Goal: Communication & Community: Ask a question

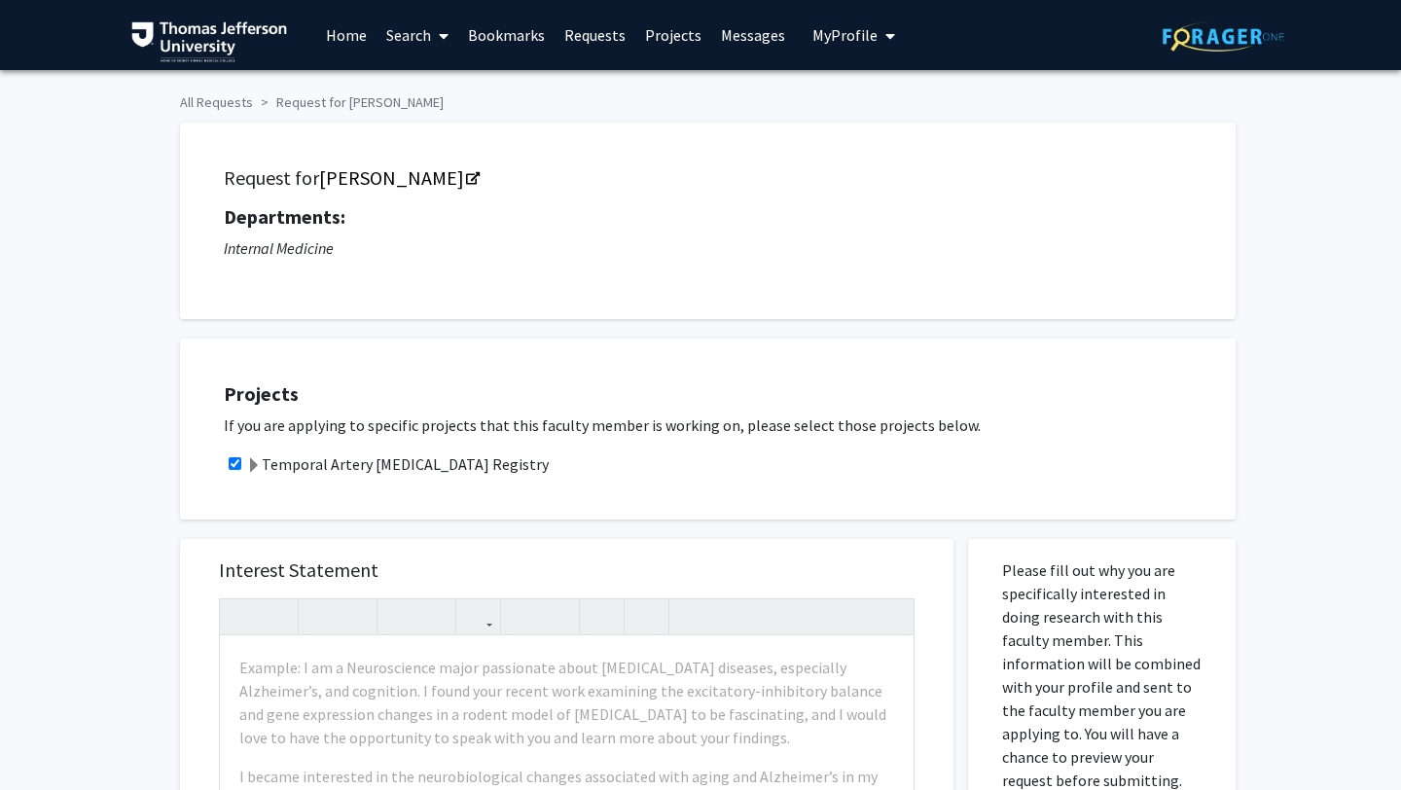
click at [596, 42] on link "Requests" at bounding box center [595, 35] width 81 height 68
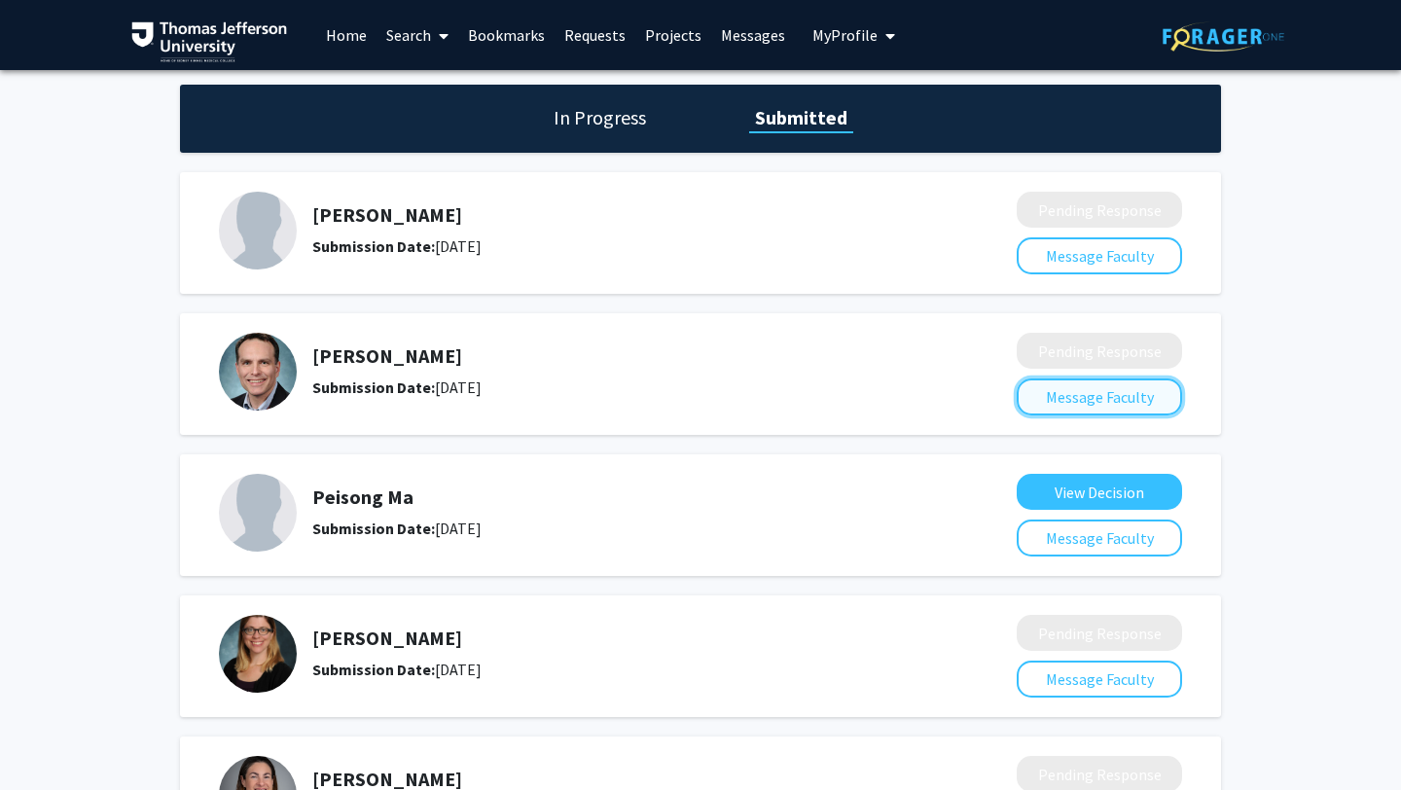
click at [1051, 396] on button "Message Faculty" at bounding box center [1099, 397] width 165 height 37
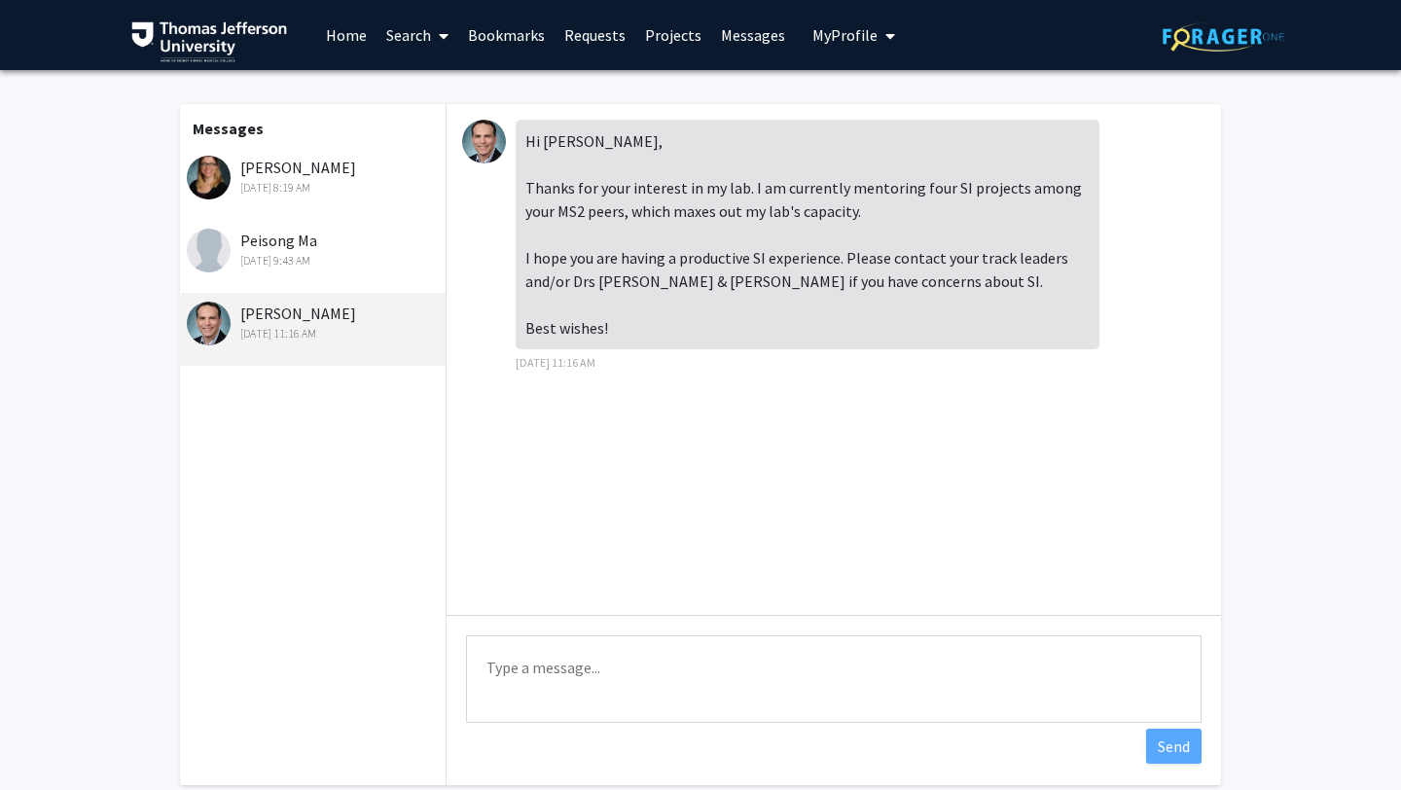
click at [328, 273] on div "Peisong Ma [DATE] 9:43 AM" at bounding box center [311, 256] width 269 height 73
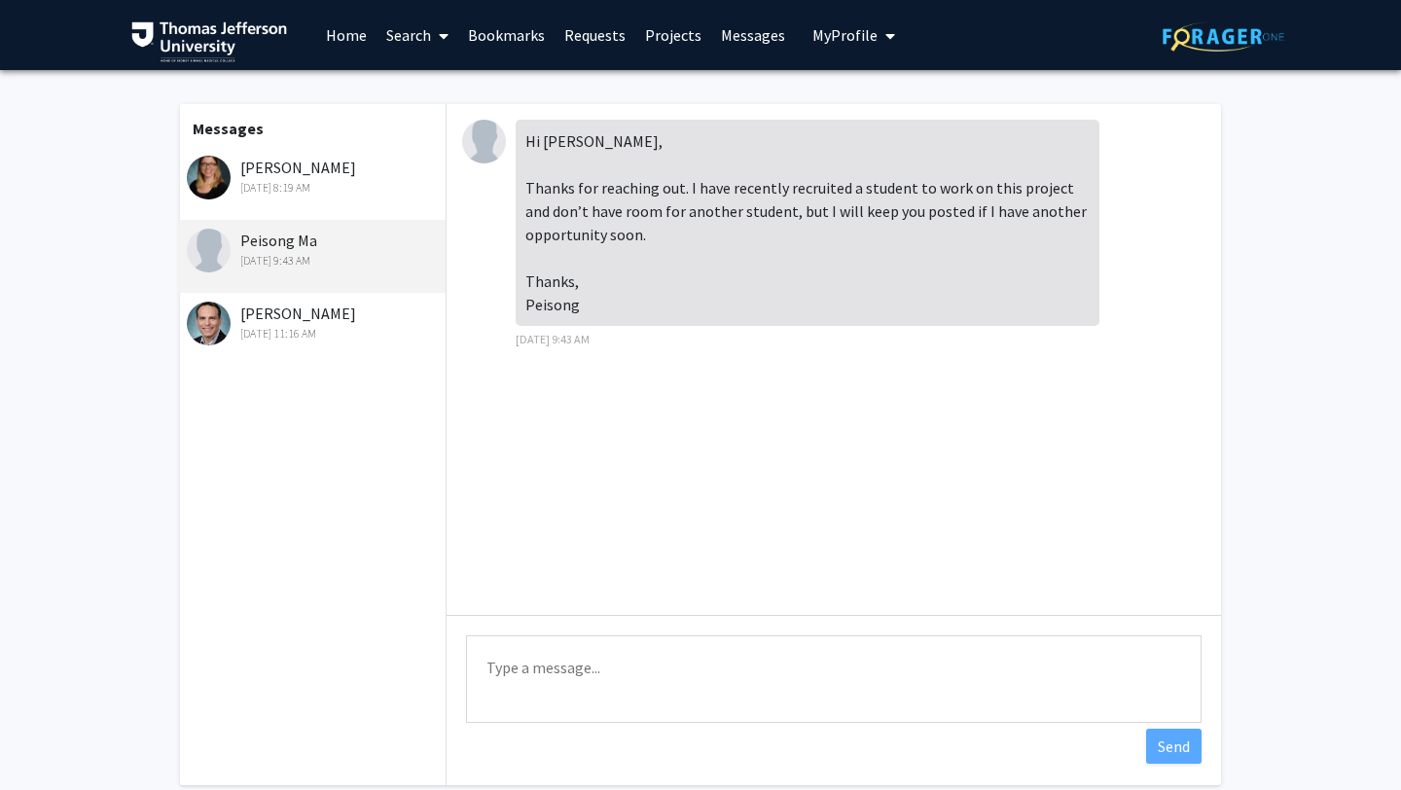
click at [348, 180] on div "[DATE] 8:19 AM" at bounding box center [314, 188] width 254 height 18
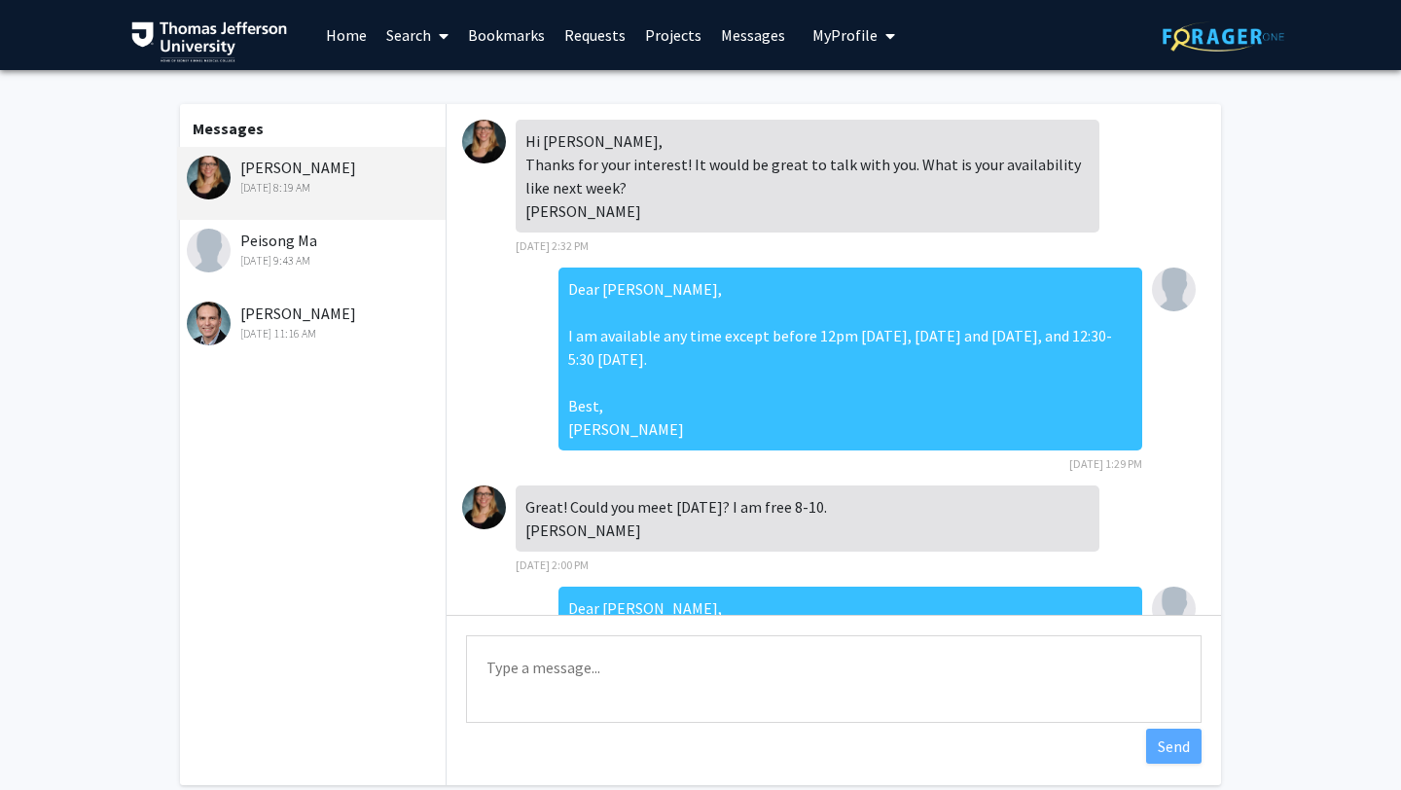
click at [318, 251] on div "Peisong Ma [DATE] 9:43 AM" at bounding box center [314, 249] width 254 height 41
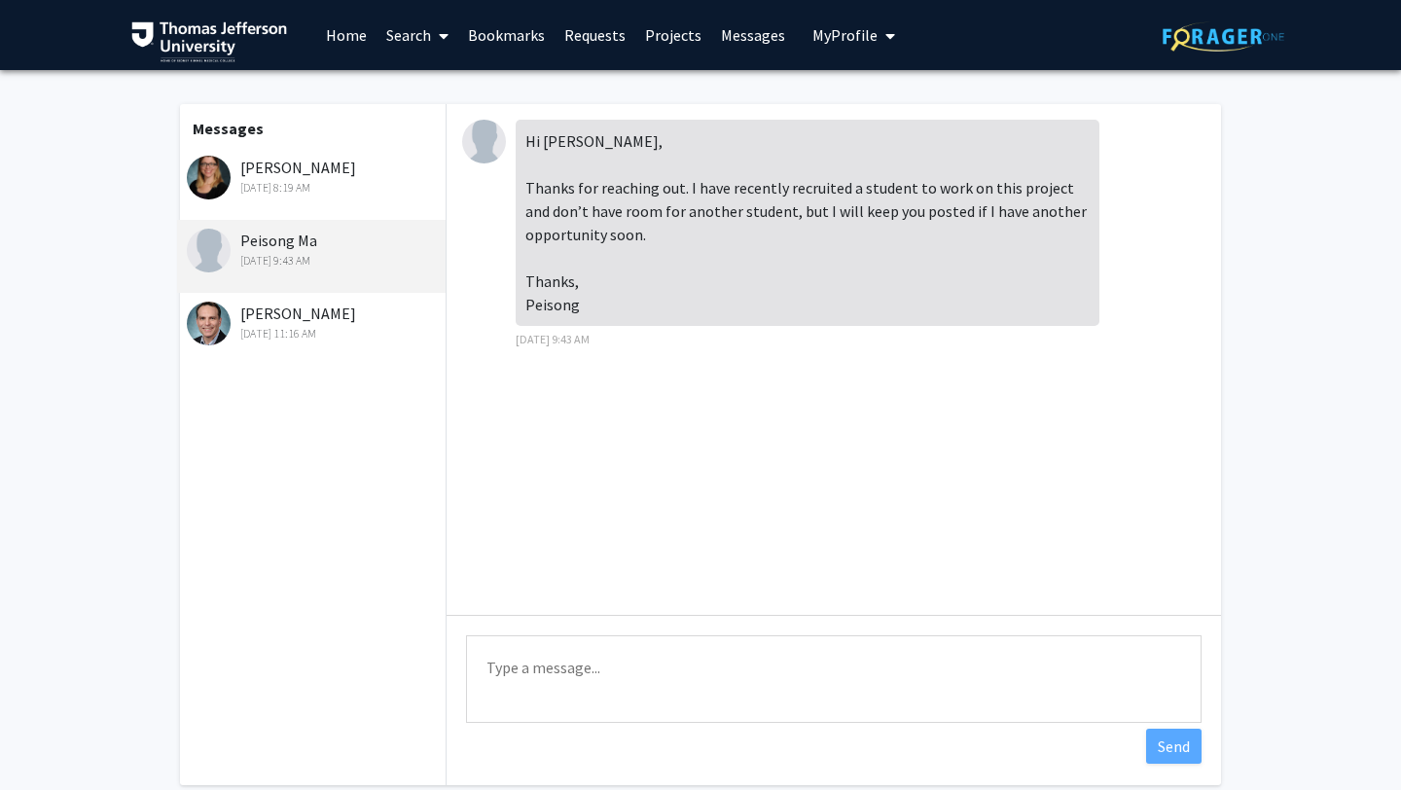
click at [318, 309] on div "[PERSON_NAME] [DATE] 11:16 AM" at bounding box center [314, 322] width 254 height 41
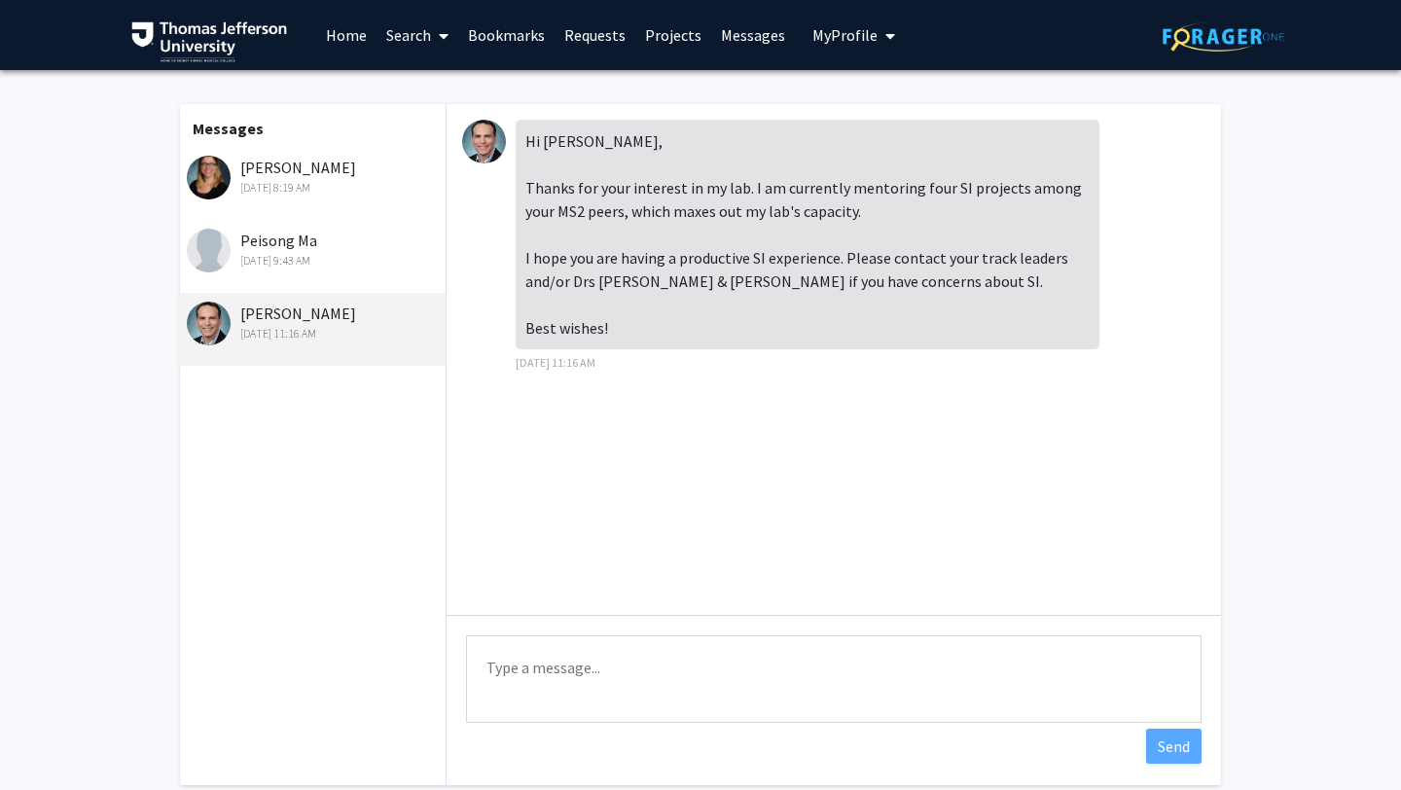
click at [571, 28] on link "Requests" at bounding box center [595, 35] width 81 height 68
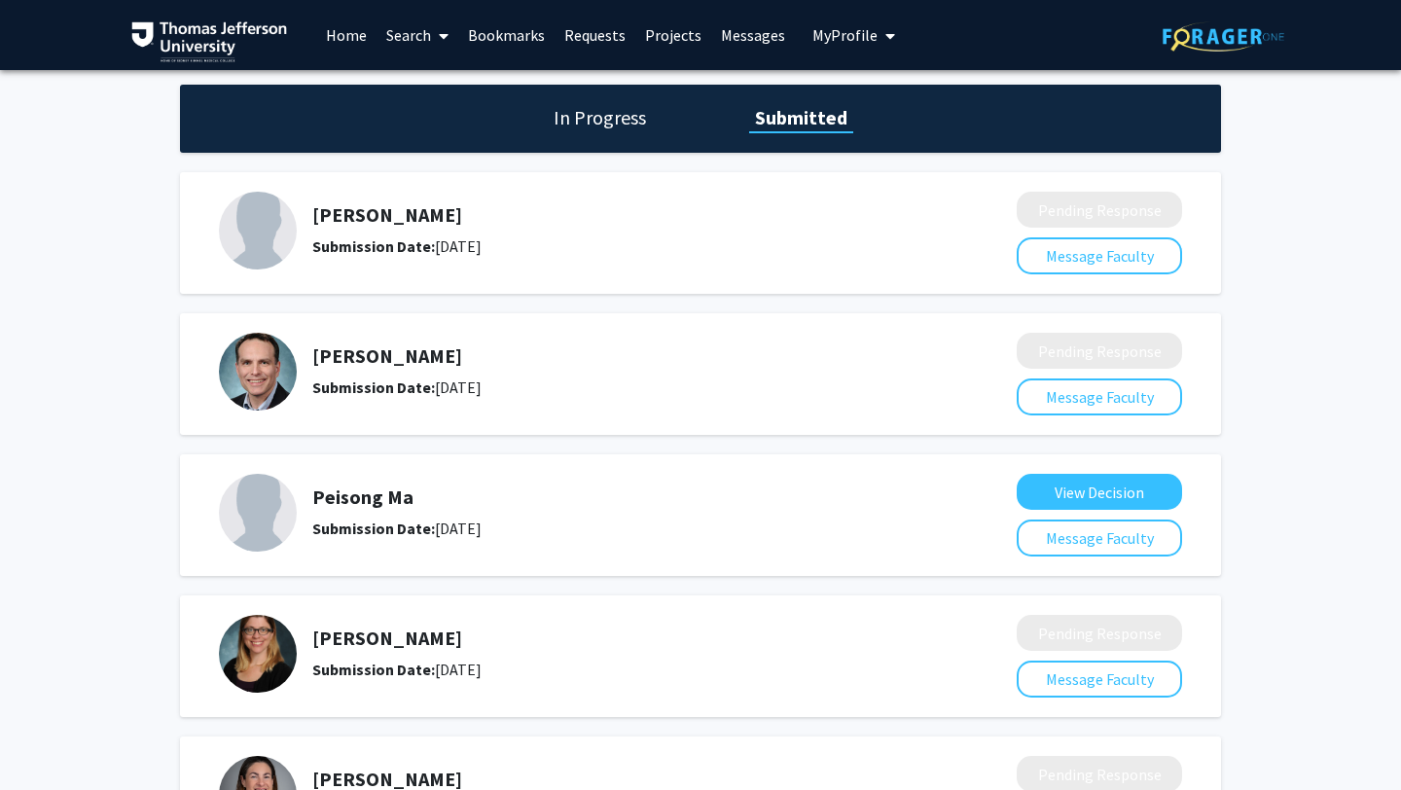
scroll to position [180, 0]
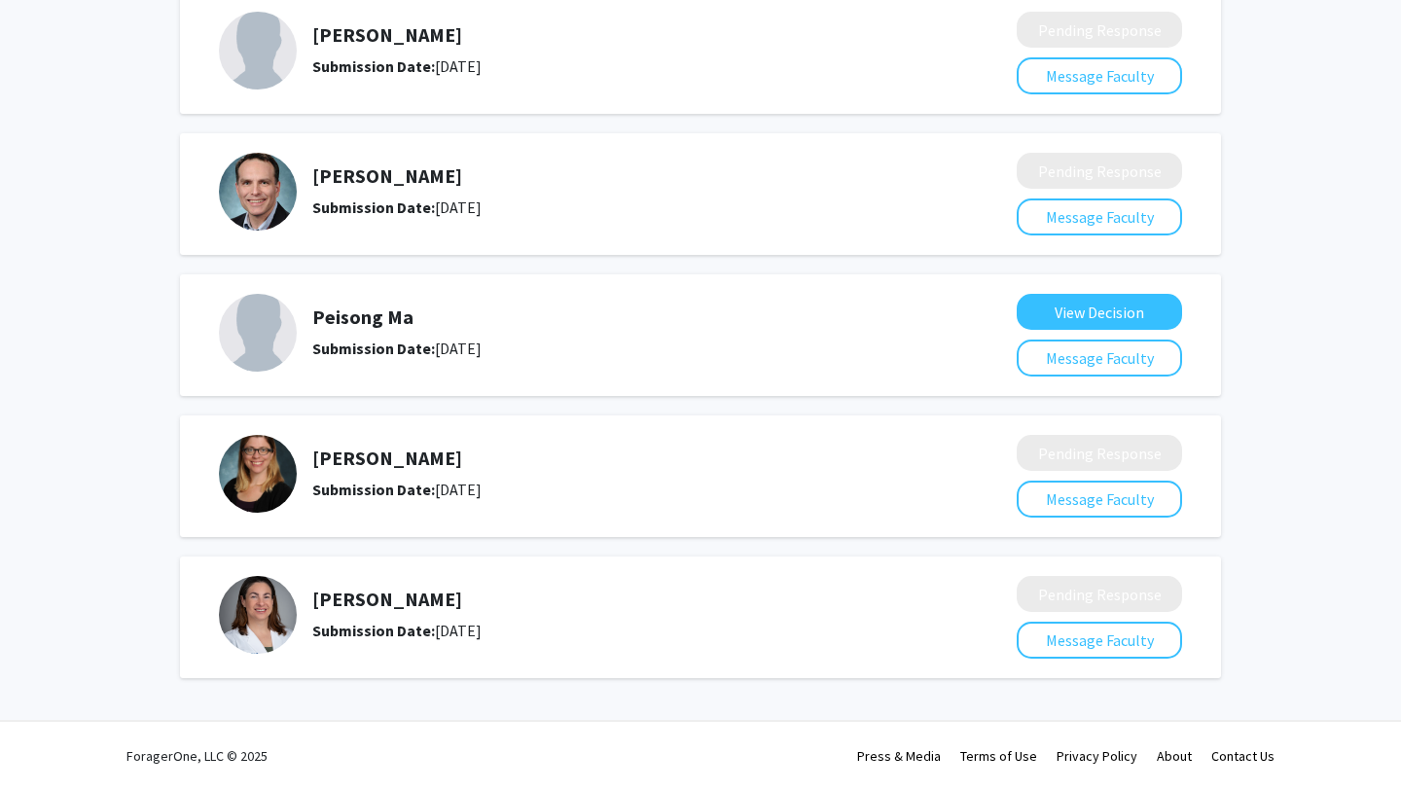
click at [543, 626] on div "Submission Date: [DATE]" at bounding box center [612, 630] width 601 height 23
click at [416, 588] on h5 "[PERSON_NAME]" at bounding box center [612, 599] width 601 height 23
click at [415, 599] on h5 "[PERSON_NAME]" at bounding box center [612, 599] width 601 height 23
click at [1100, 643] on button "Message Faculty" at bounding box center [1099, 640] width 165 height 37
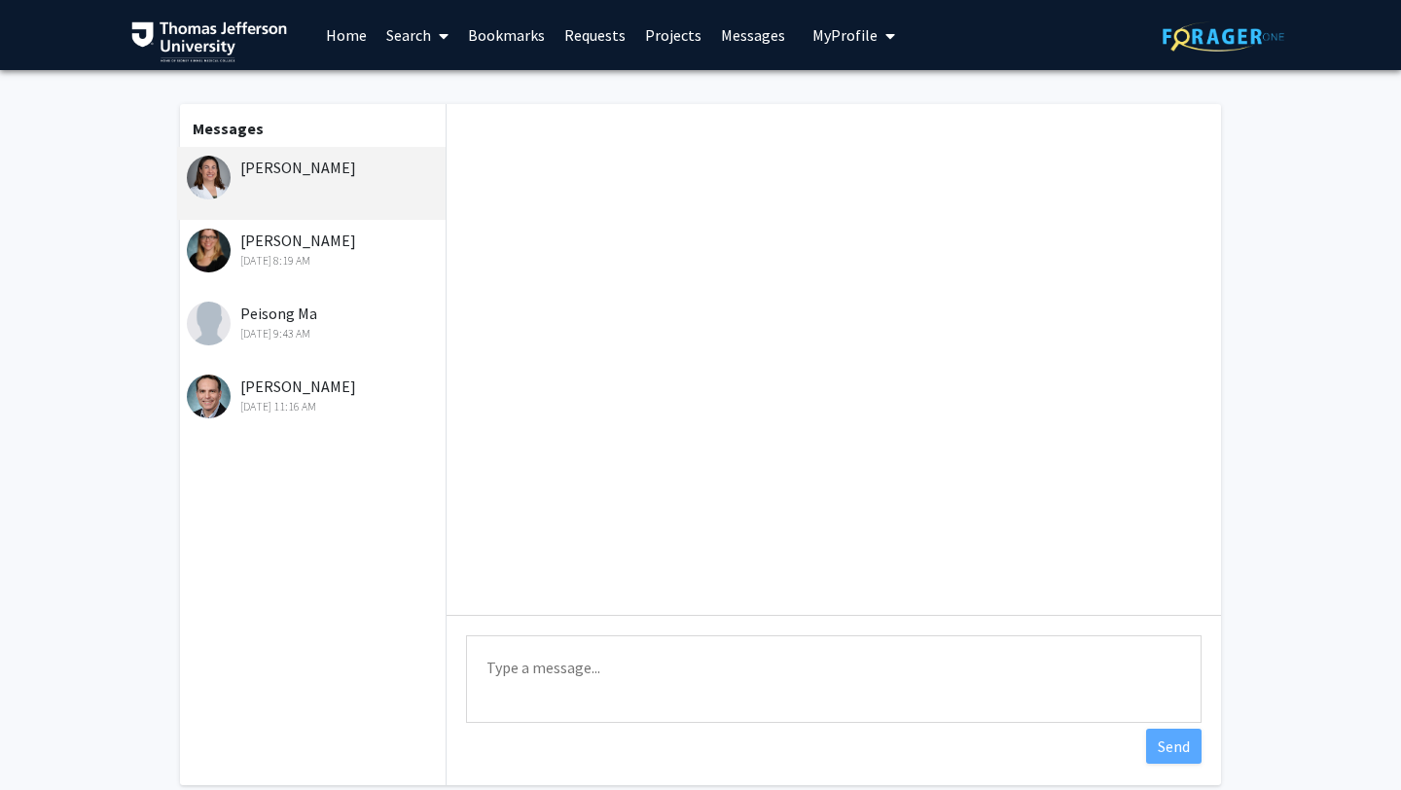
click at [751, 33] on link "Messages" at bounding box center [753, 35] width 84 height 68
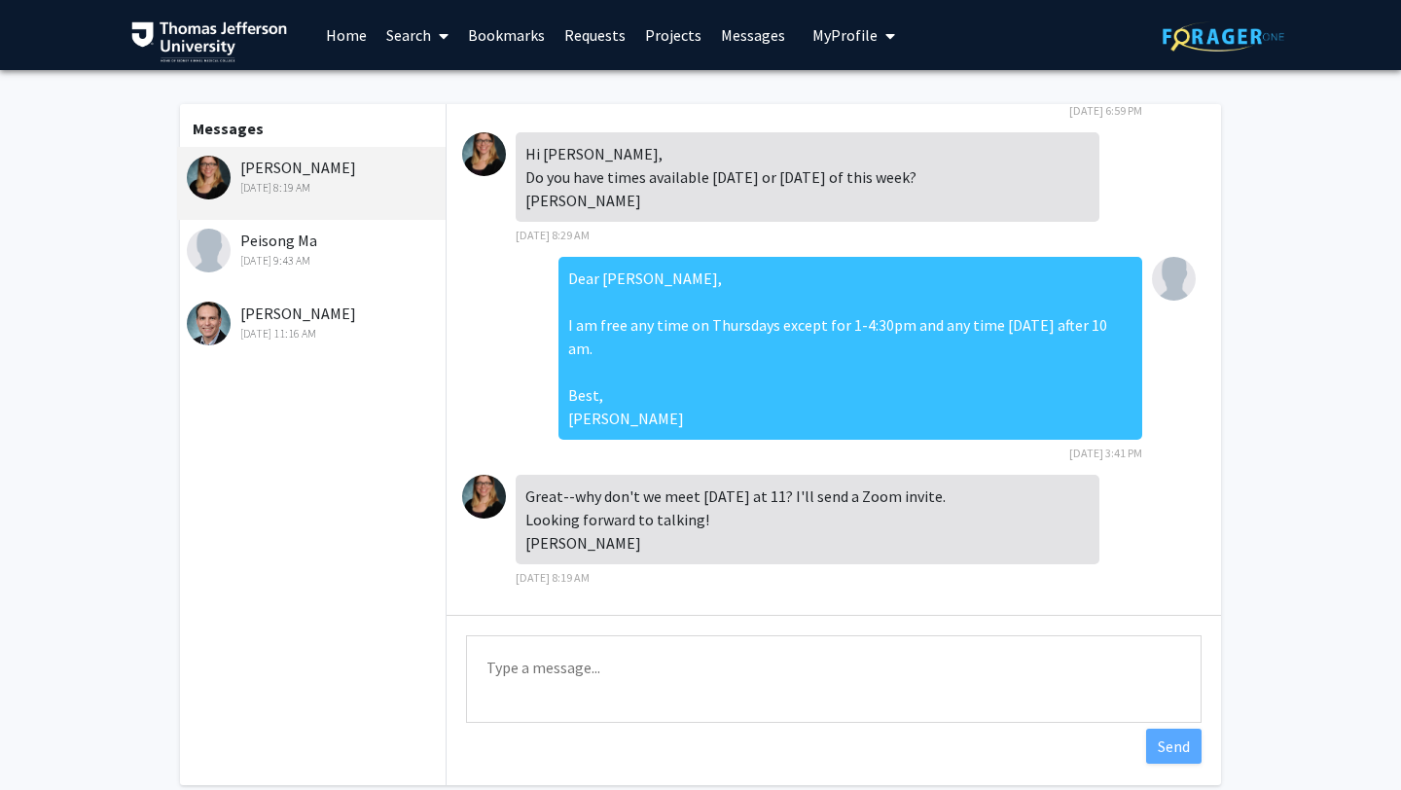
click at [577, 37] on link "Requests" at bounding box center [595, 35] width 81 height 68
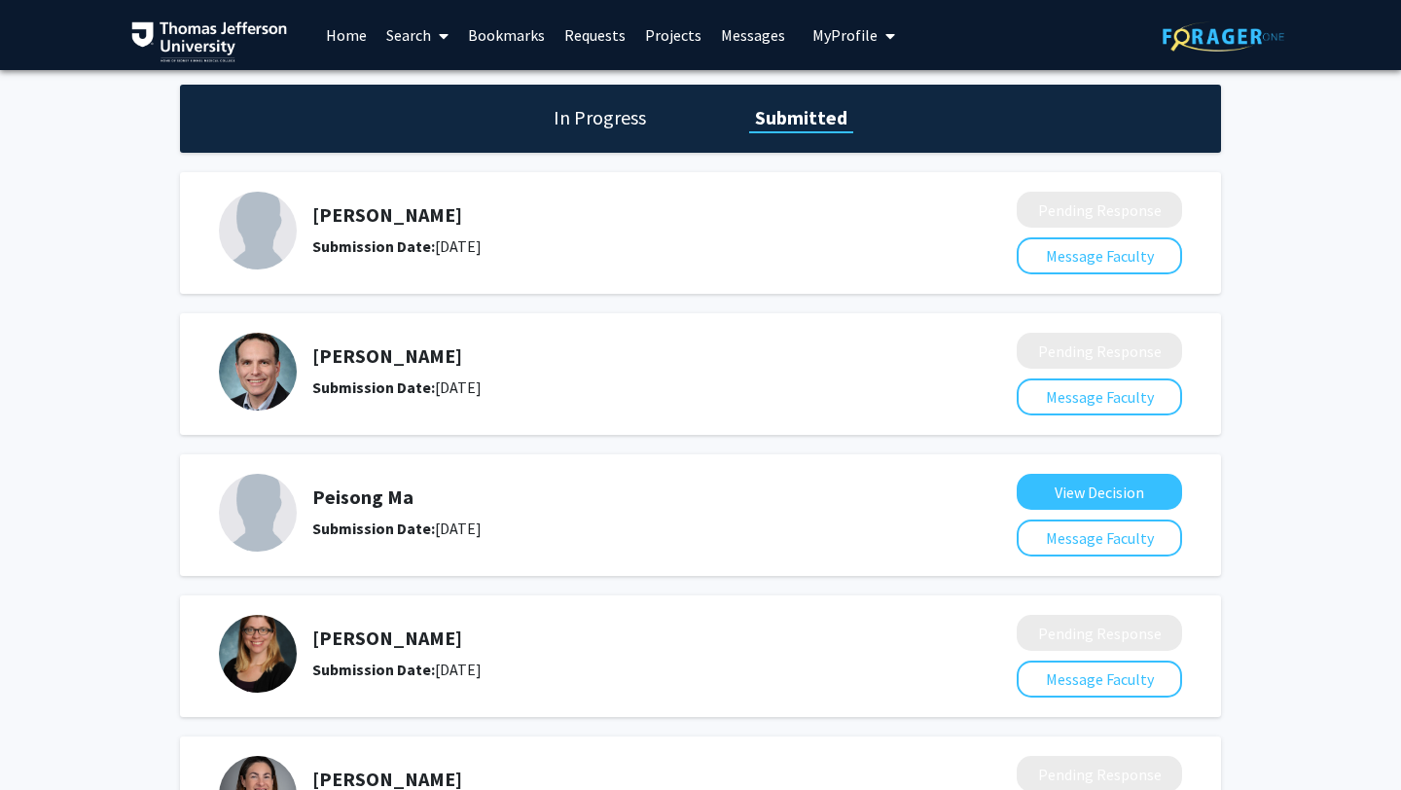
click at [600, 128] on h1 "In Progress" at bounding box center [600, 117] width 104 height 27
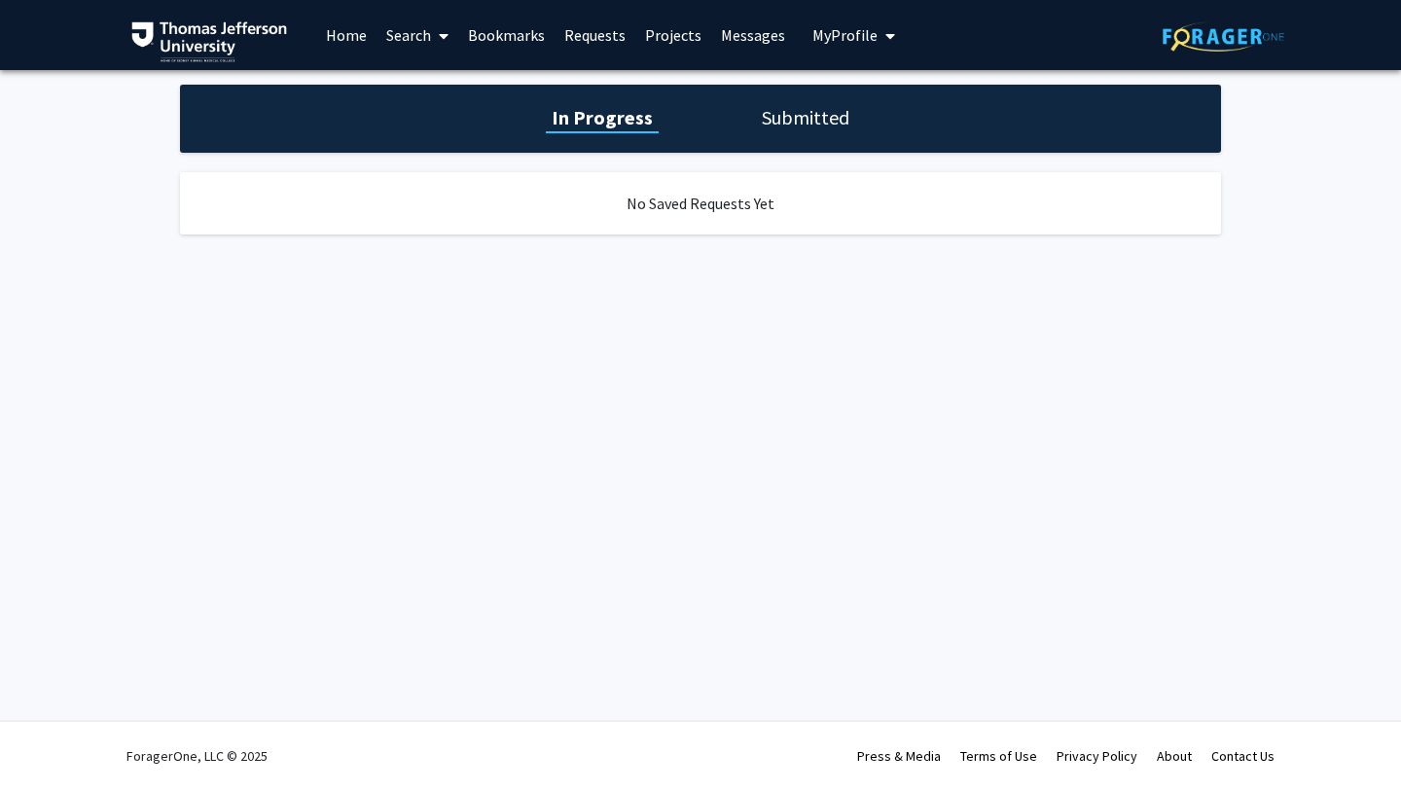
click at [816, 109] on h1 "Submitted" at bounding box center [805, 117] width 99 height 27
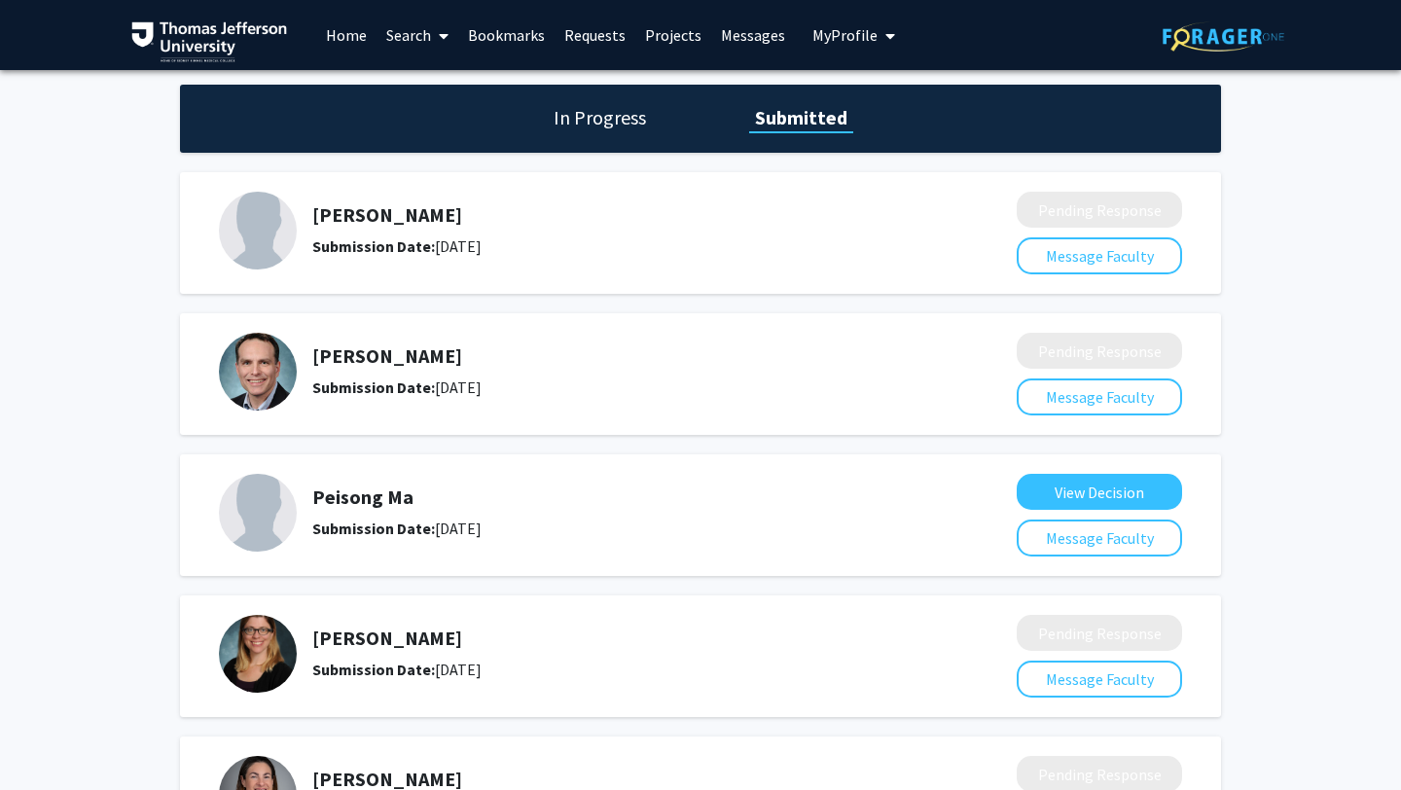
click at [889, 46] on button "My Profile" at bounding box center [854, 35] width 94 height 70
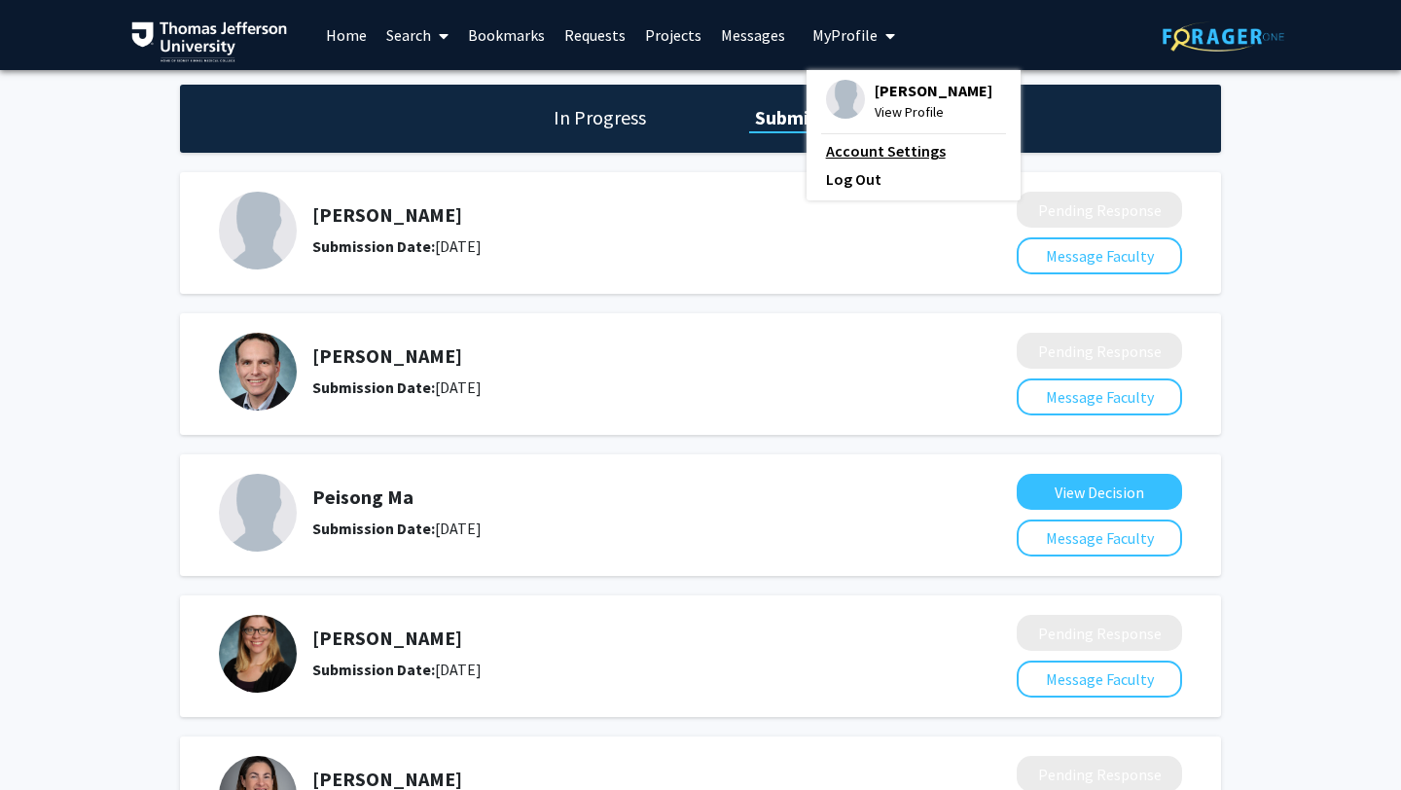
click at [914, 163] on link "Account Settings" at bounding box center [913, 150] width 175 height 23
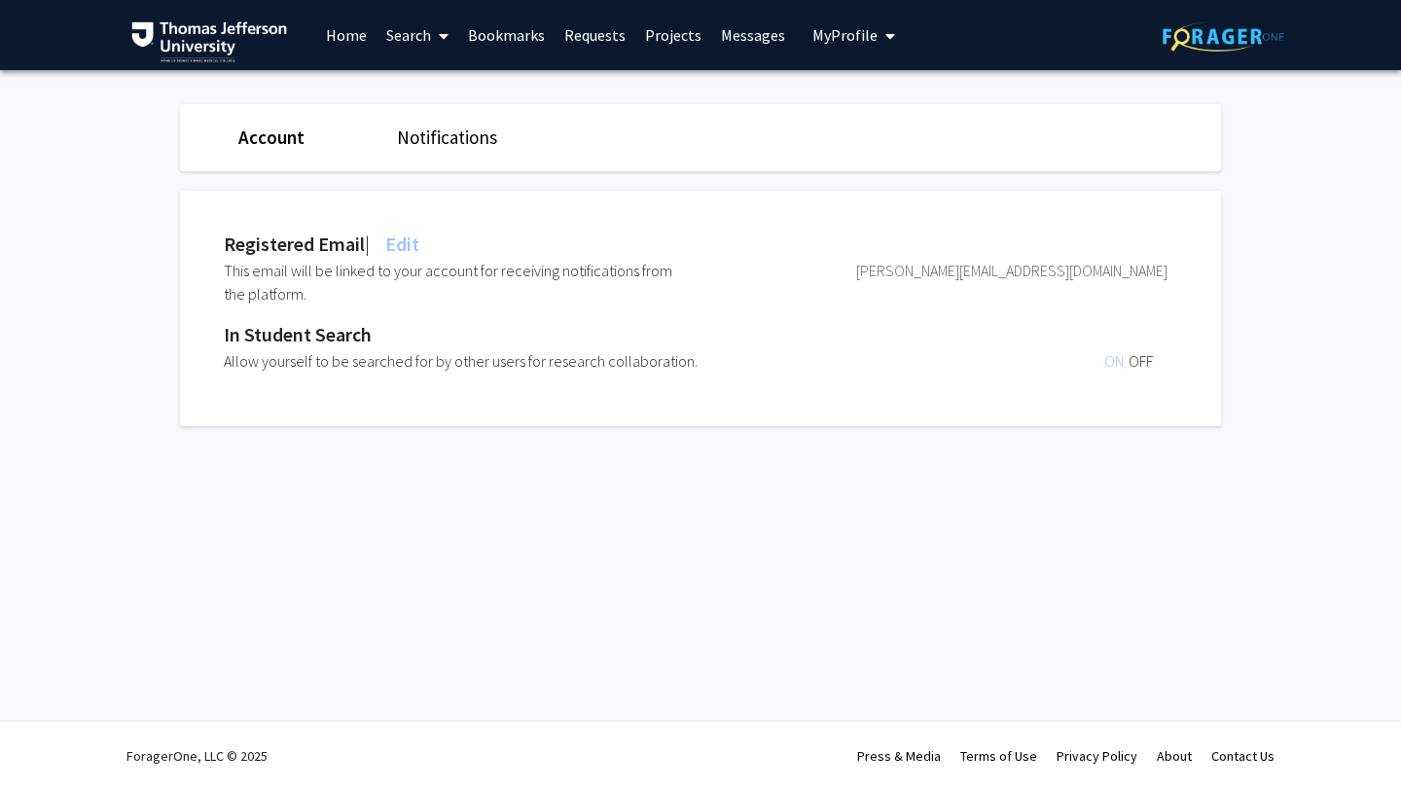
click at [285, 137] on link "Account" at bounding box center [271, 137] width 66 height 23
click at [471, 136] on link "Notifications" at bounding box center [447, 137] width 100 height 23
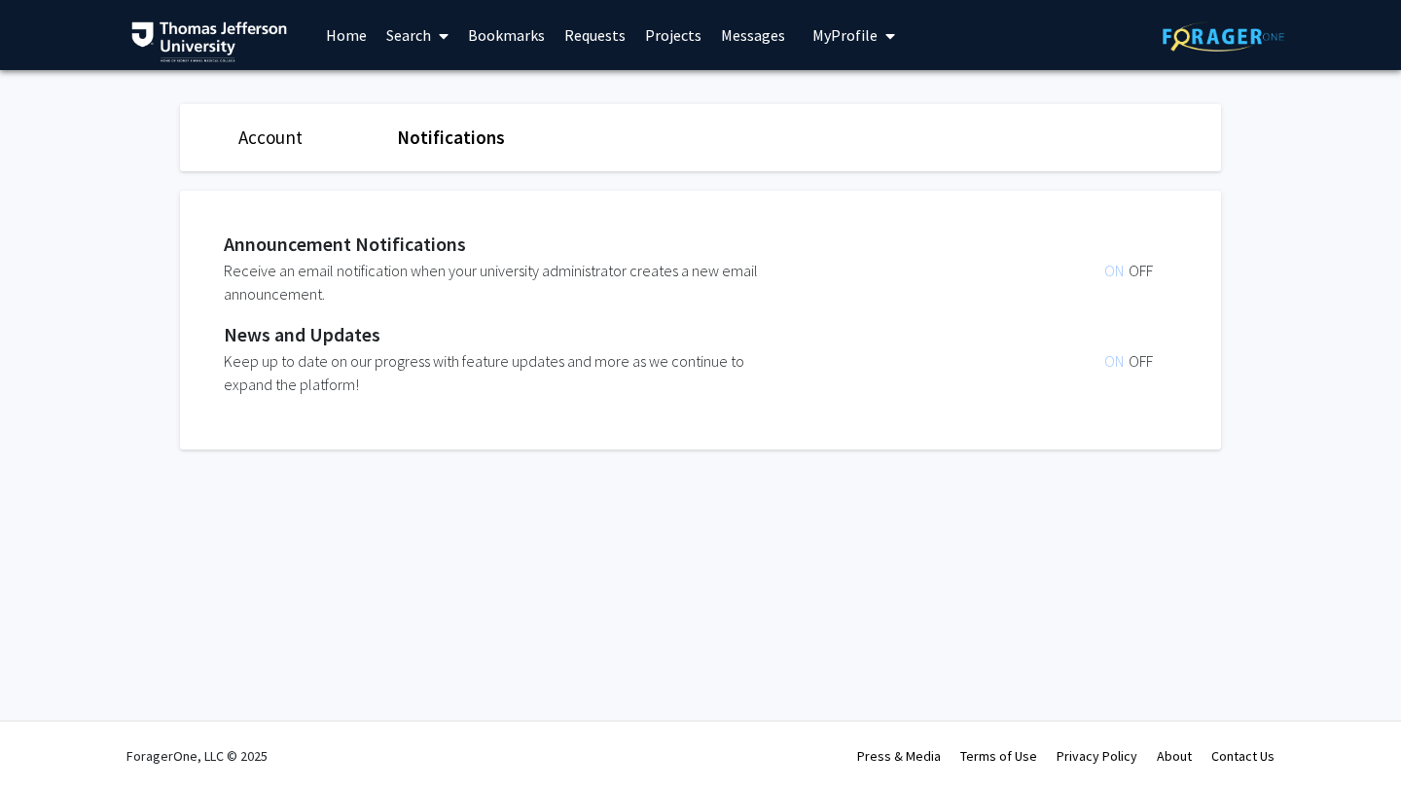
click at [847, 44] on span "My Profile" at bounding box center [845, 34] width 65 height 19
click at [887, 123] on span "View Profile" at bounding box center [934, 111] width 118 height 21
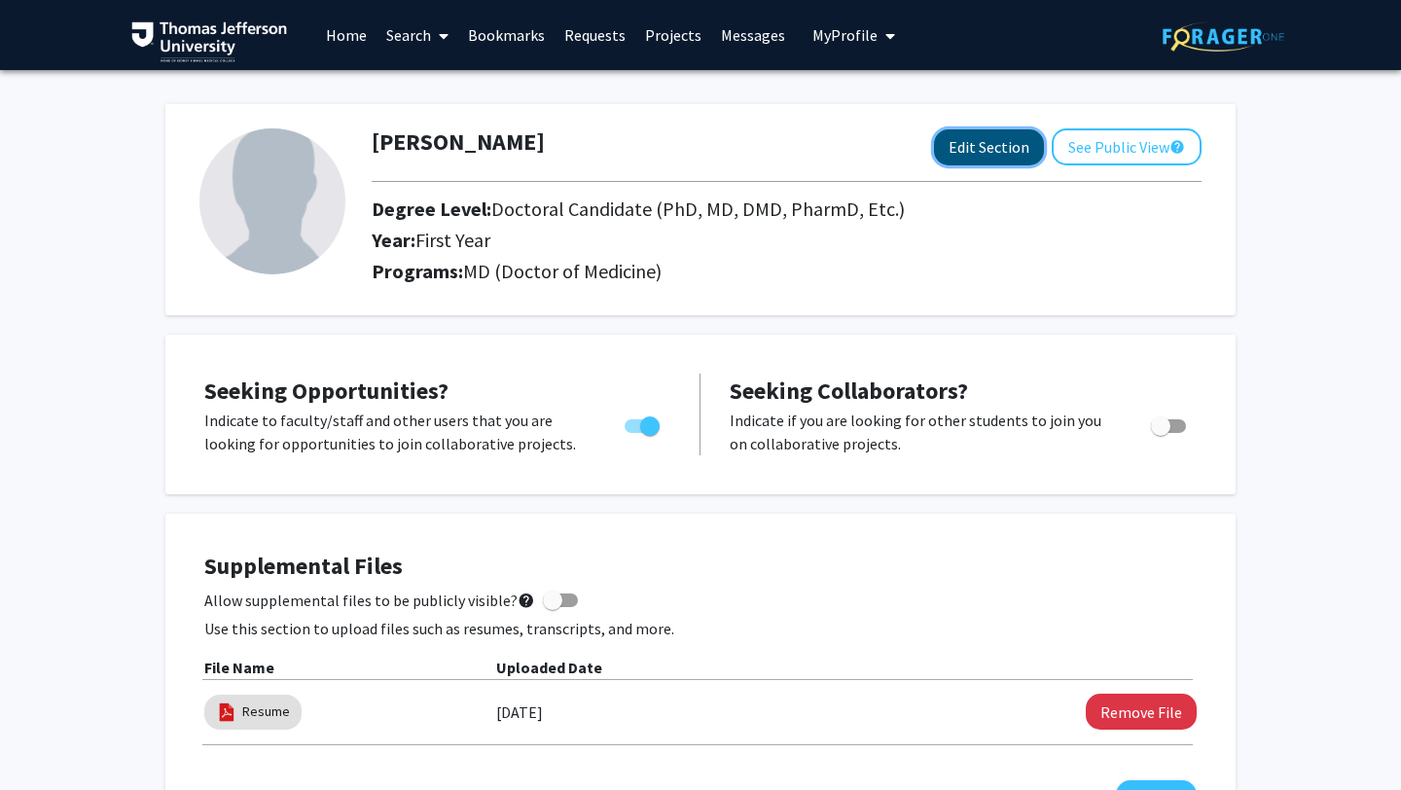
click at [994, 157] on button "Edit Section" at bounding box center [989, 147] width 110 height 36
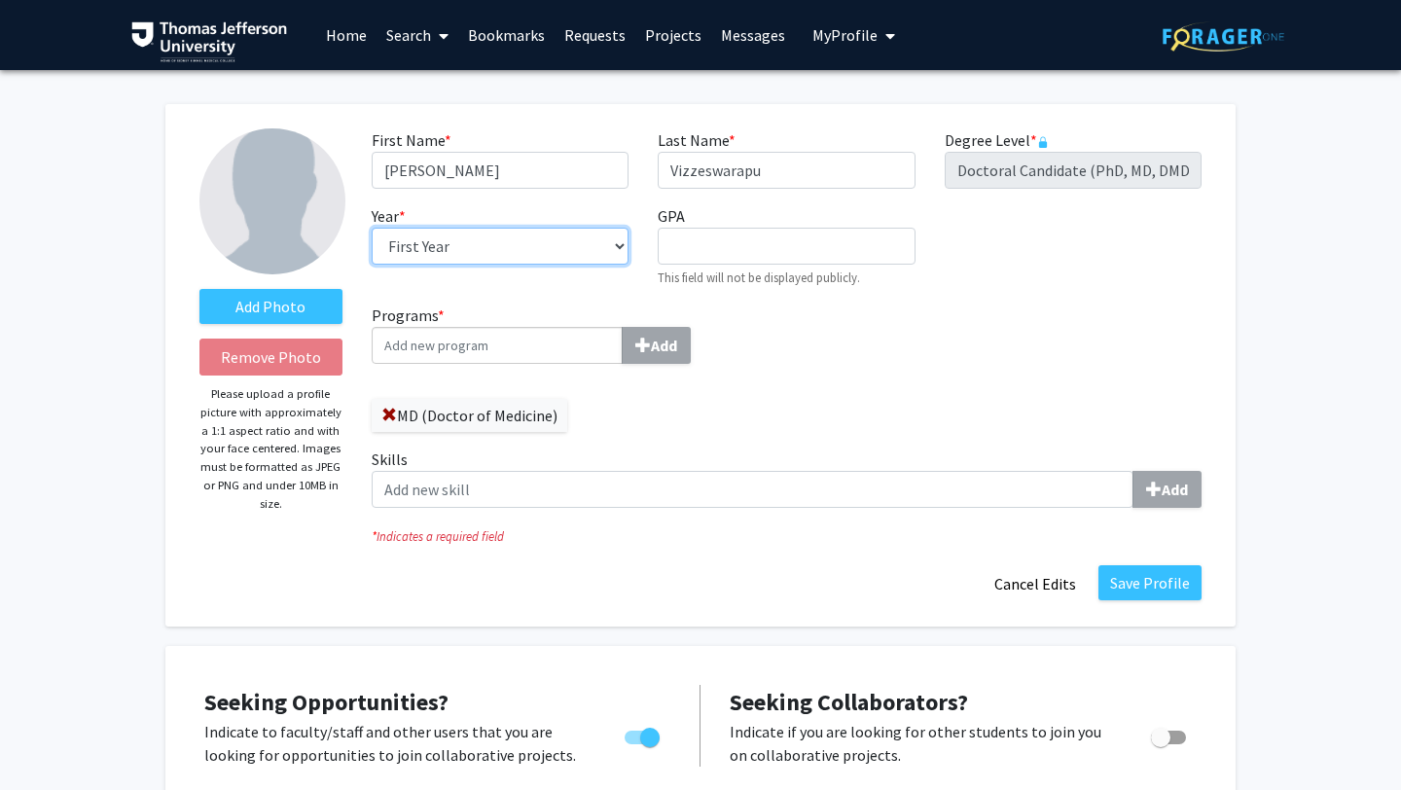
click at [587, 248] on select "--- First Year Second Year Third Year Fourth Year Fifth Year Sixth Year Seventh…" at bounding box center [500, 246] width 257 height 37
select select "second_year"
click at [1152, 578] on button "Save Profile" at bounding box center [1150, 582] width 103 height 35
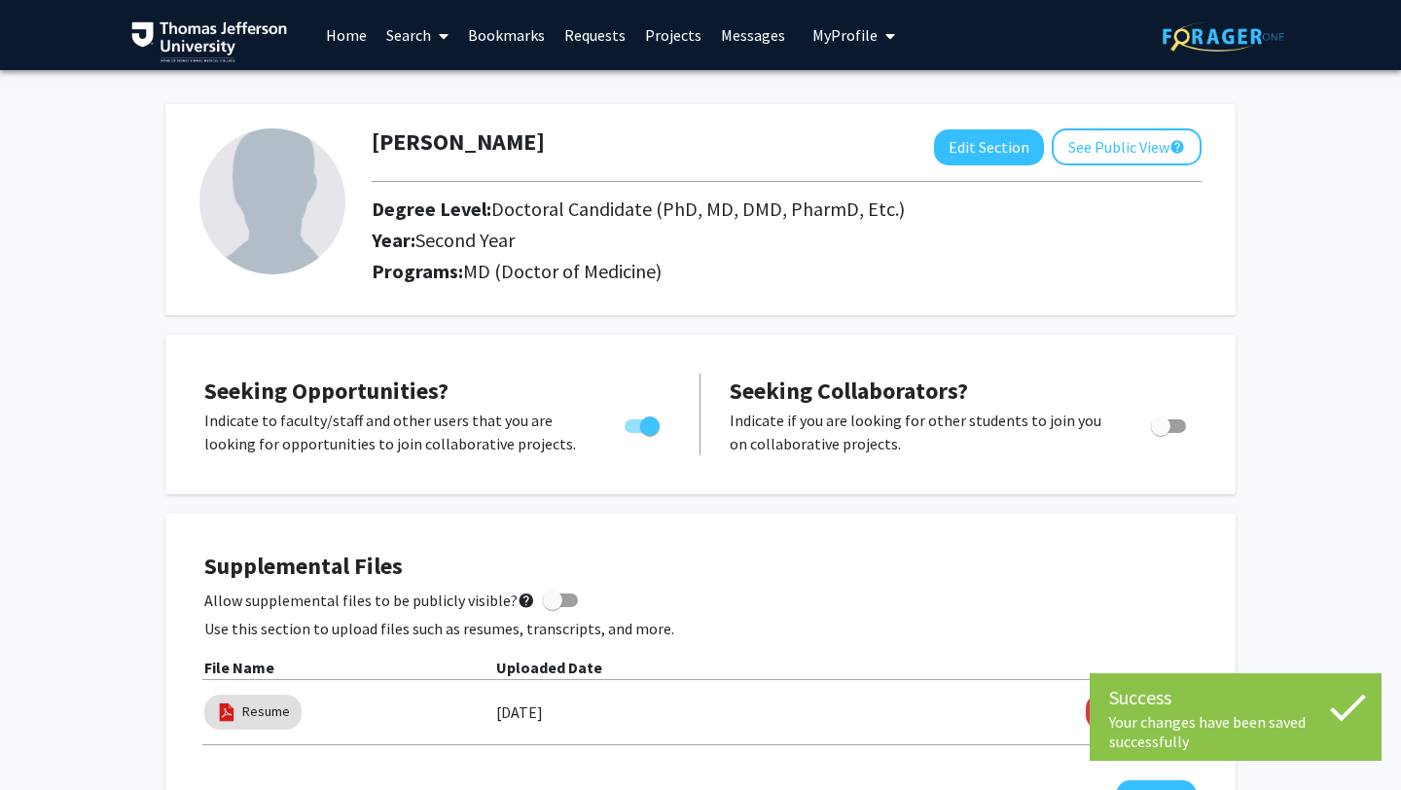
click at [430, 37] on link "Search" at bounding box center [418, 35] width 82 height 68
click at [444, 79] on span "Faculty/Staff" at bounding box center [448, 89] width 143 height 39
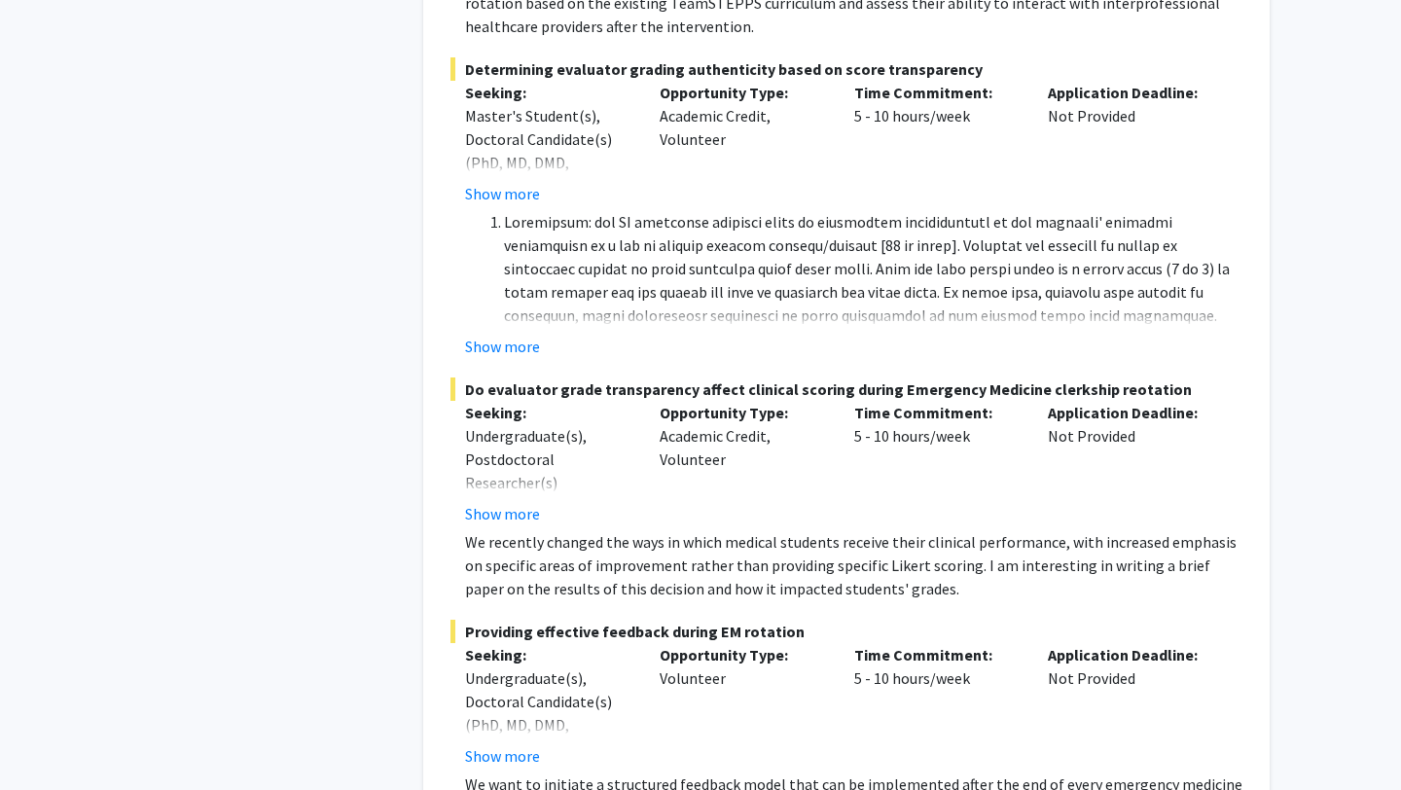
scroll to position [4786, 0]
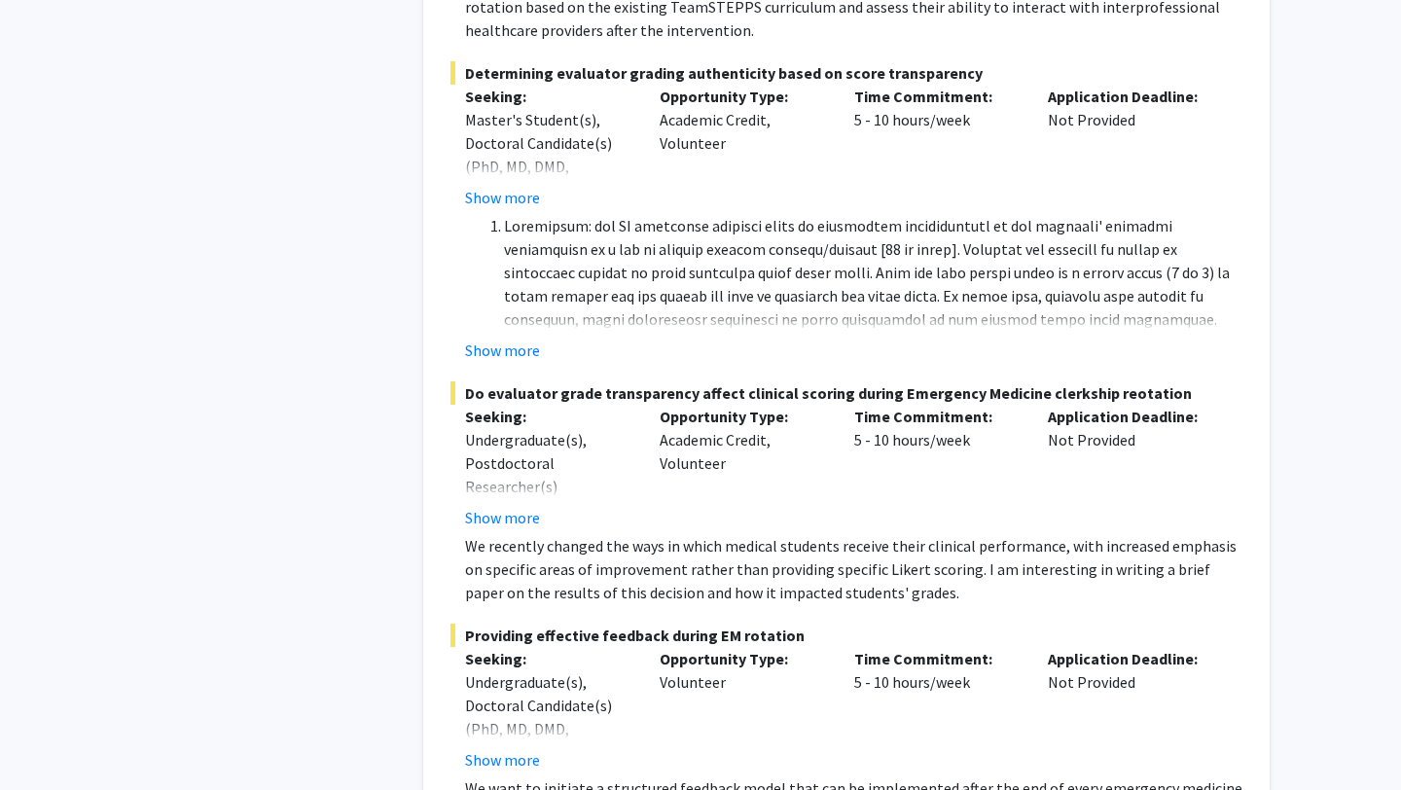
click at [538, 506] on div "Show more" at bounding box center [547, 517] width 165 height 23
click at [518, 506] on button "Show more" at bounding box center [502, 517] width 75 height 23
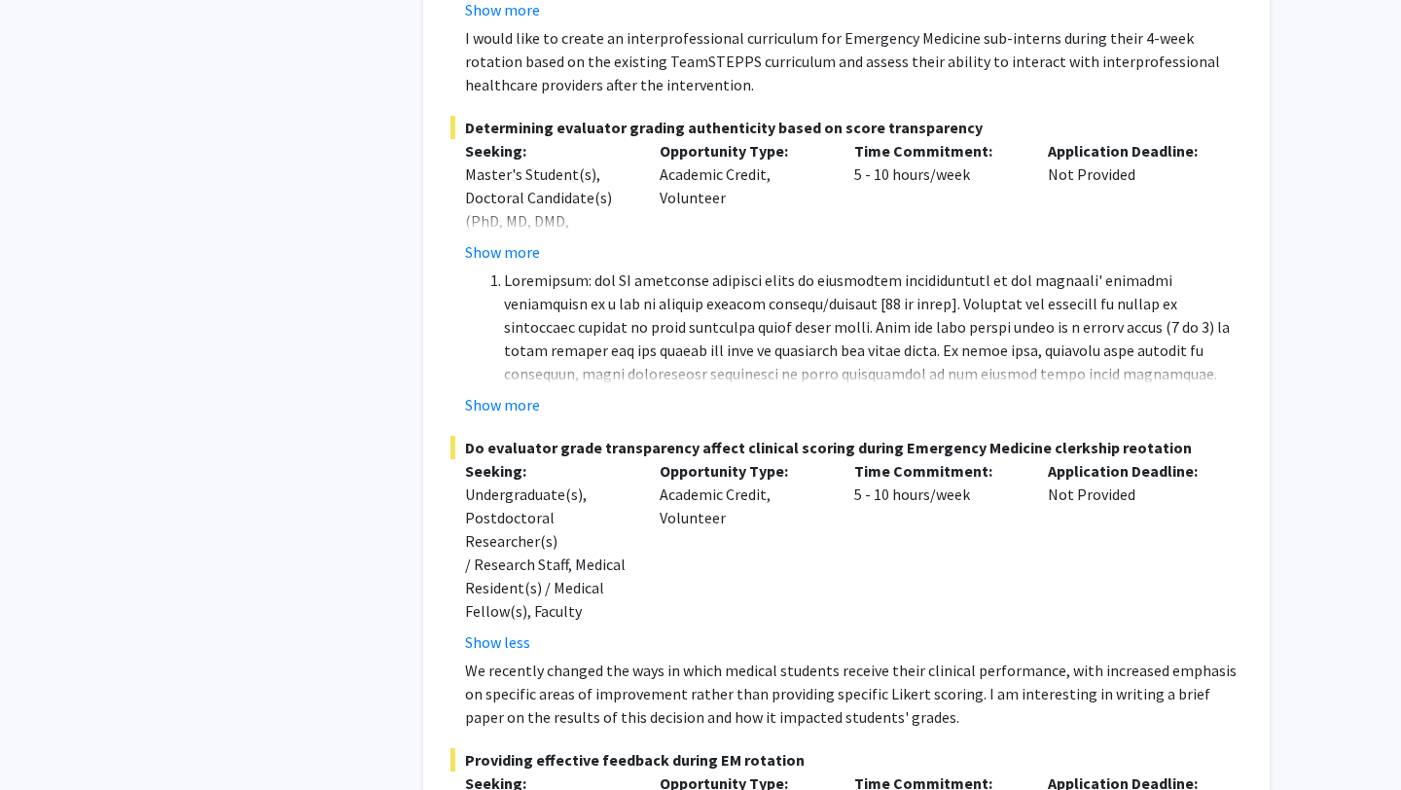
scroll to position [4711, 0]
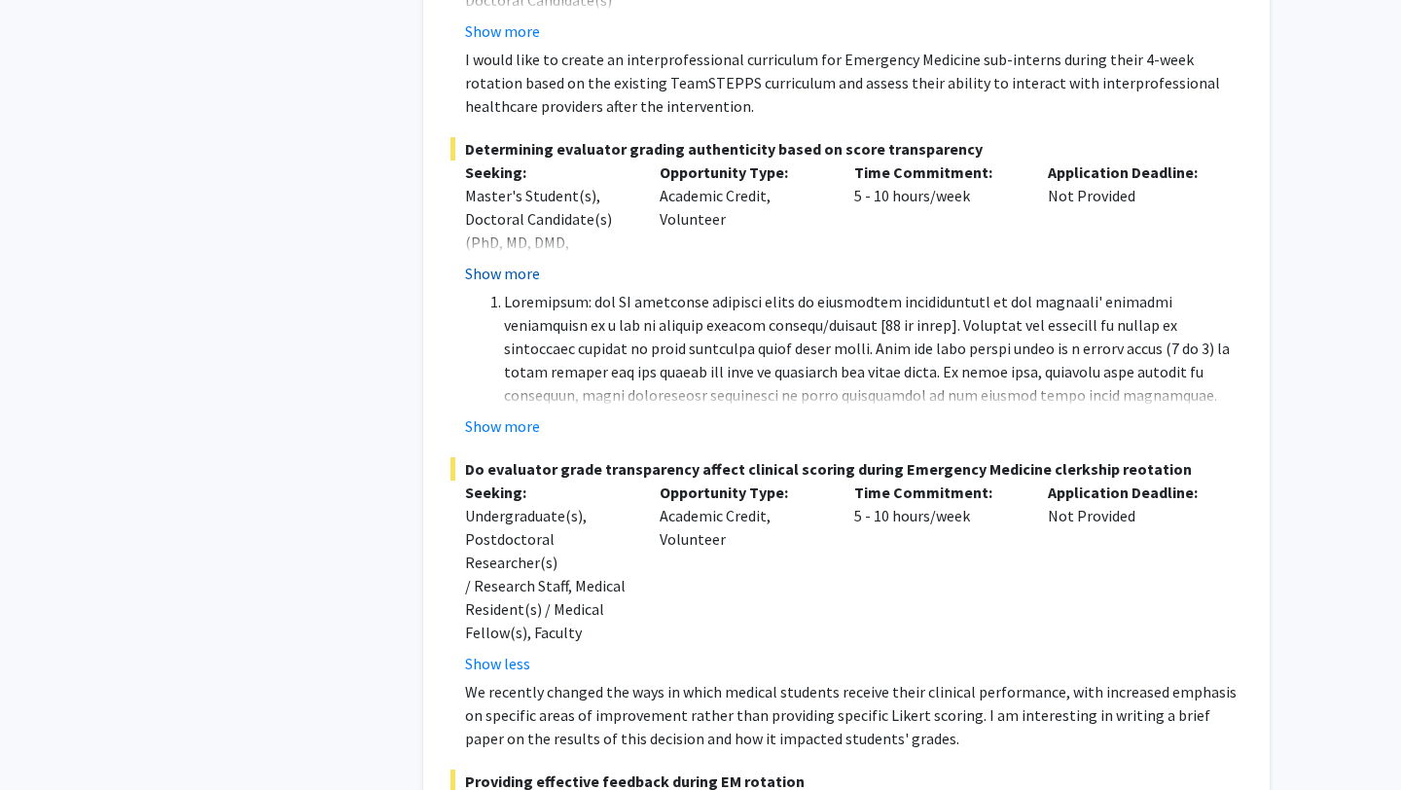
click at [519, 262] on button "Show more" at bounding box center [502, 273] width 75 height 23
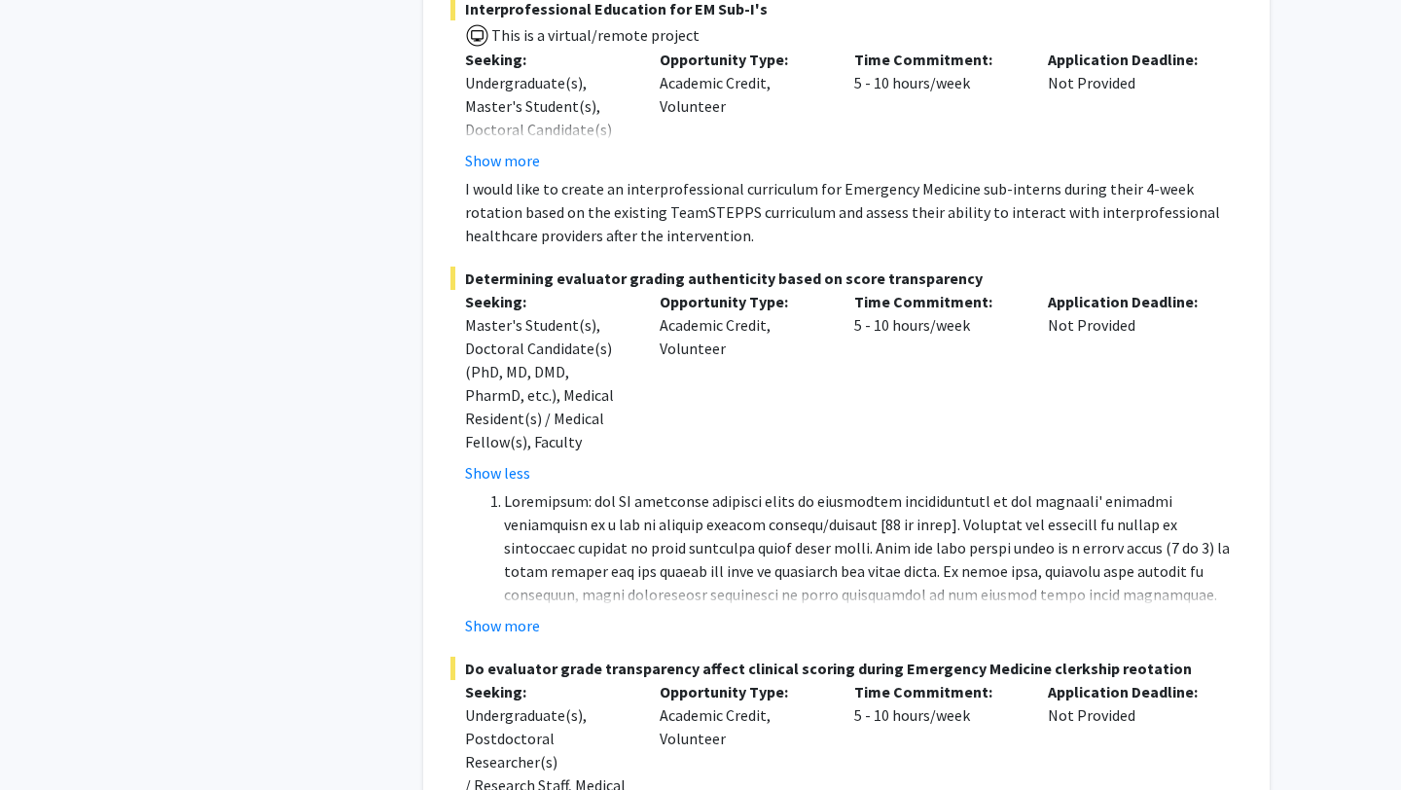
scroll to position [4579, 0]
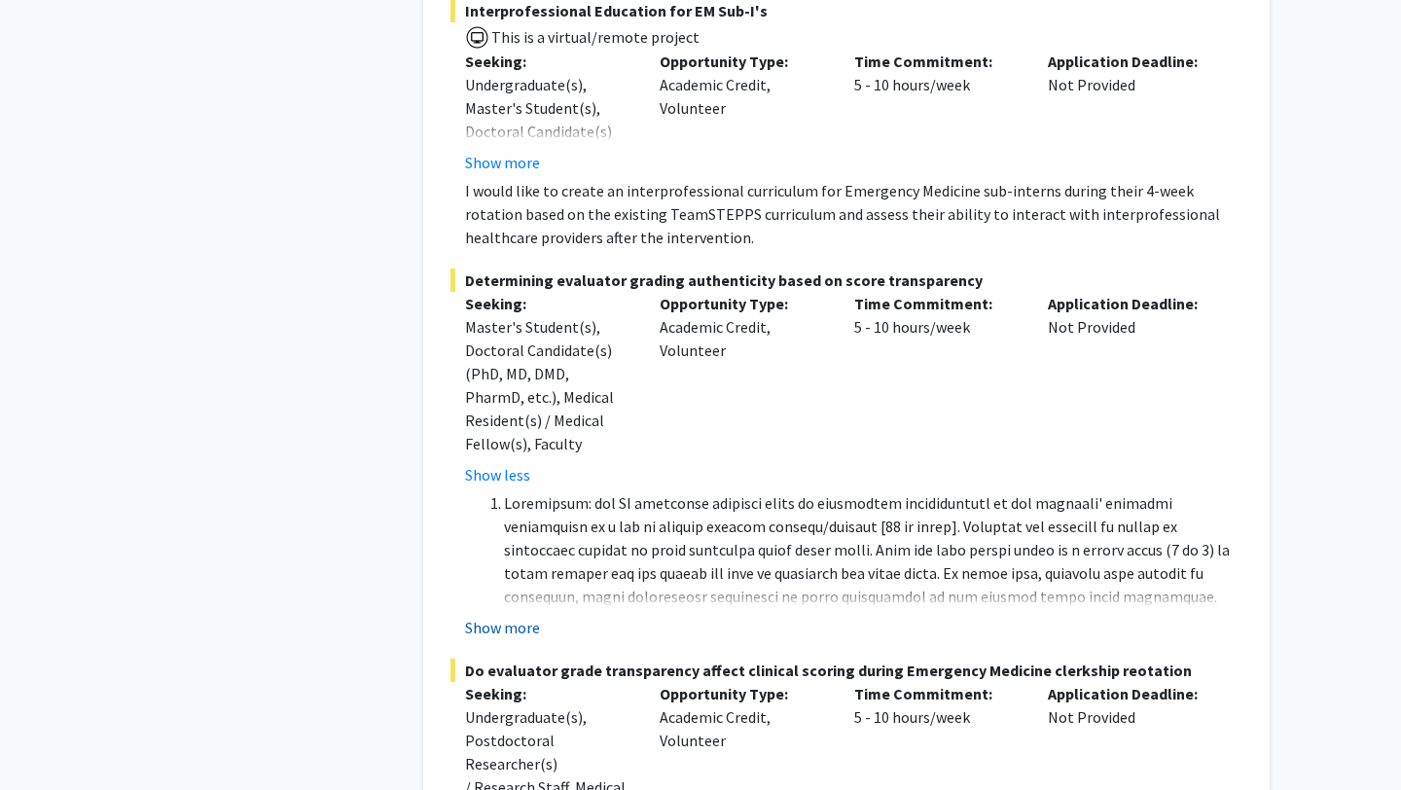
click at [498, 616] on button "Show more" at bounding box center [502, 627] width 75 height 23
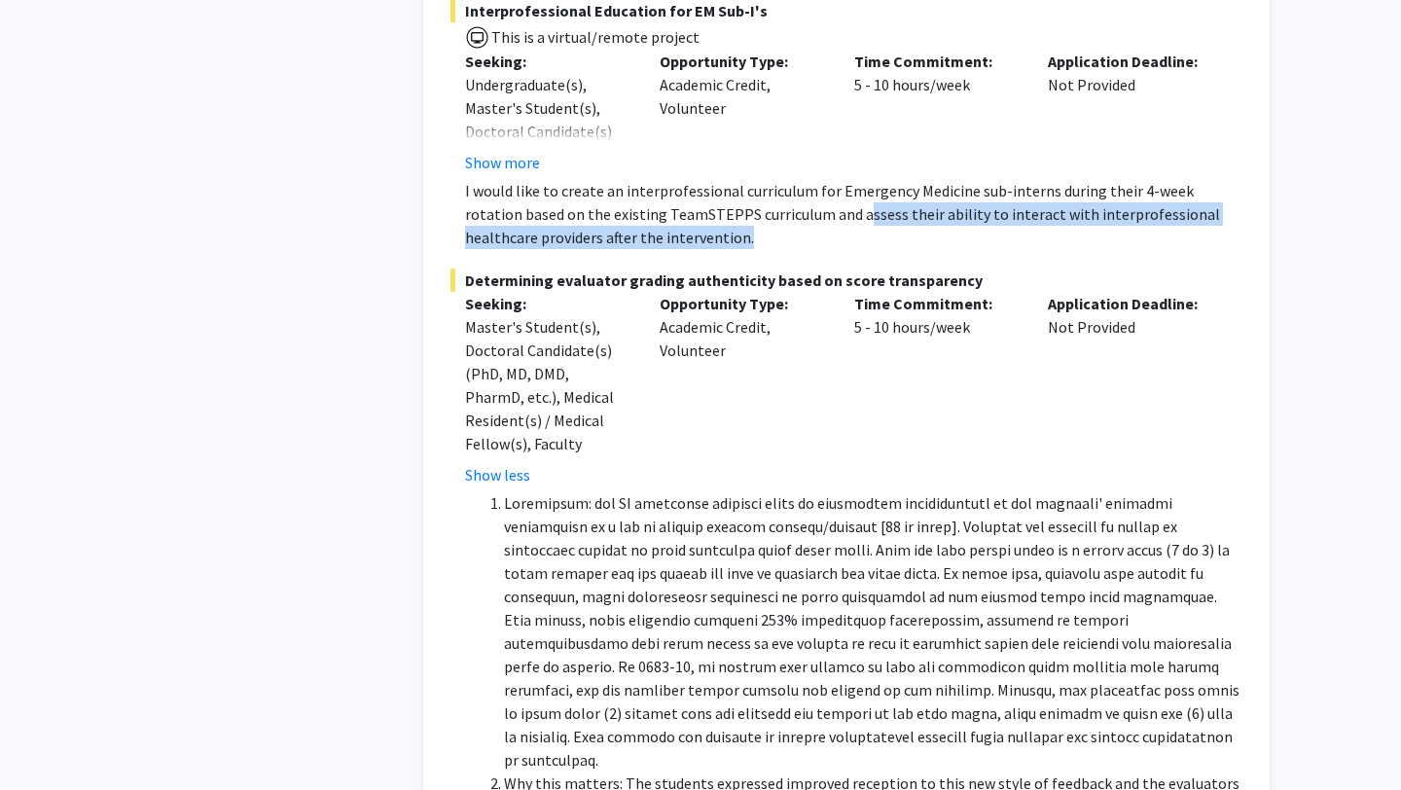
drag, startPoint x: 806, startPoint y: 180, endPoint x: 852, endPoint y: 209, distance: 55.1
click at [852, 209] on p "I would like to create an interprofessional curriculum for Emergency Medicine s…" at bounding box center [853, 214] width 777 height 70
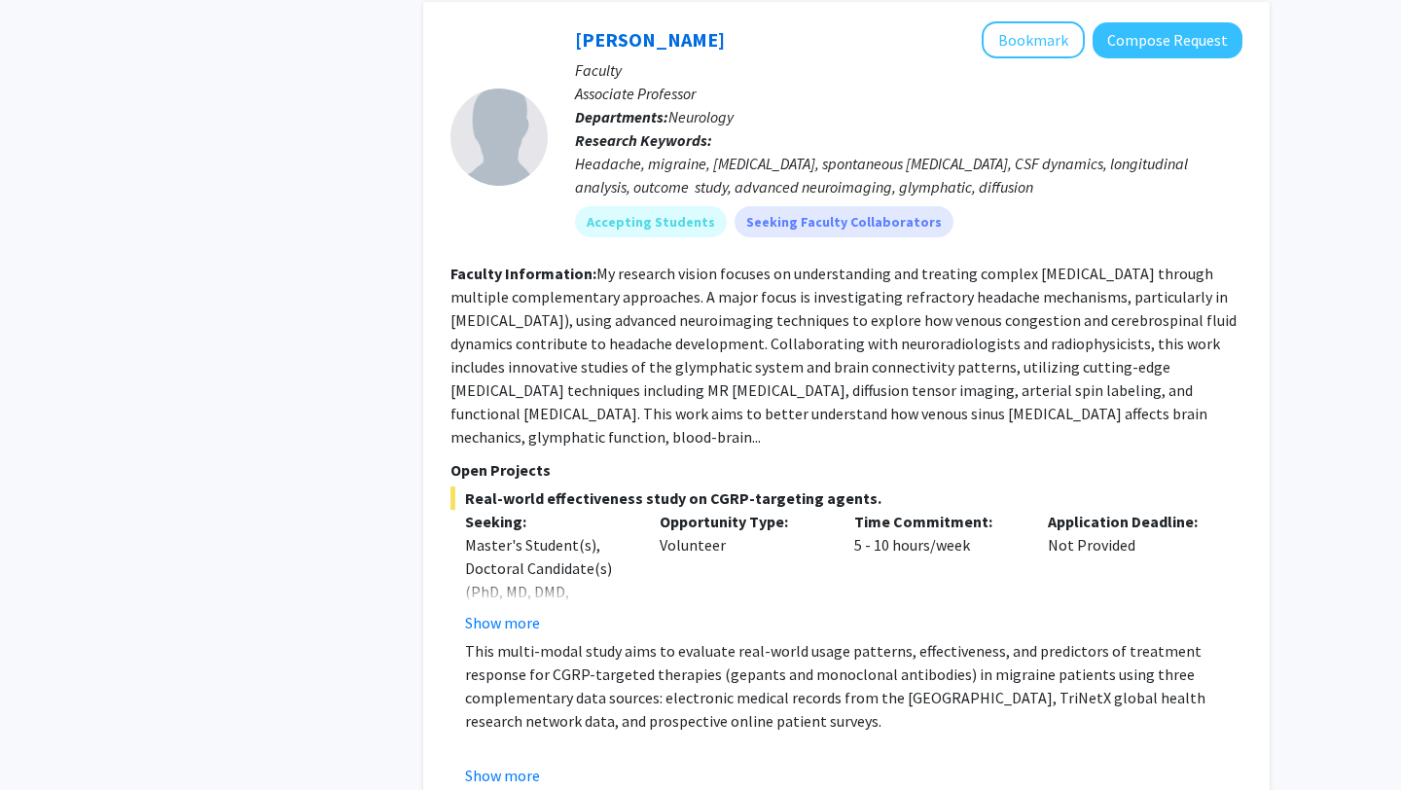
scroll to position [9316, 0]
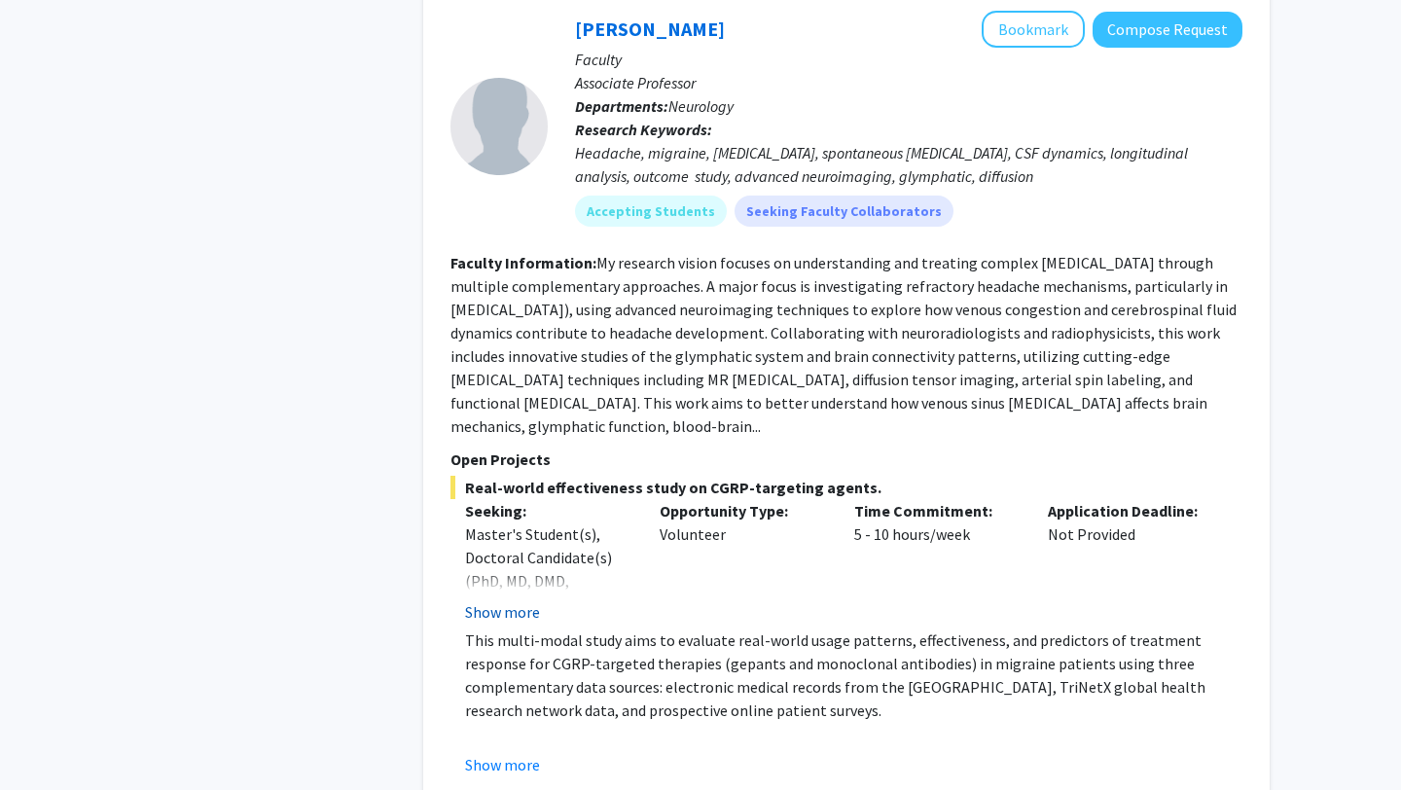
click at [534, 600] on button "Show more" at bounding box center [502, 611] width 75 height 23
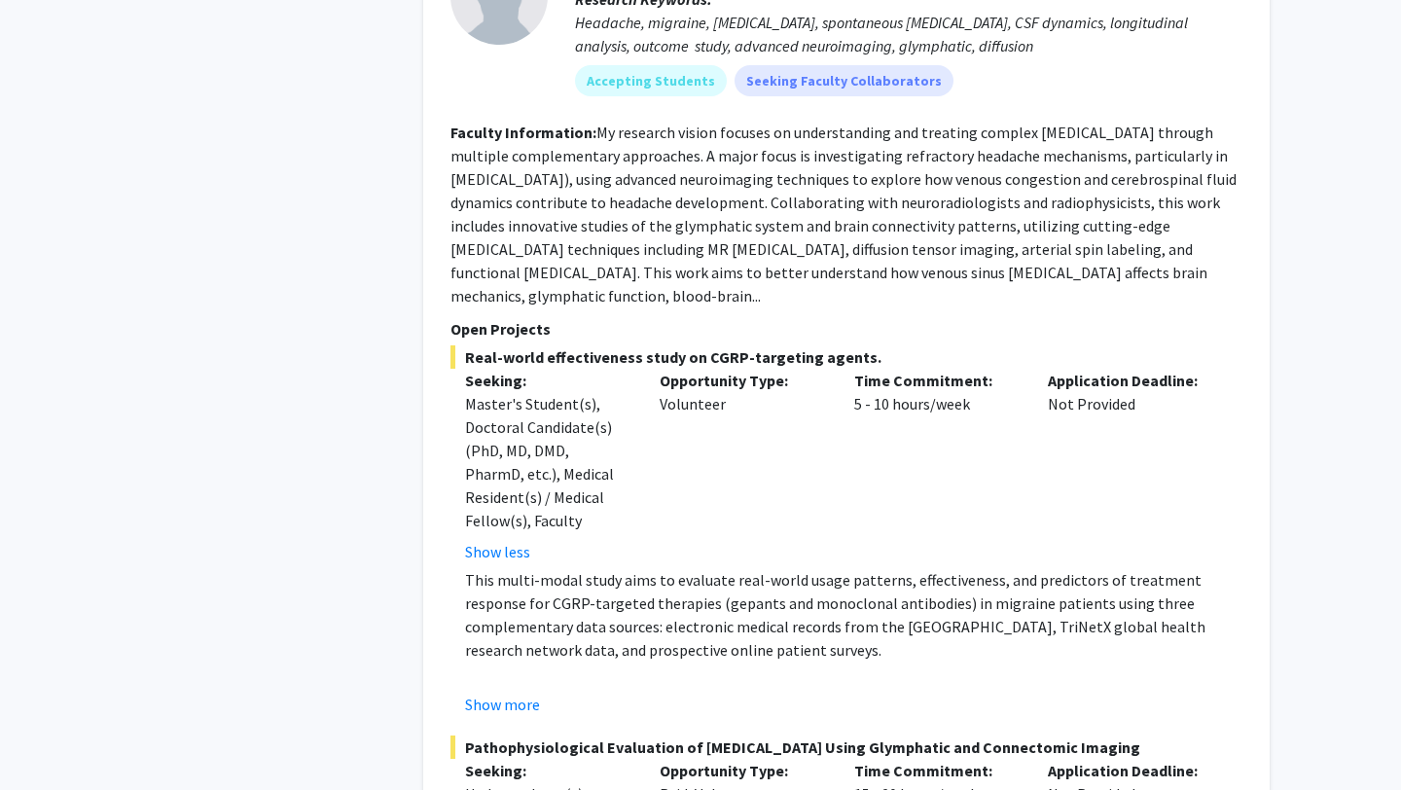
scroll to position [9442, 0]
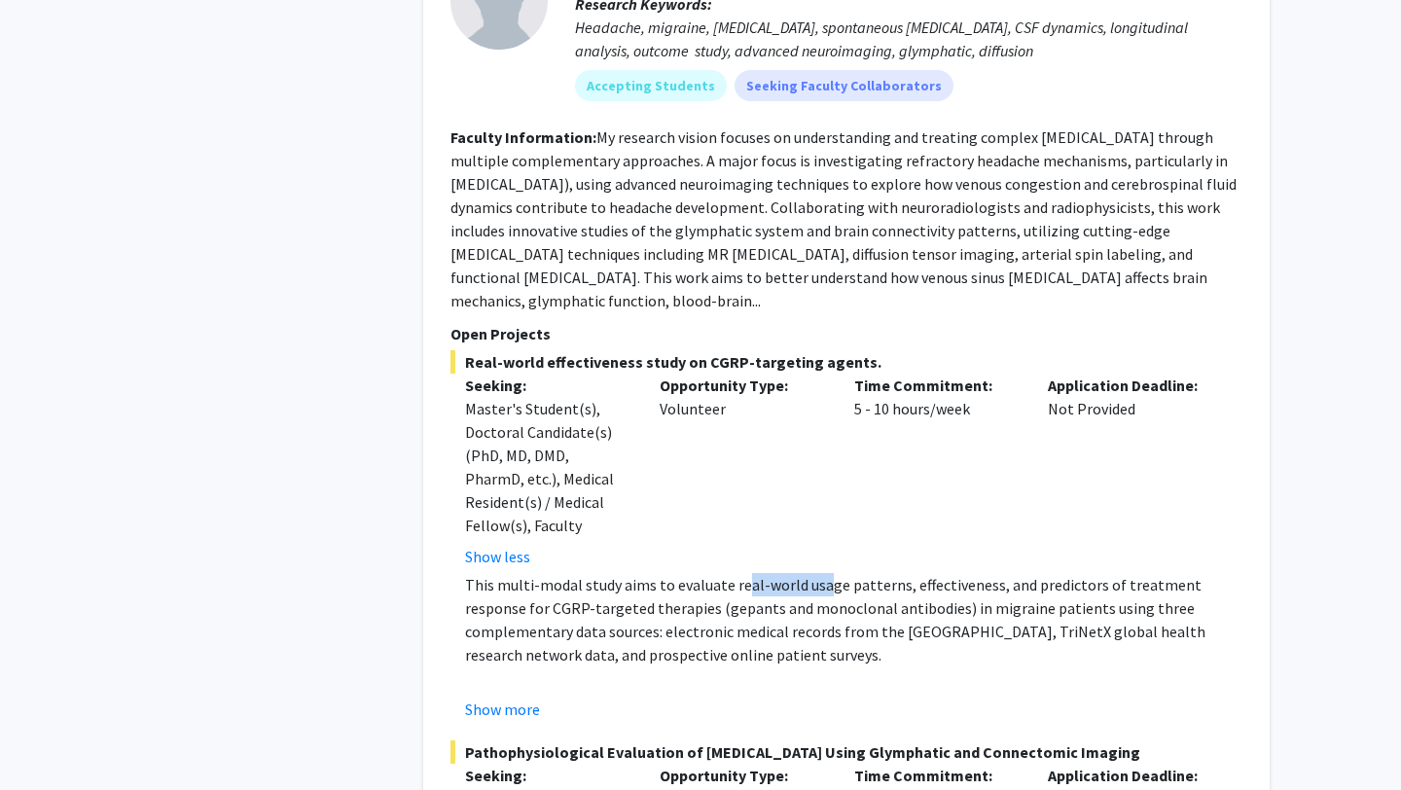
drag, startPoint x: 741, startPoint y: 527, endPoint x: 822, endPoint y: 545, distance: 82.6
click at [822, 573] on p "This multi-modal study aims to evaluate real-world usage patterns, effectivenes…" at bounding box center [853, 619] width 777 height 93
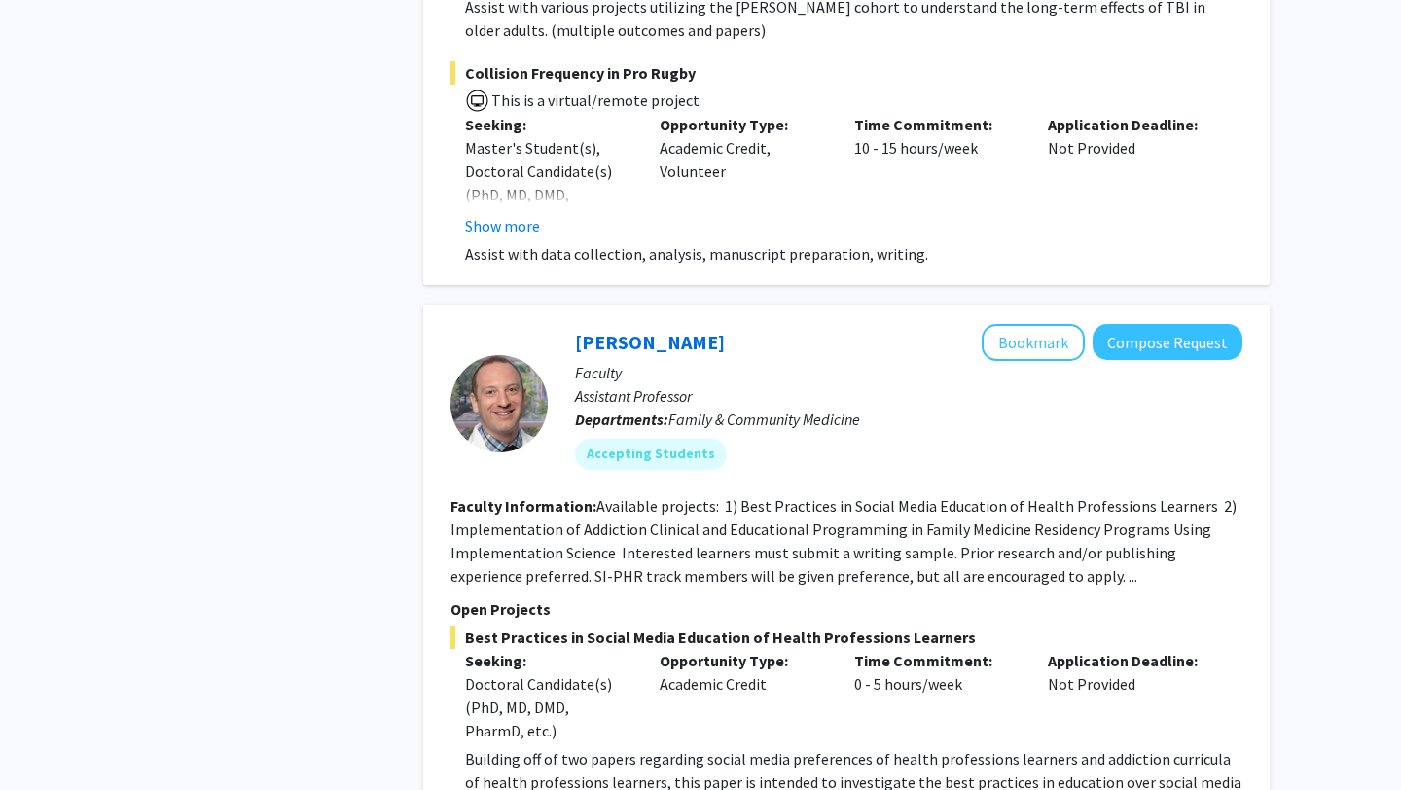
scroll to position [11578, 0]
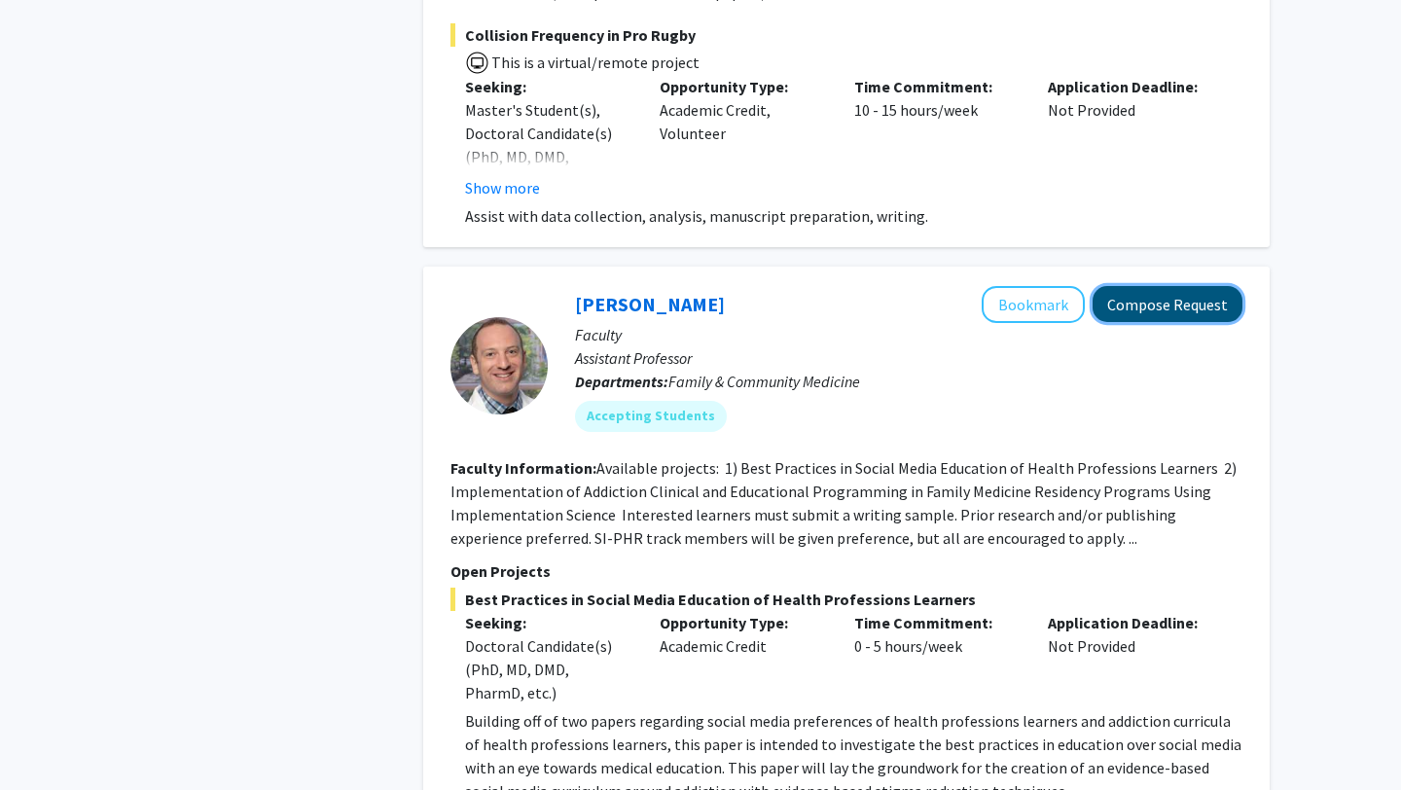
click at [1128, 286] on button "Compose Request" at bounding box center [1168, 304] width 150 height 36
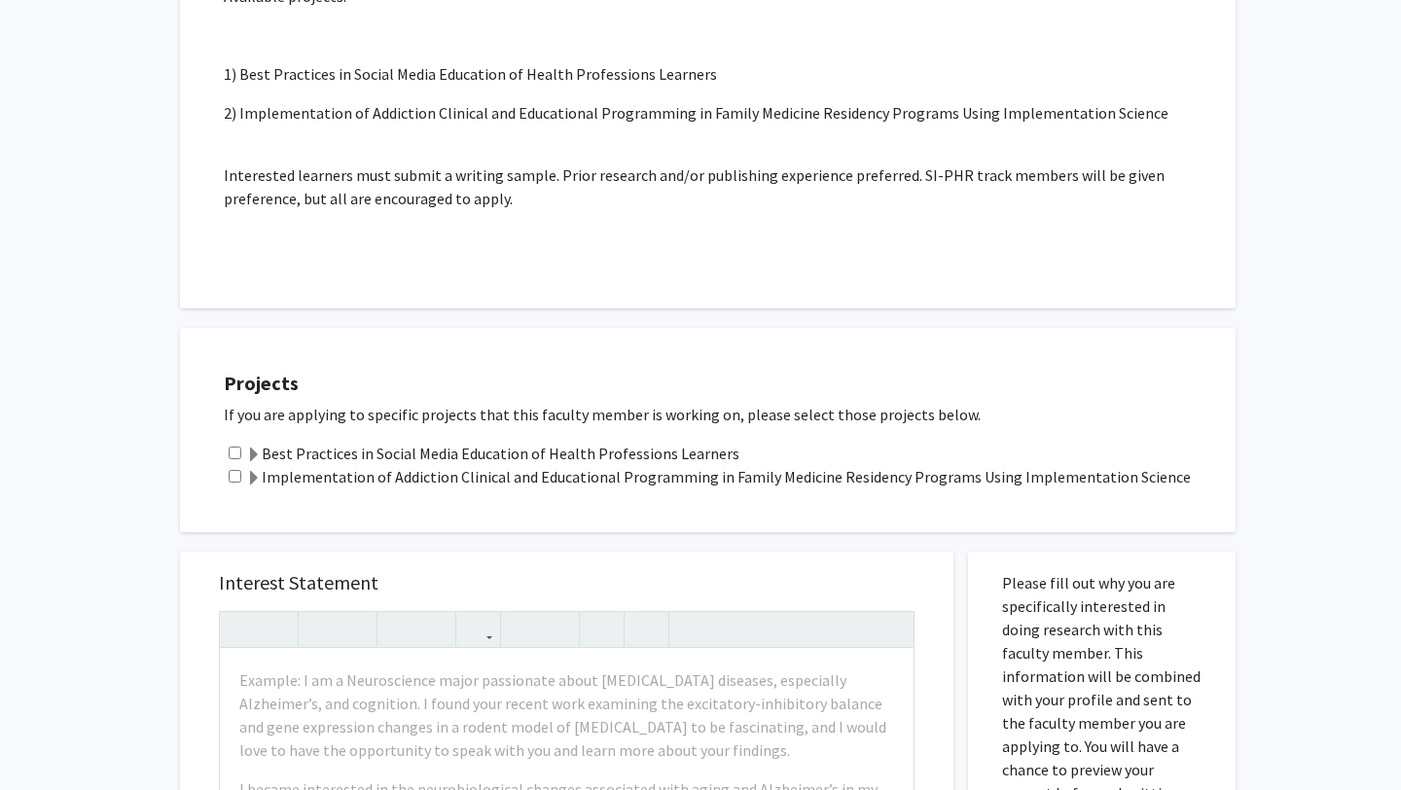
scroll to position [339, 0]
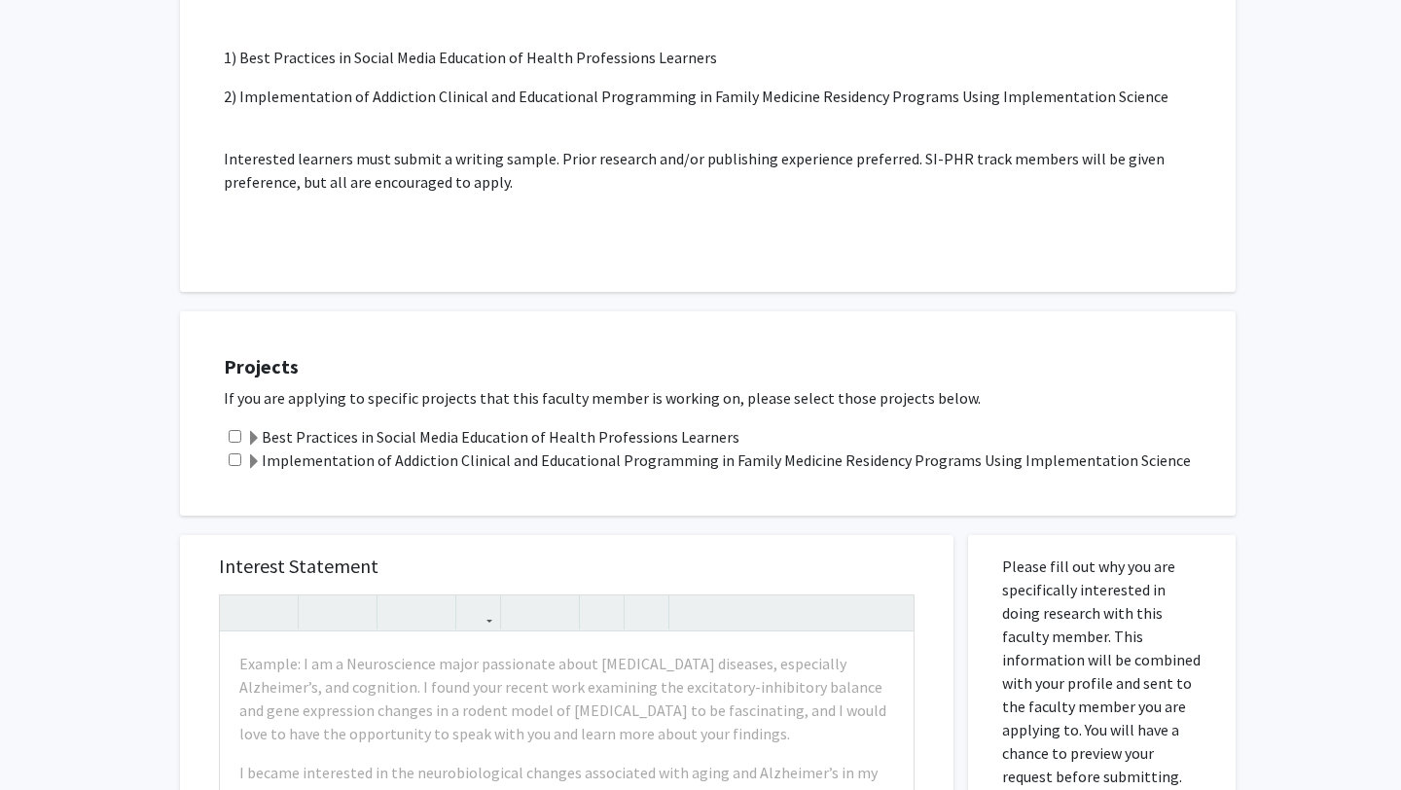
click at [235, 435] on input "checkbox" at bounding box center [235, 436] width 13 height 13
click at [235, 472] on div "Projects If you are applying to specific projects that this faculty member is w…" at bounding box center [719, 414] width 1031 height 156
click at [236, 441] on input "checkbox" at bounding box center [235, 436] width 13 height 13
checkbox input "false"
click at [236, 446] on div "Best Practices in Social Media Education of Health Professions Learners" at bounding box center [720, 436] width 993 height 23
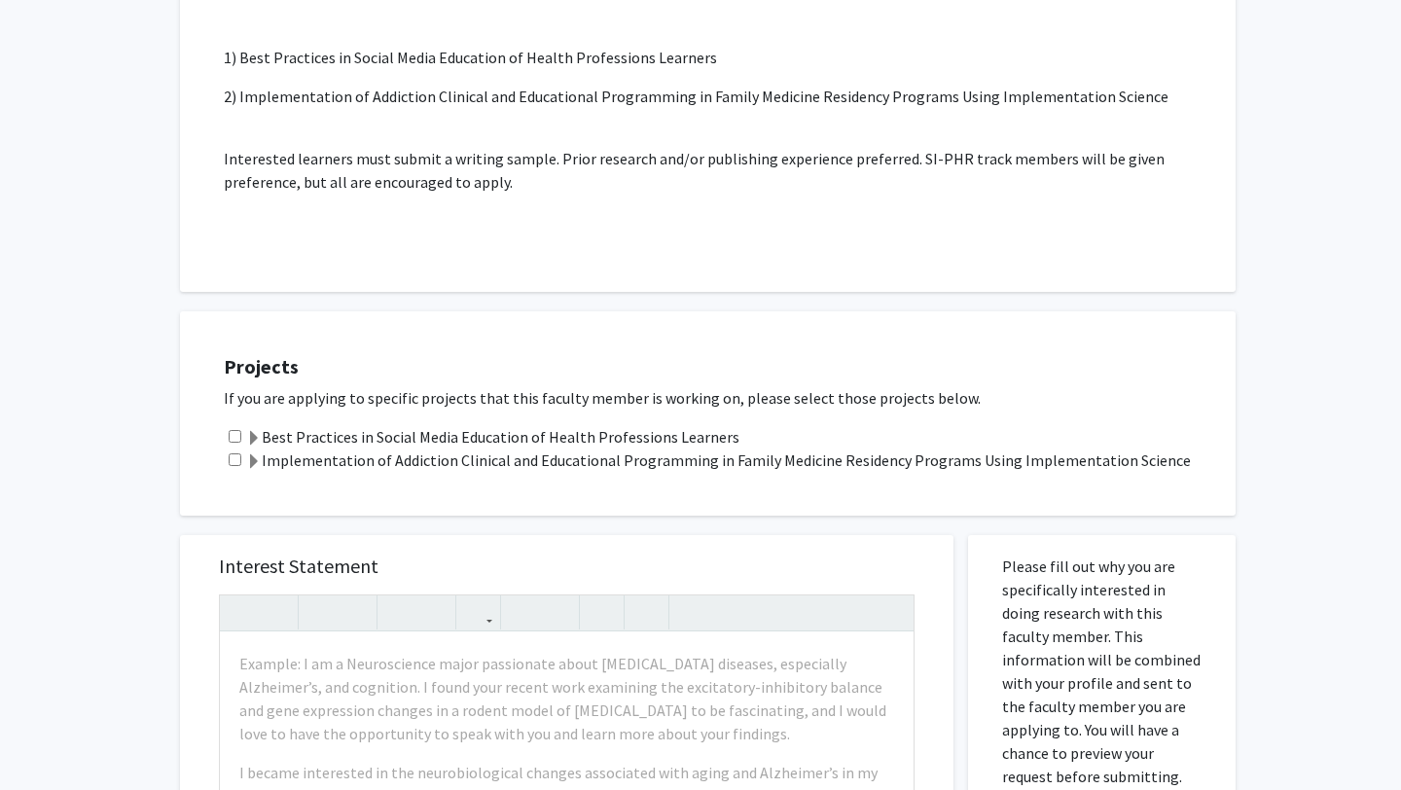
click at [236, 453] on input "checkbox" at bounding box center [235, 459] width 13 height 13
checkbox input "true"
click at [236, 438] on input "checkbox" at bounding box center [235, 436] width 13 height 13
checkbox input "true"
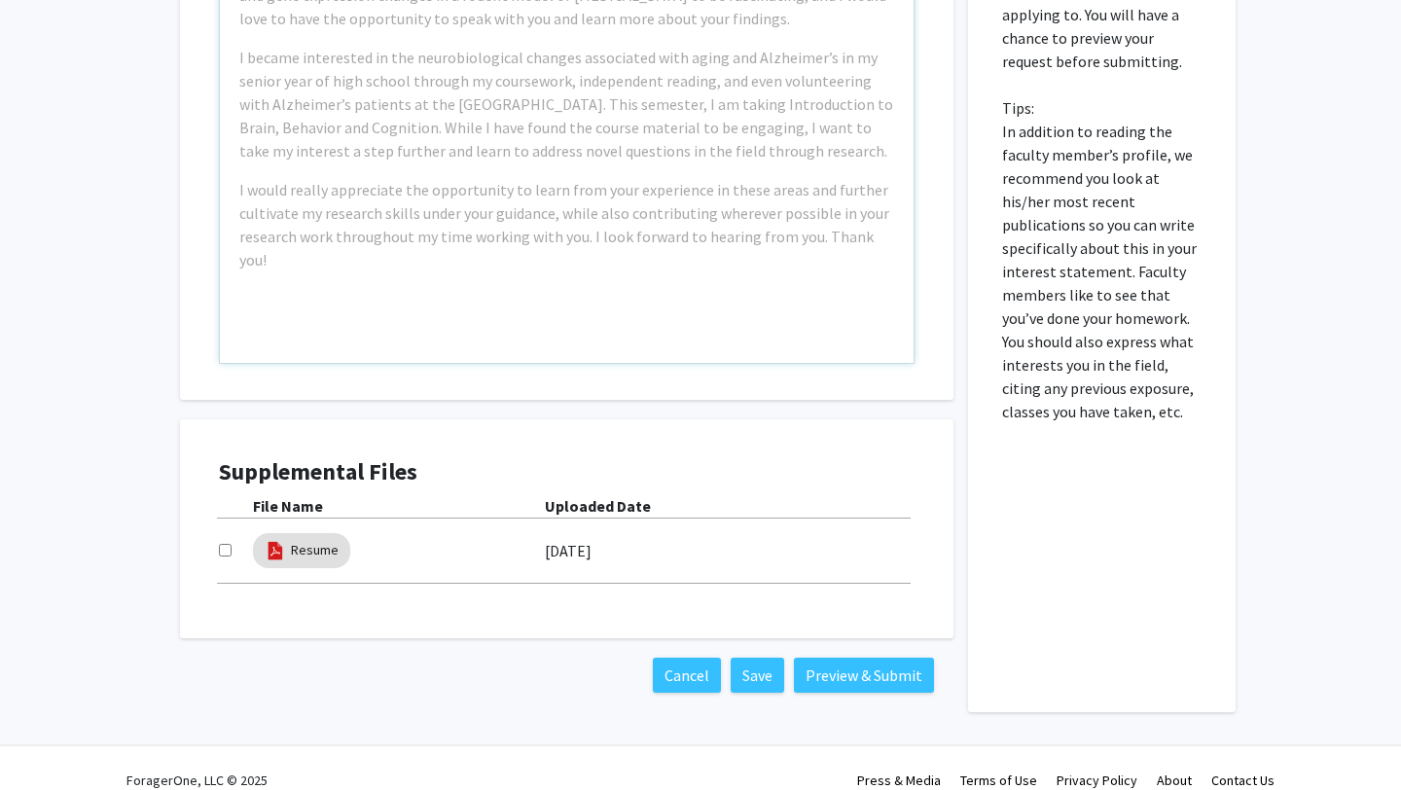
scroll to position [1052, 0]
click at [226, 551] on input "checkbox" at bounding box center [225, 552] width 13 height 13
checkbox input "true"
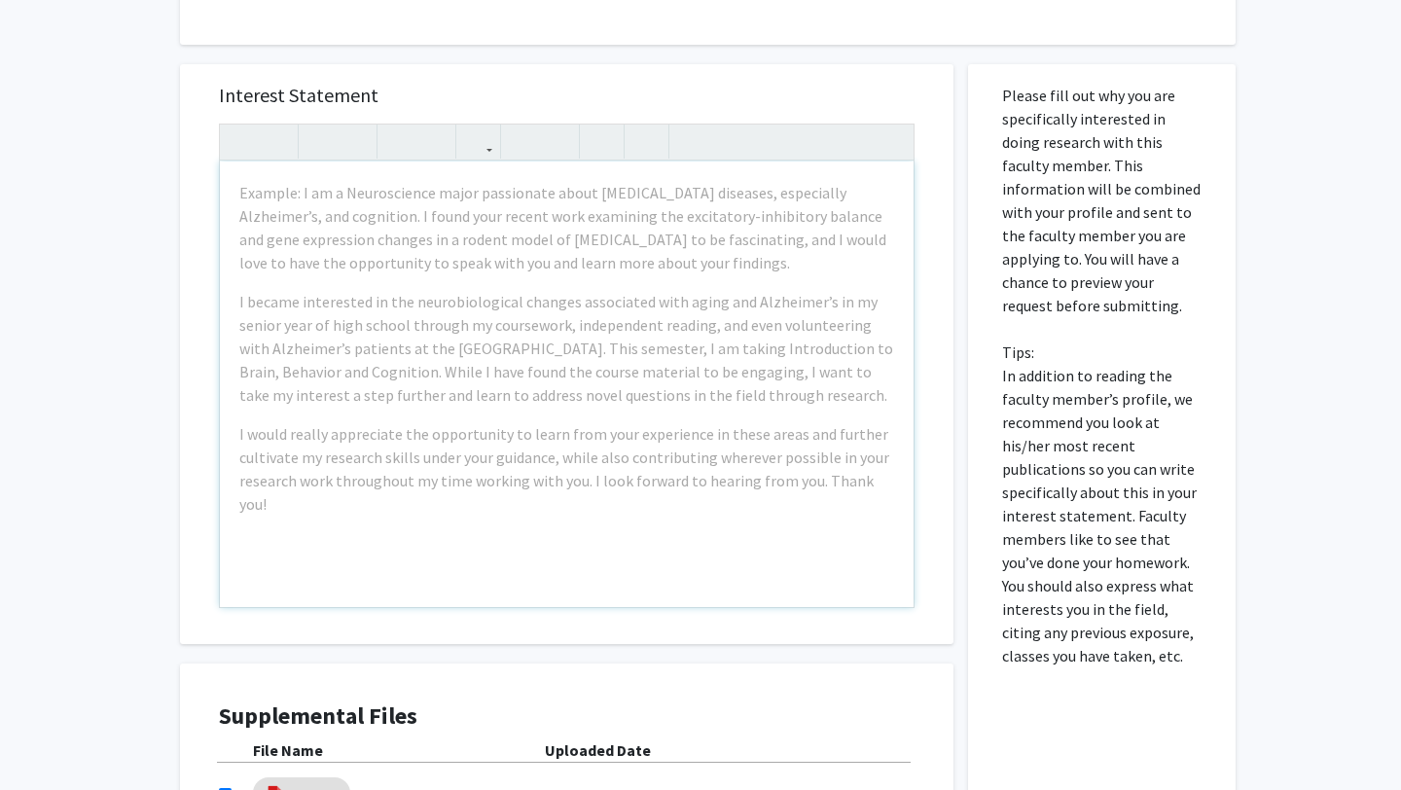
scroll to position [751, 0]
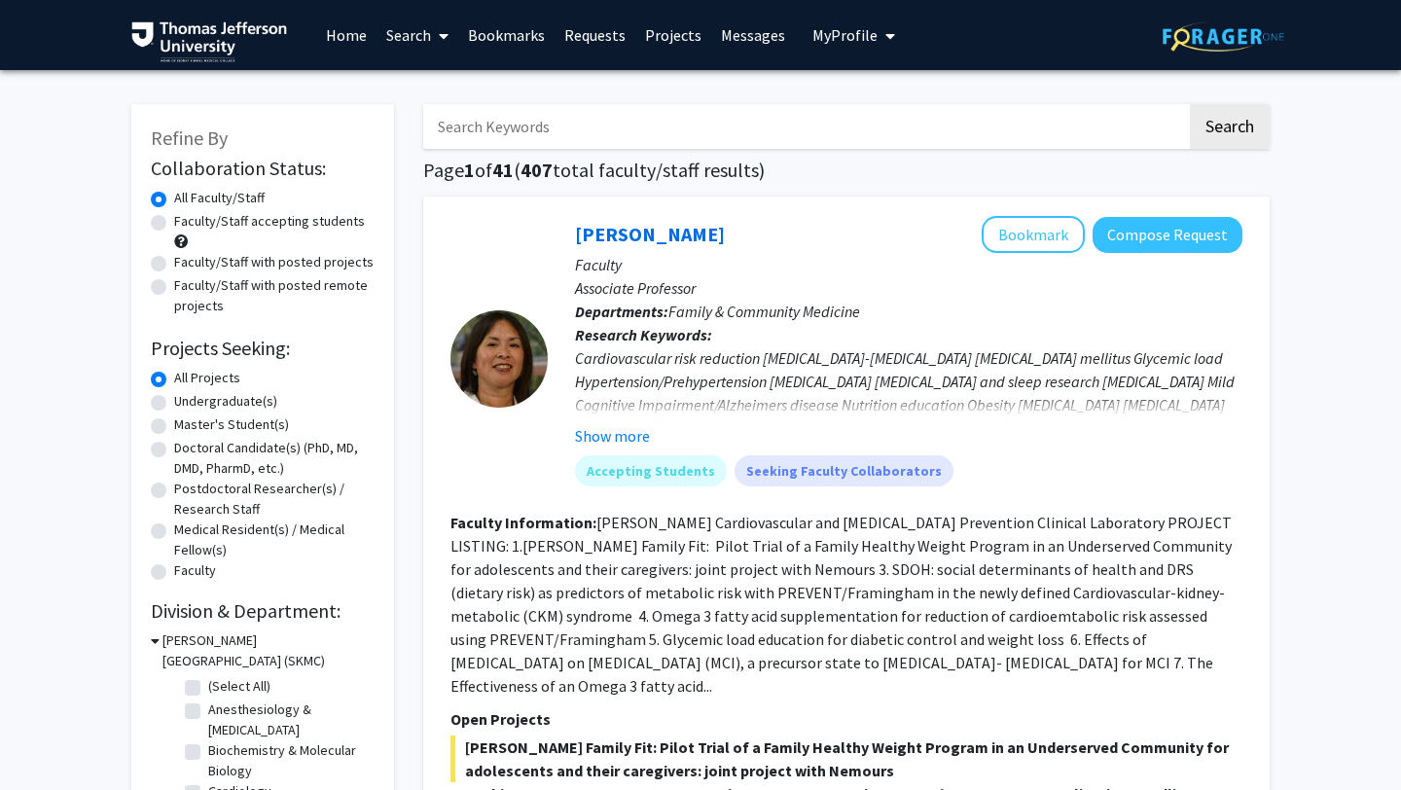
click at [174, 448] on label "Doctoral Candidate(s) (PhD, MD, DMD, PharmD, etc.)" at bounding box center [274, 458] width 200 height 41
click at [174, 448] on input "Doctoral Candidate(s) (PhD, MD, DMD, PharmD, etc.)" at bounding box center [180, 444] width 13 height 13
radio input "true"
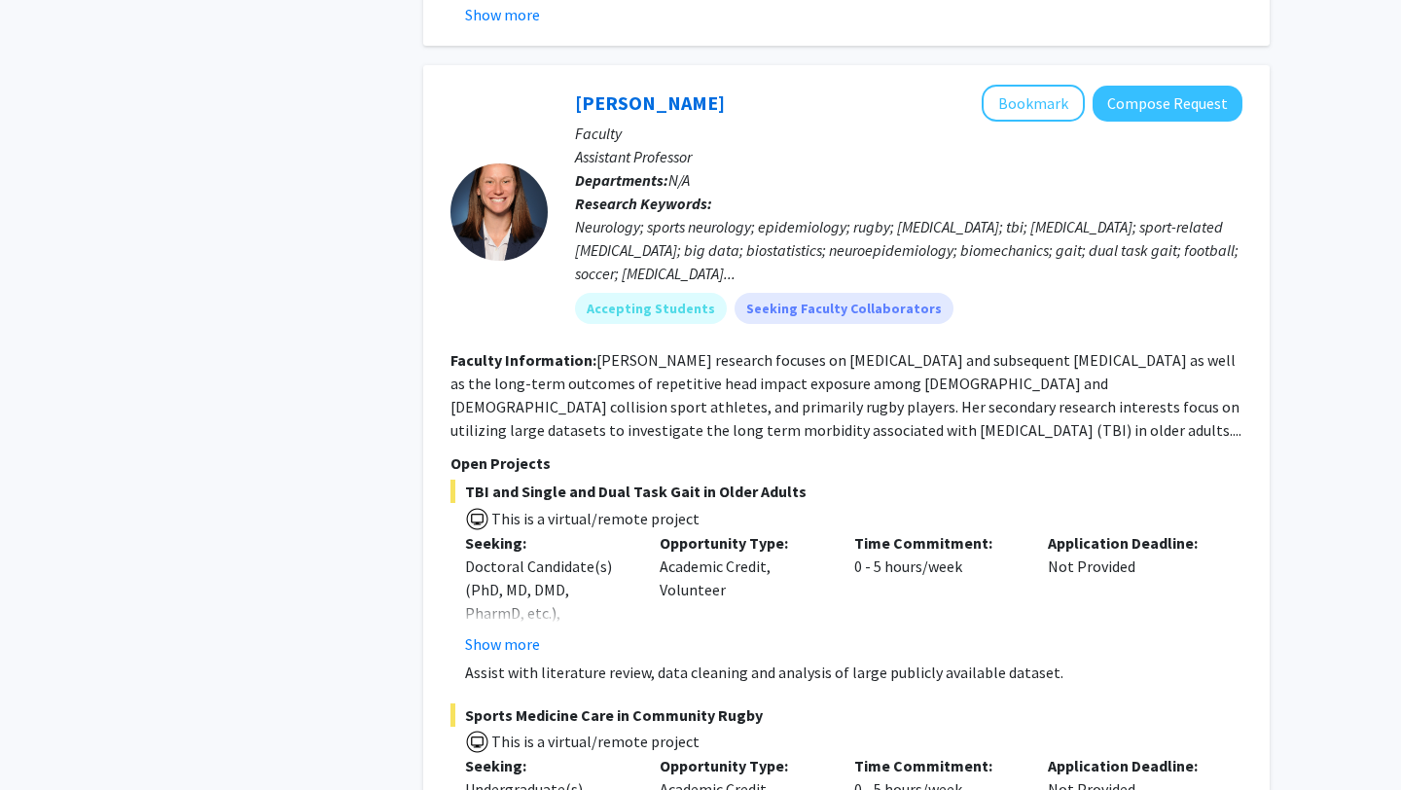
scroll to position [9832, 0]
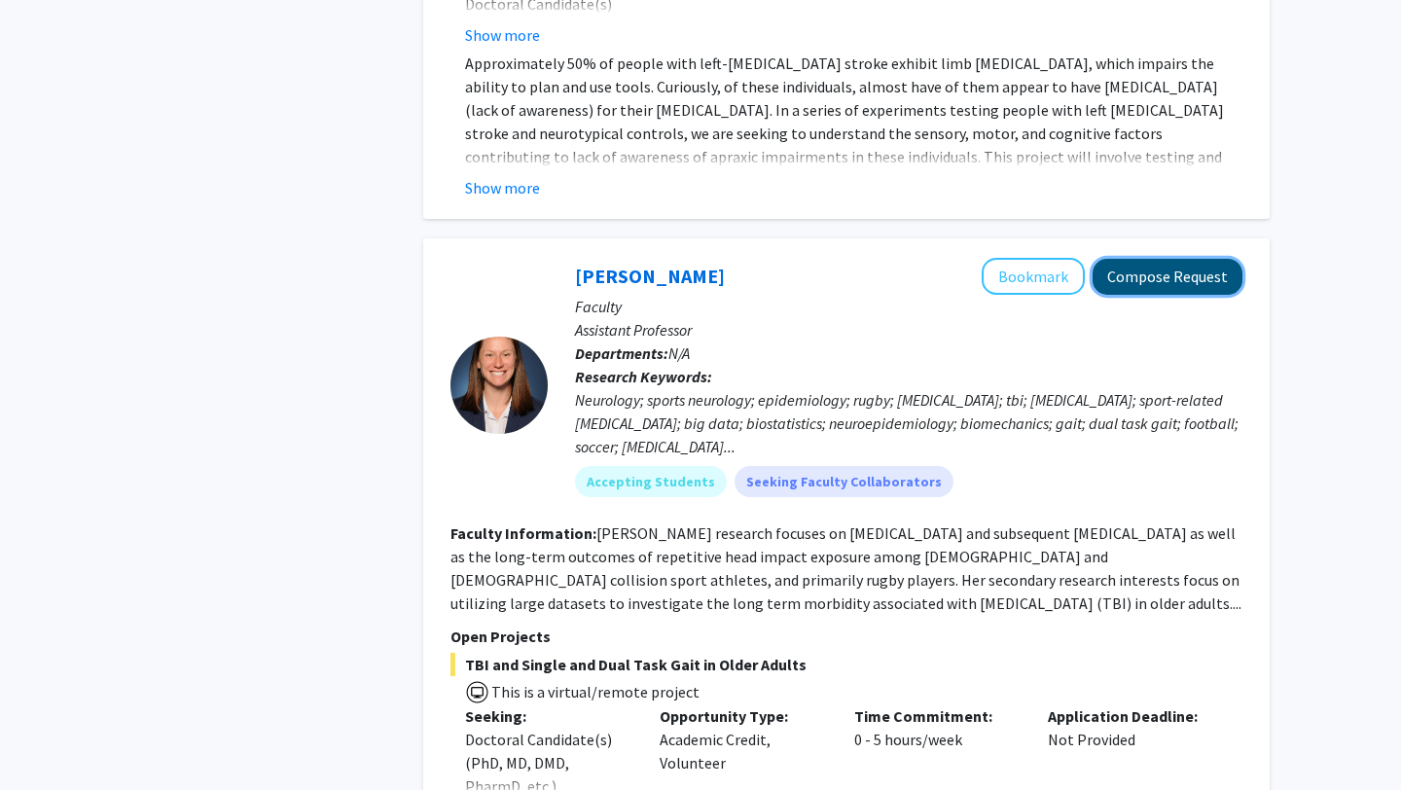
click at [1152, 259] on button "Compose Request" at bounding box center [1168, 277] width 150 height 36
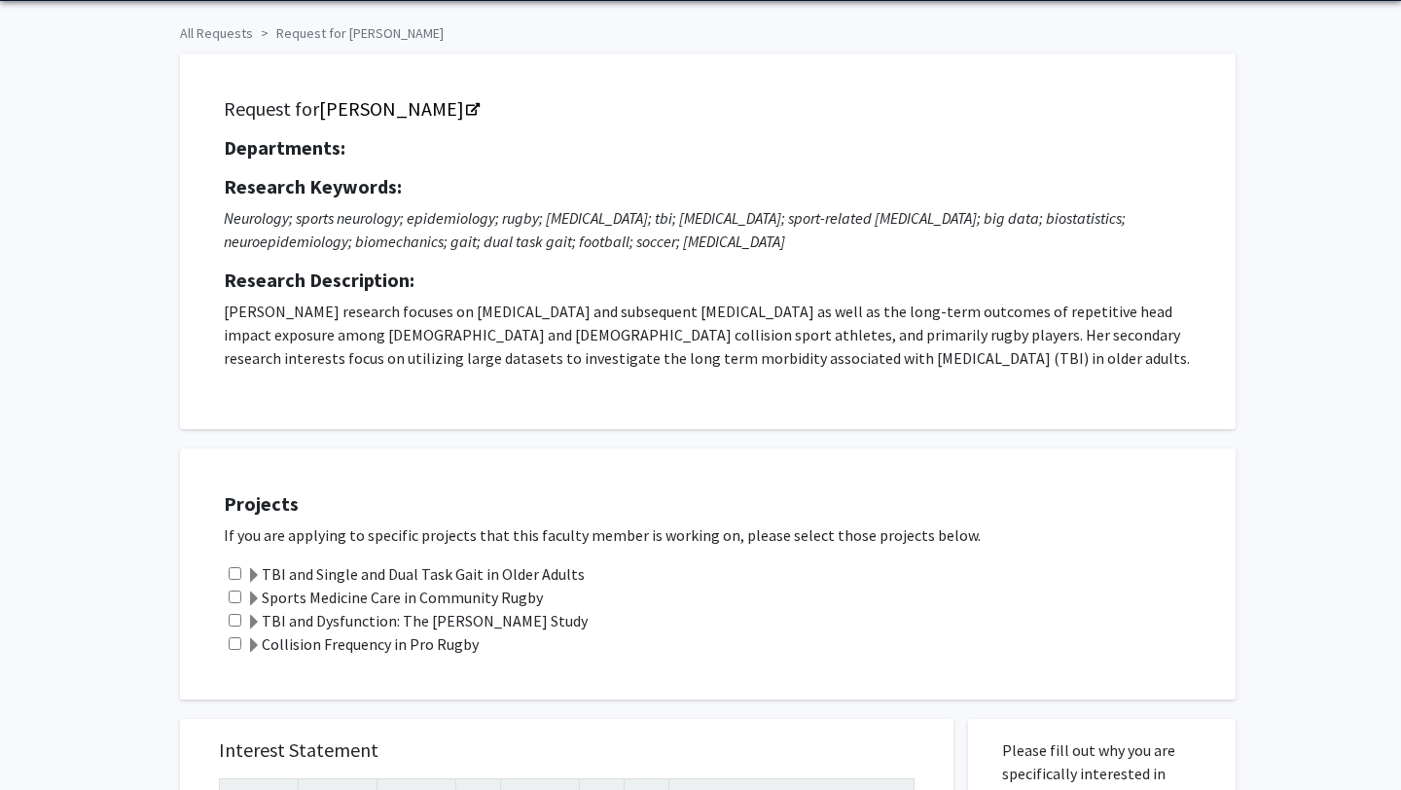
scroll to position [193, 0]
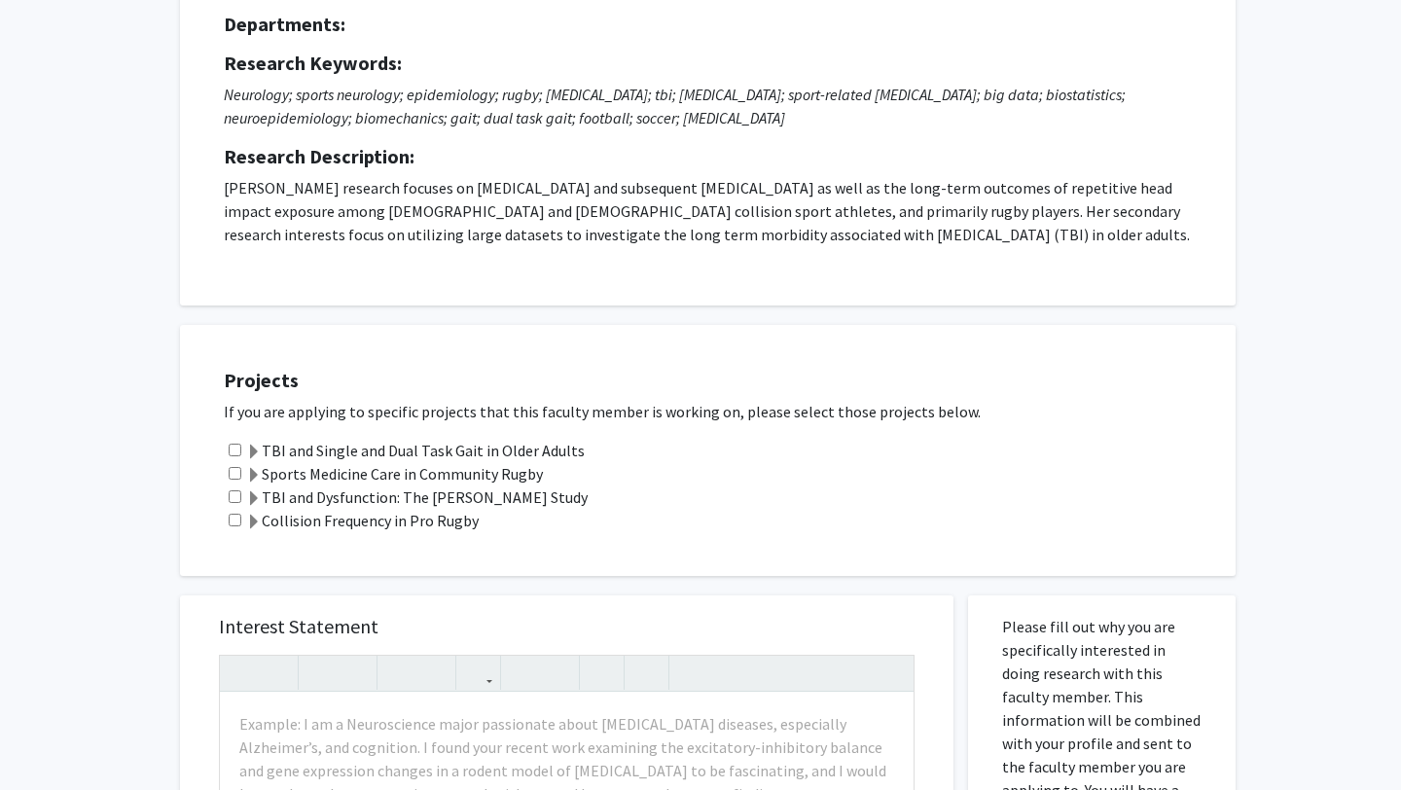
click at [237, 523] on input "checkbox" at bounding box center [235, 520] width 13 height 13
checkbox input "true"
click at [237, 499] on input "checkbox" at bounding box center [235, 496] width 13 height 13
checkbox input "true"
click at [237, 482] on div "Sports Medicine Care in Community Rugby" at bounding box center [720, 473] width 993 height 23
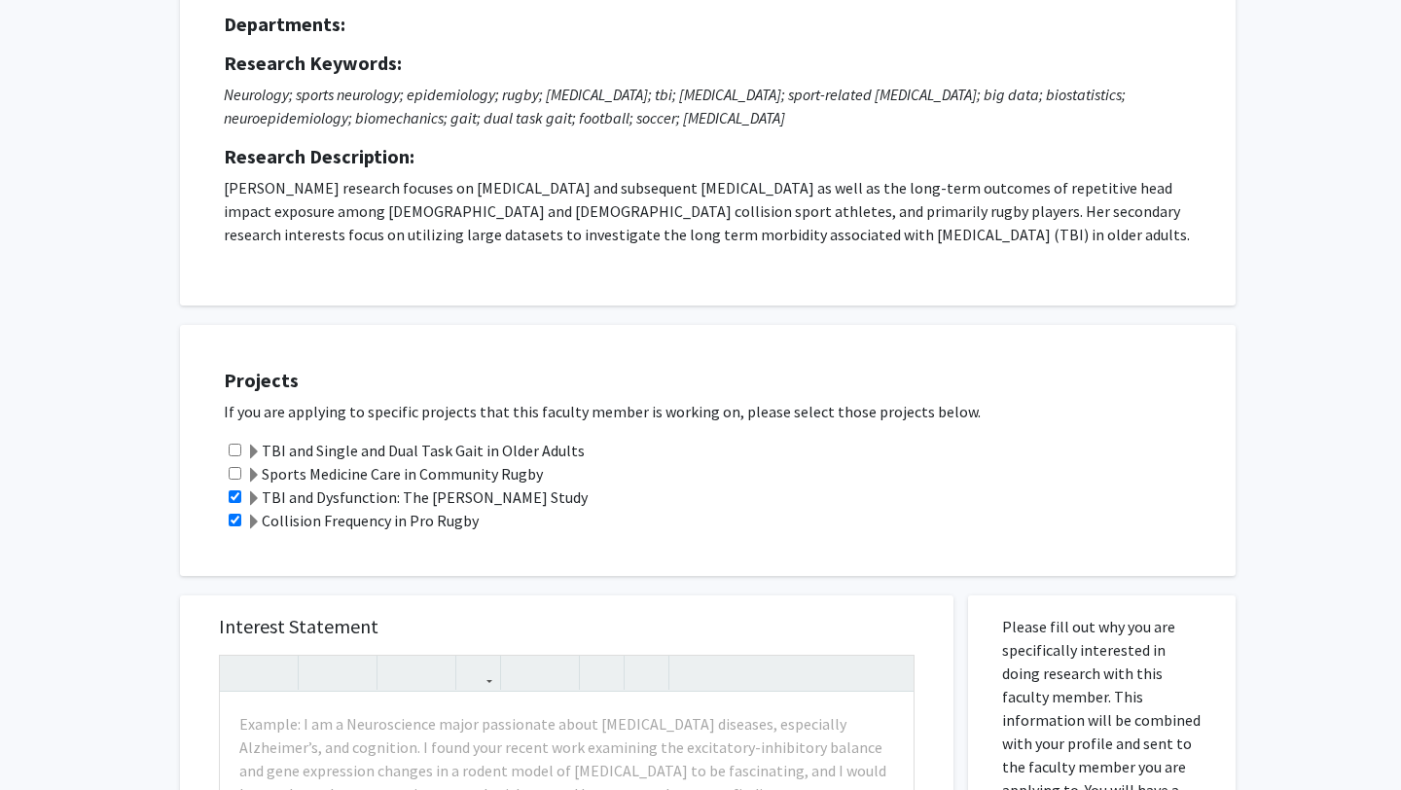
click at [236, 475] on input "checkbox" at bounding box center [235, 473] width 13 height 13
checkbox input "true"
click at [235, 447] on input "checkbox" at bounding box center [235, 450] width 13 height 13
checkbox input "true"
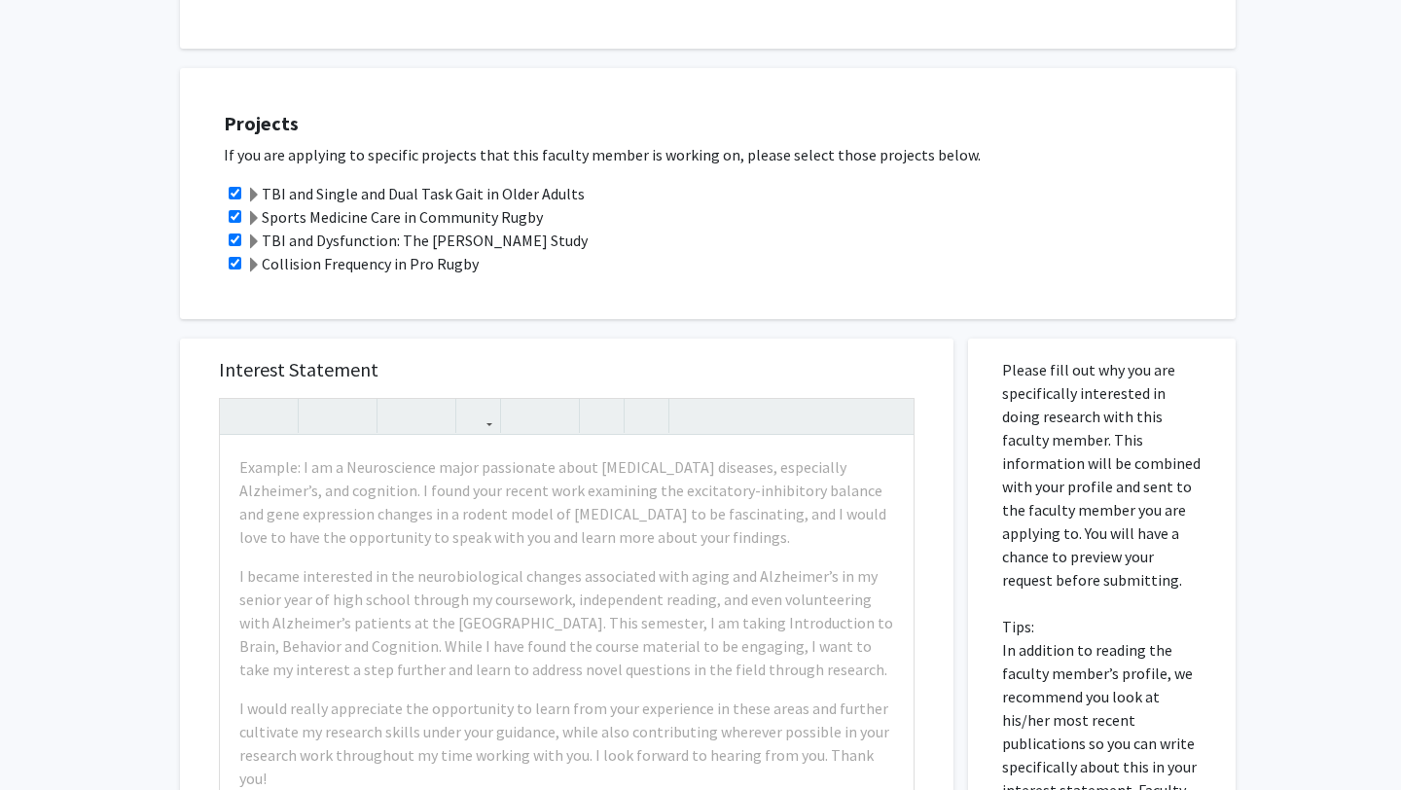
scroll to position [600, 0]
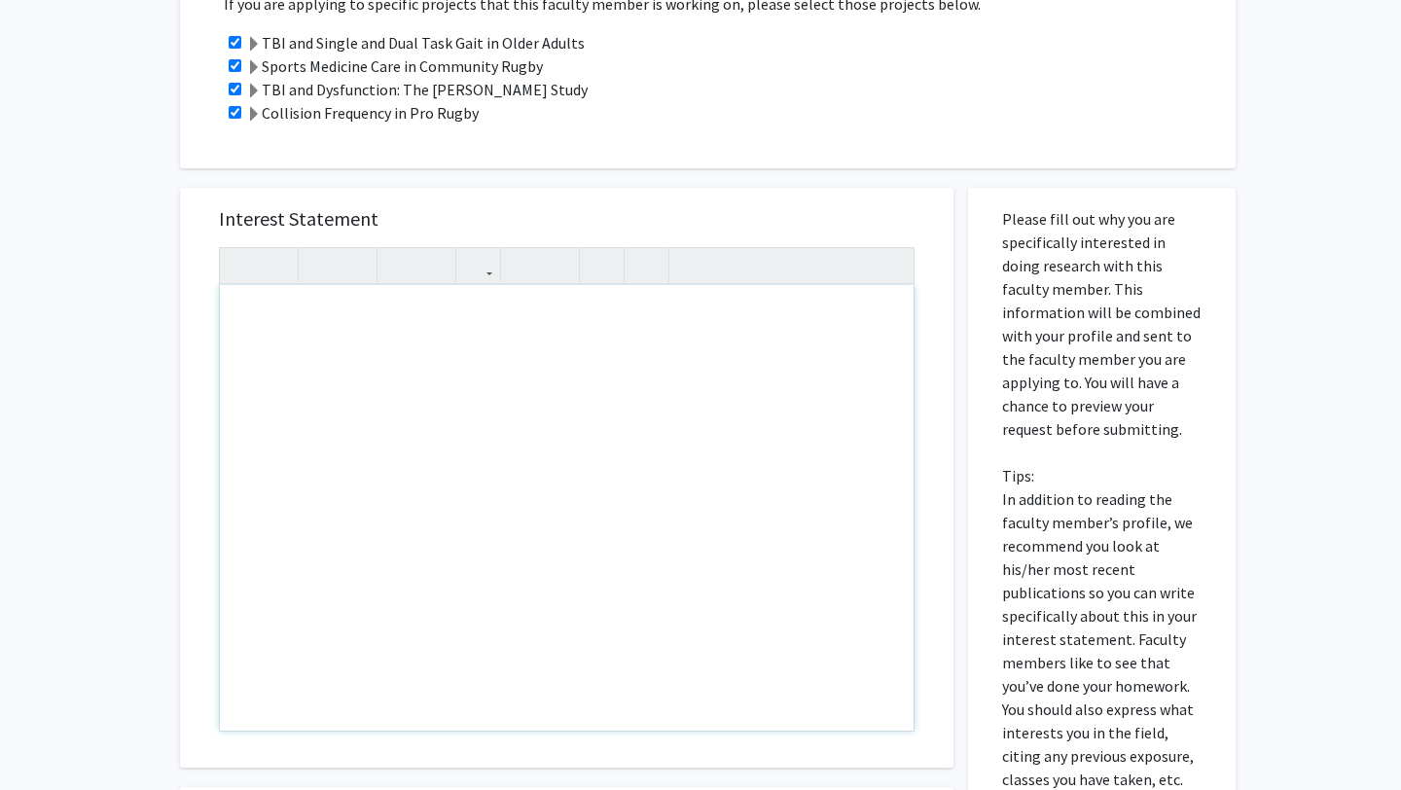
paste div "Note to users with screen readers: Please press Alt+0 or Option+0 to deactivate…"
type textarea "<p>My name is [PERSON_NAME] and I am currently a rising M2 at [GEOGRAPHIC_DATA]…"
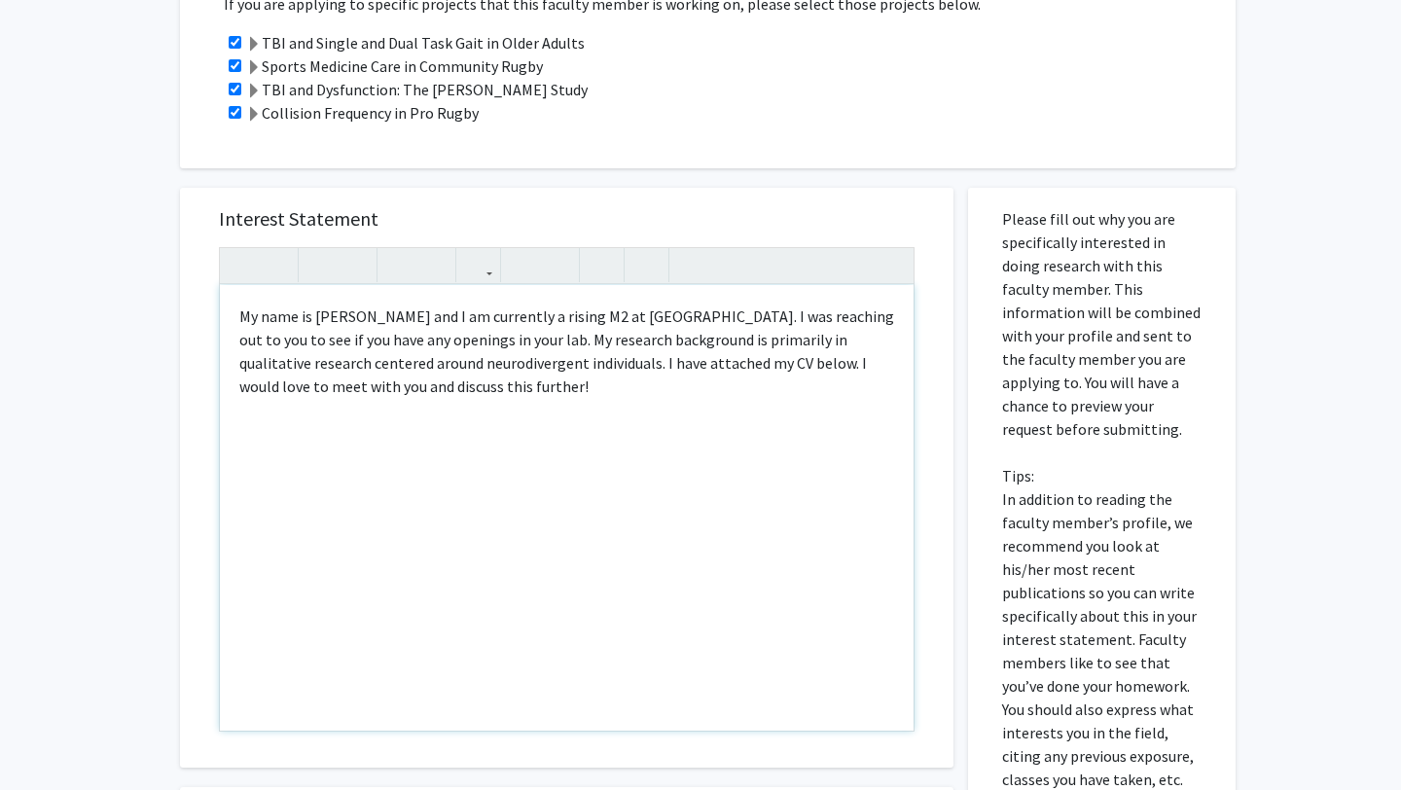
type textarea "<p>My name is [PERSON_NAME] and I am currently a rising M2 at [GEOGRAPHIC_DATA]…"
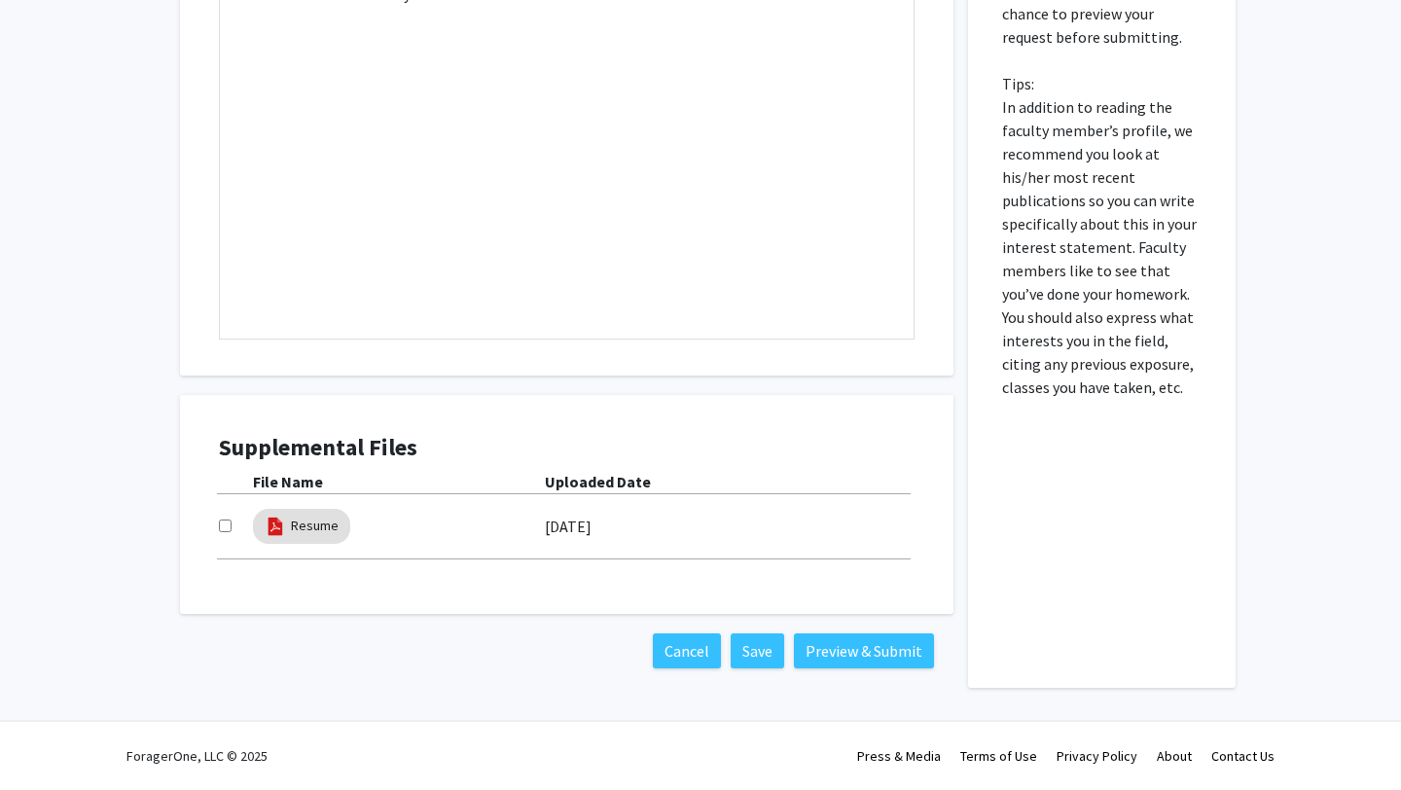
click at [227, 518] on div at bounding box center [236, 526] width 34 height 23
click at [229, 525] on input "checkbox" at bounding box center [225, 526] width 13 height 13
checkbox input "true"
click at [855, 643] on button "Preview & Submit" at bounding box center [864, 650] width 140 height 35
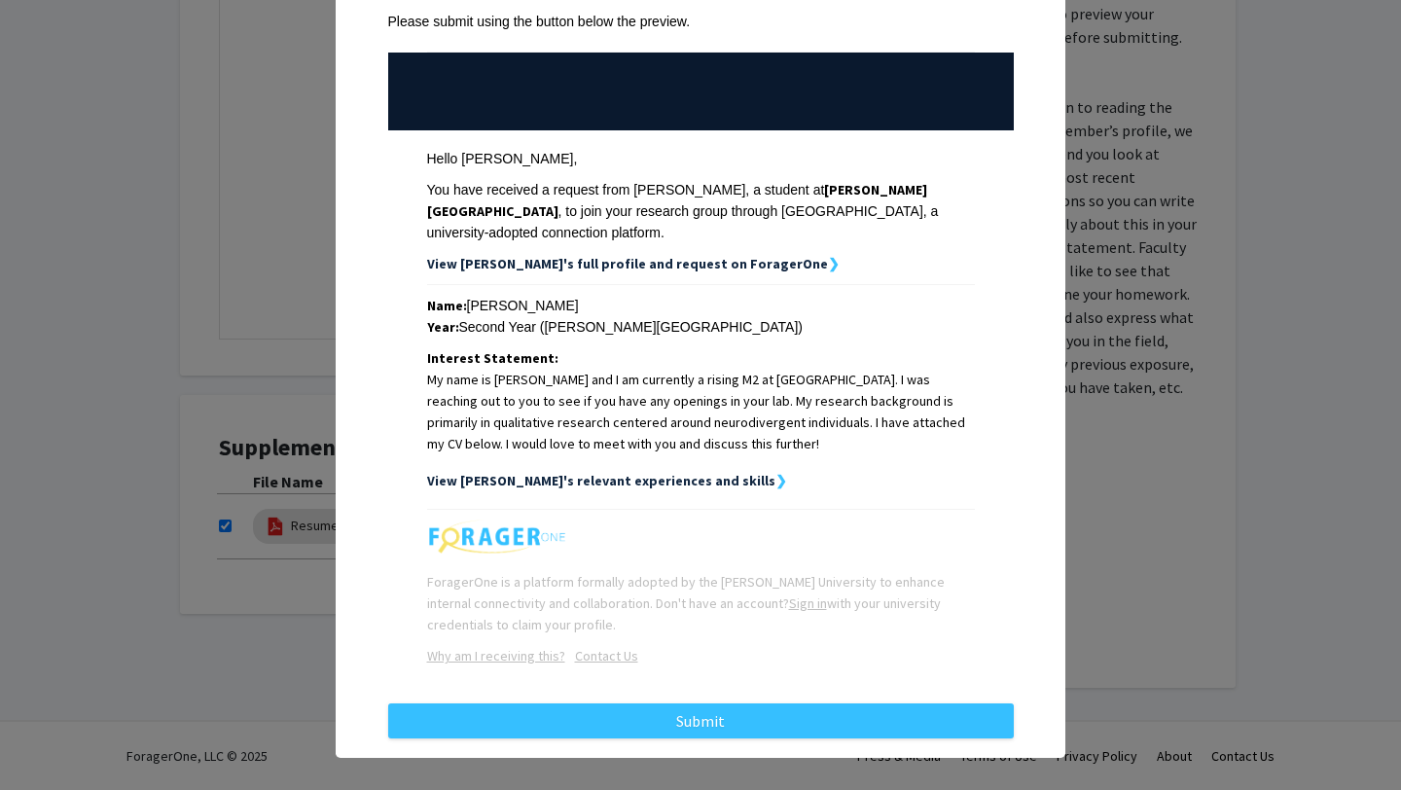
scroll to position [183, 0]
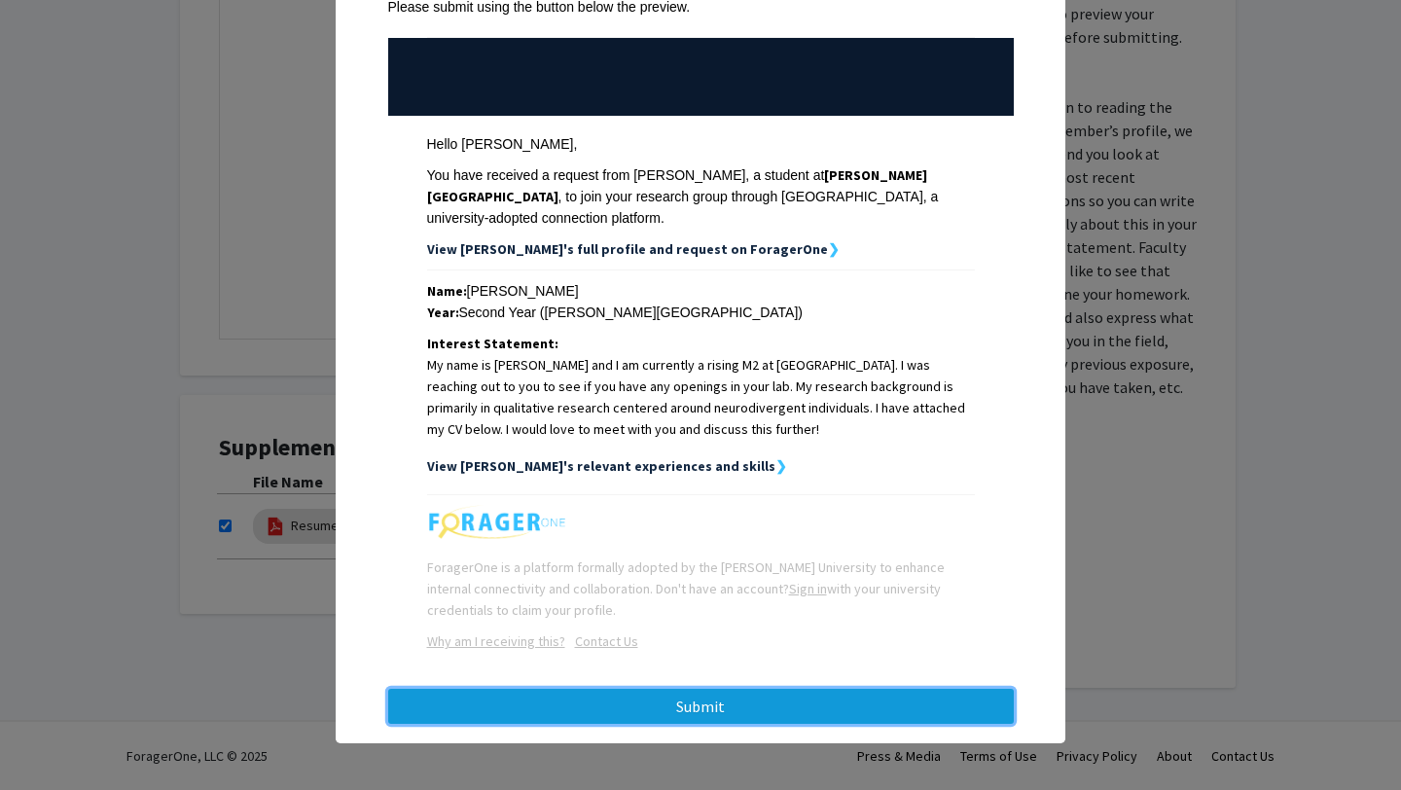
click at [785, 704] on button "Submit" at bounding box center [701, 706] width 626 height 35
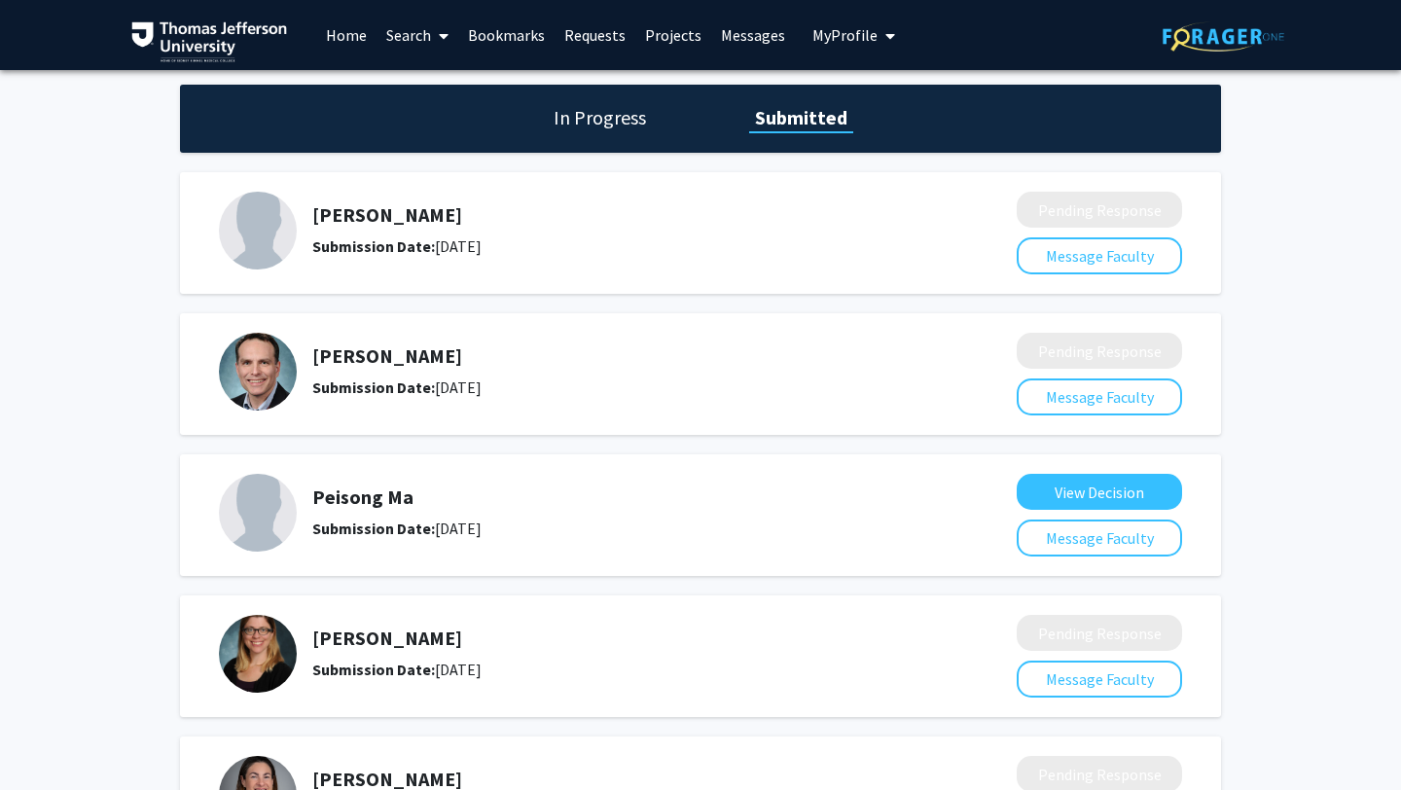
click at [405, 34] on link "Search" at bounding box center [418, 35] width 82 height 68
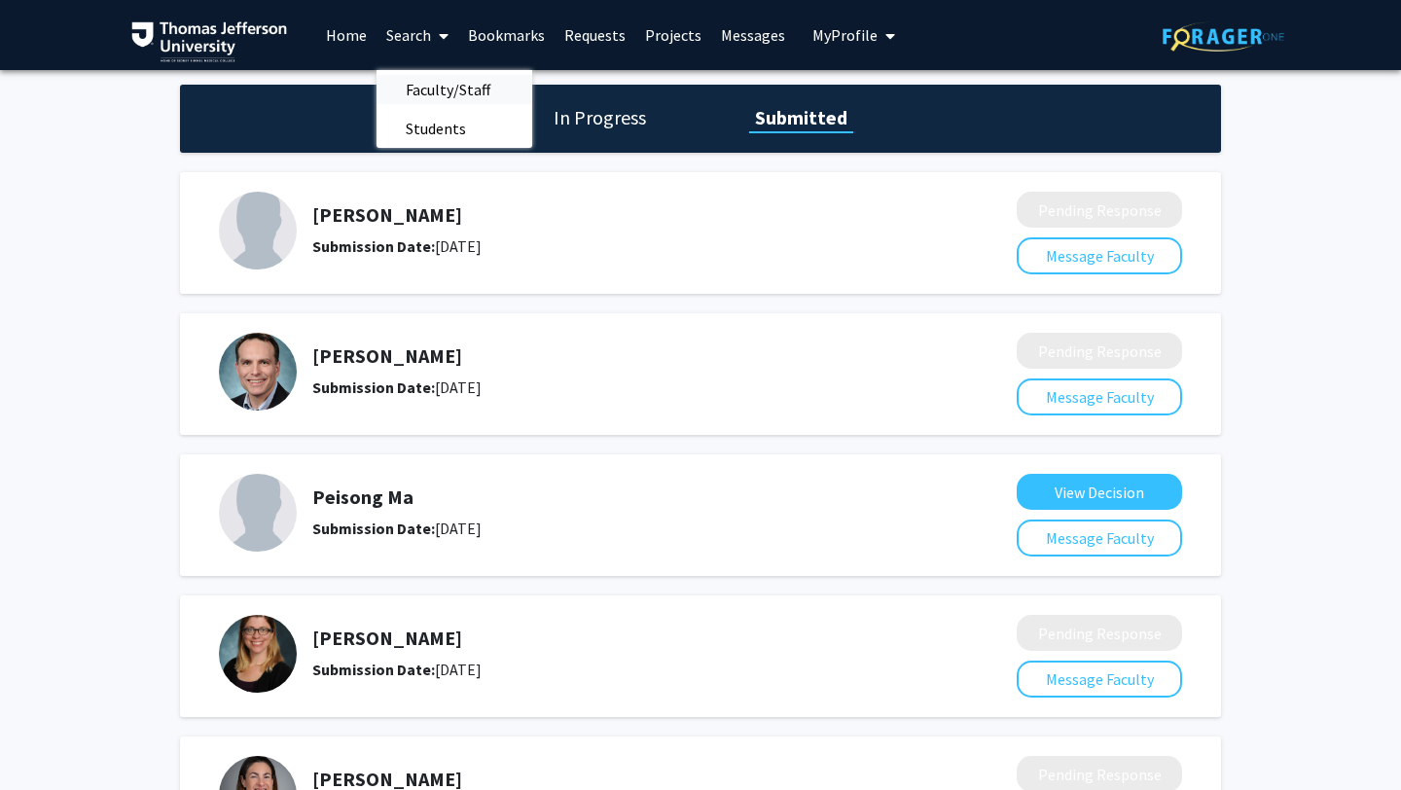
click at [436, 90] on span "Faculty/Staff" at bounding box center [448, 89] width 143 height 39
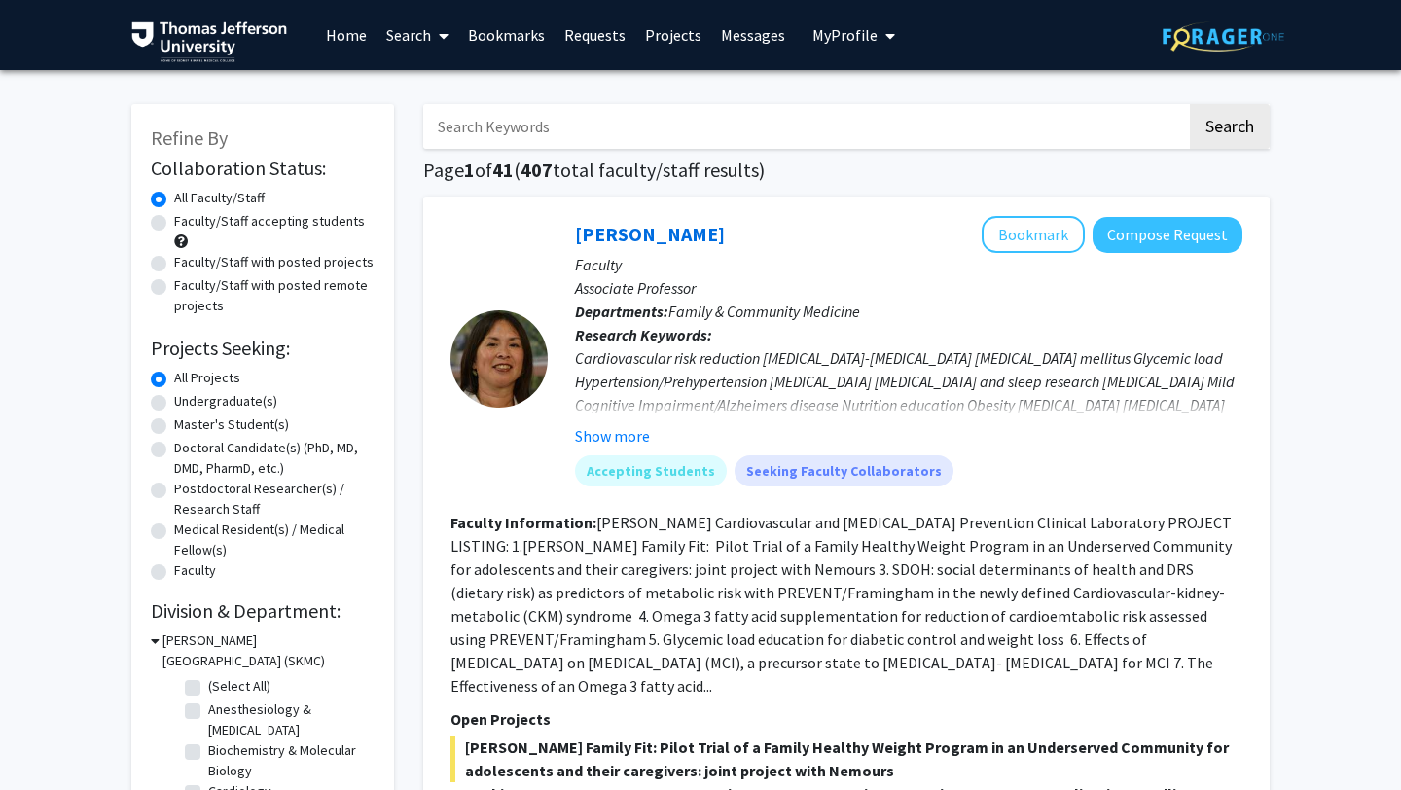
click at [174, 442] on label "Doctoral Candidate(s) (PhD, MD, DMD, PharmD, etc.)" at bounding box center [274, 458] width 200 height 41
click at [174, 442] on input "Doctoral Candidate(s) (PhD, MD, DMD, PharmD, etc.)" at bounding box center [180, 444] width 13 height 13
radio input "true"
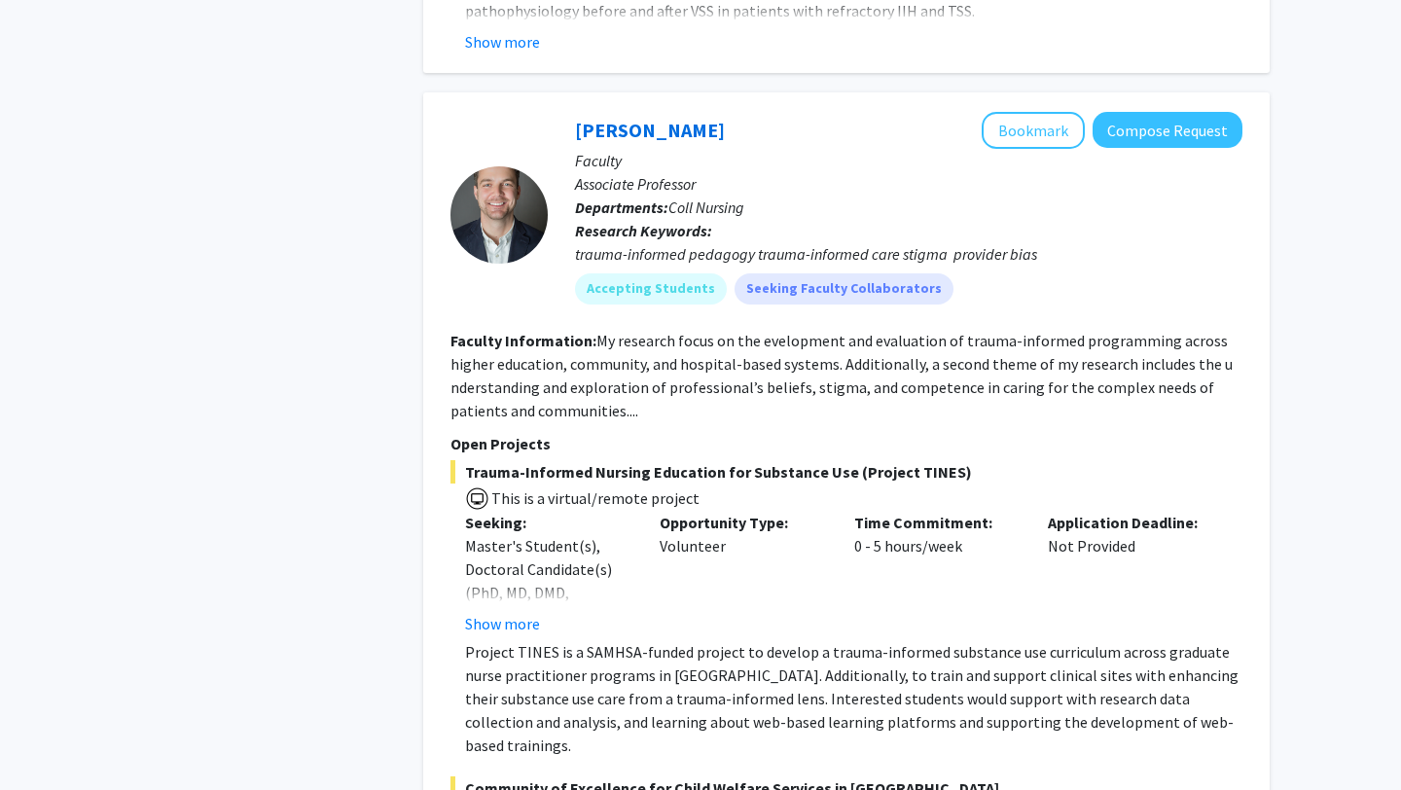
scroll to position [12380, 0]
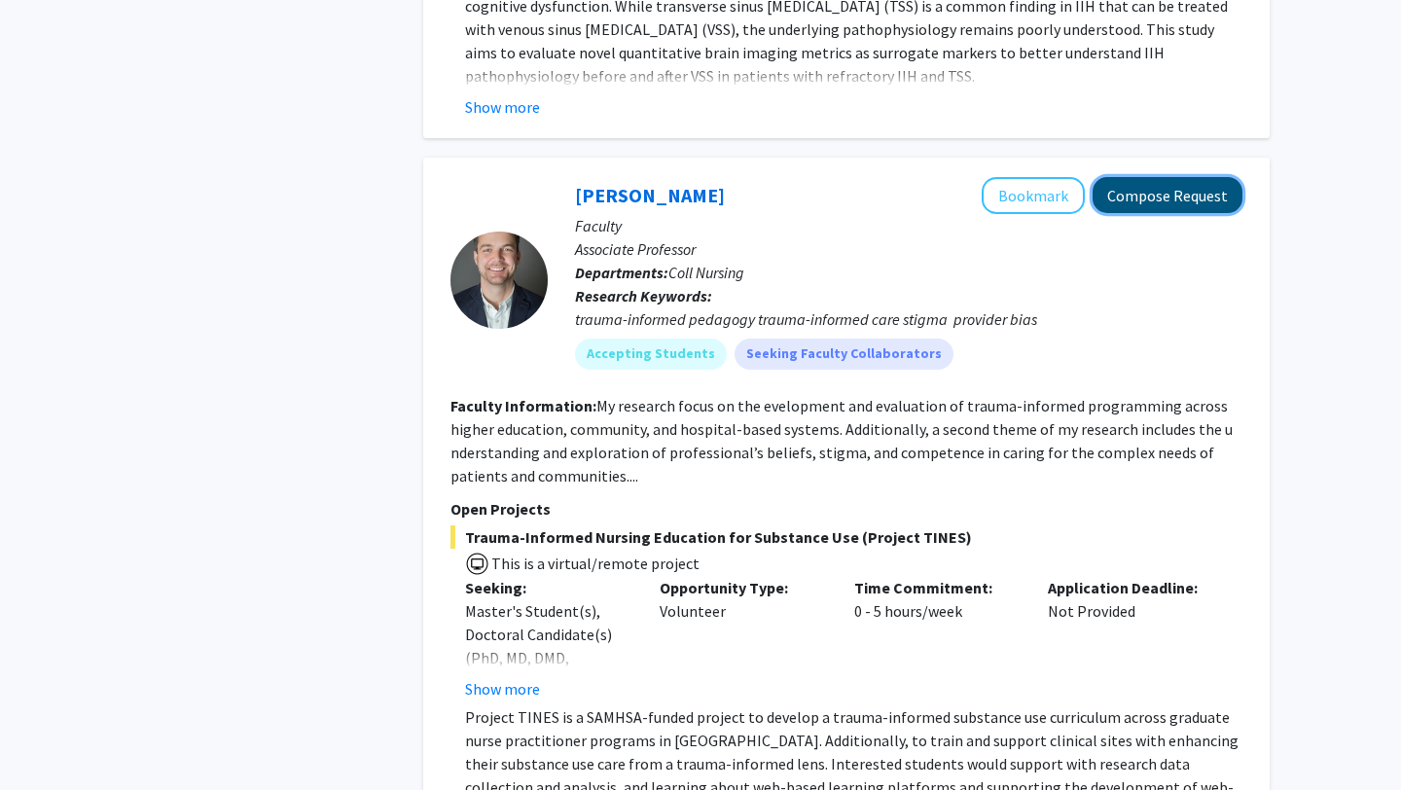
click at [1135, 177] on button "Compose Request" at bounding box center [1168, 195] width 150 height 36
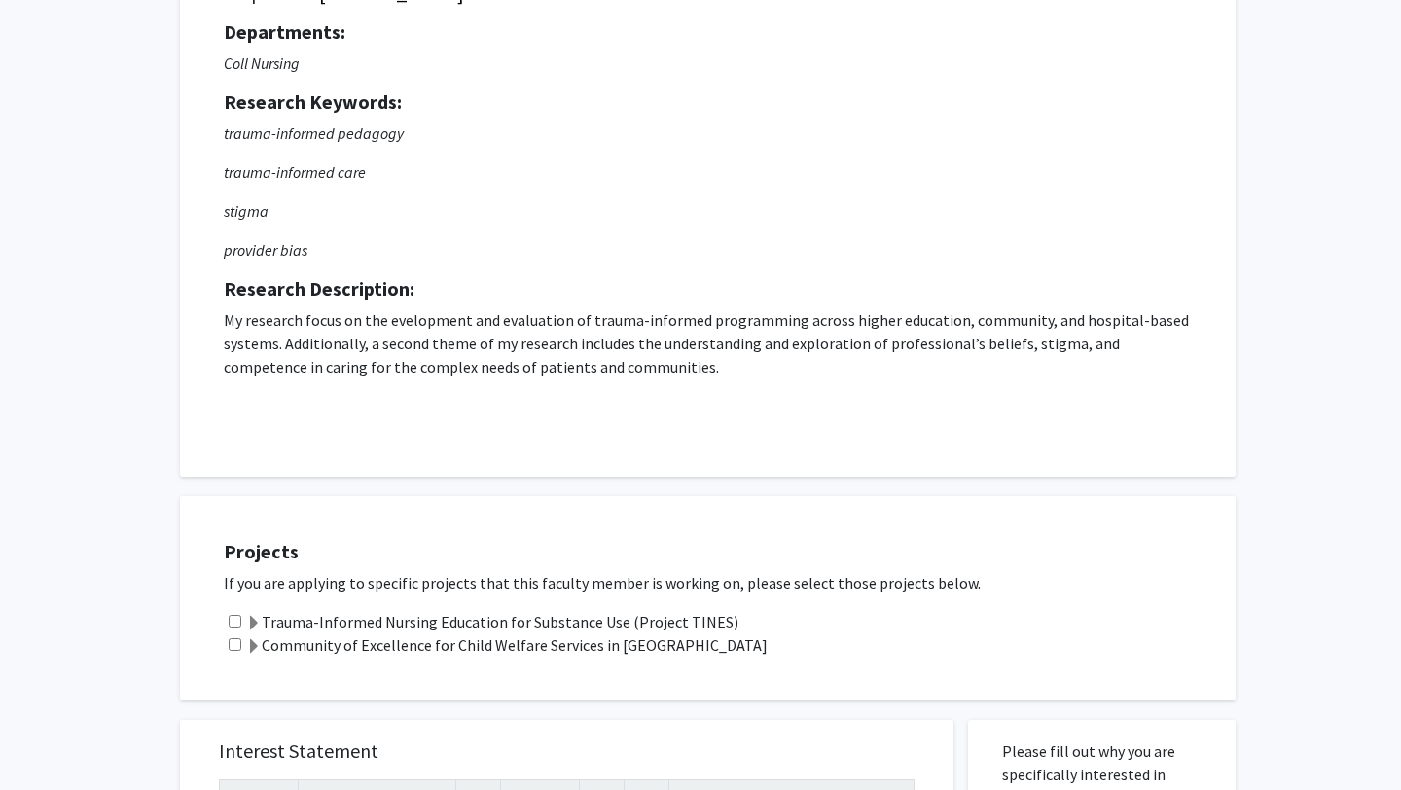
scroll to position [241, 0]
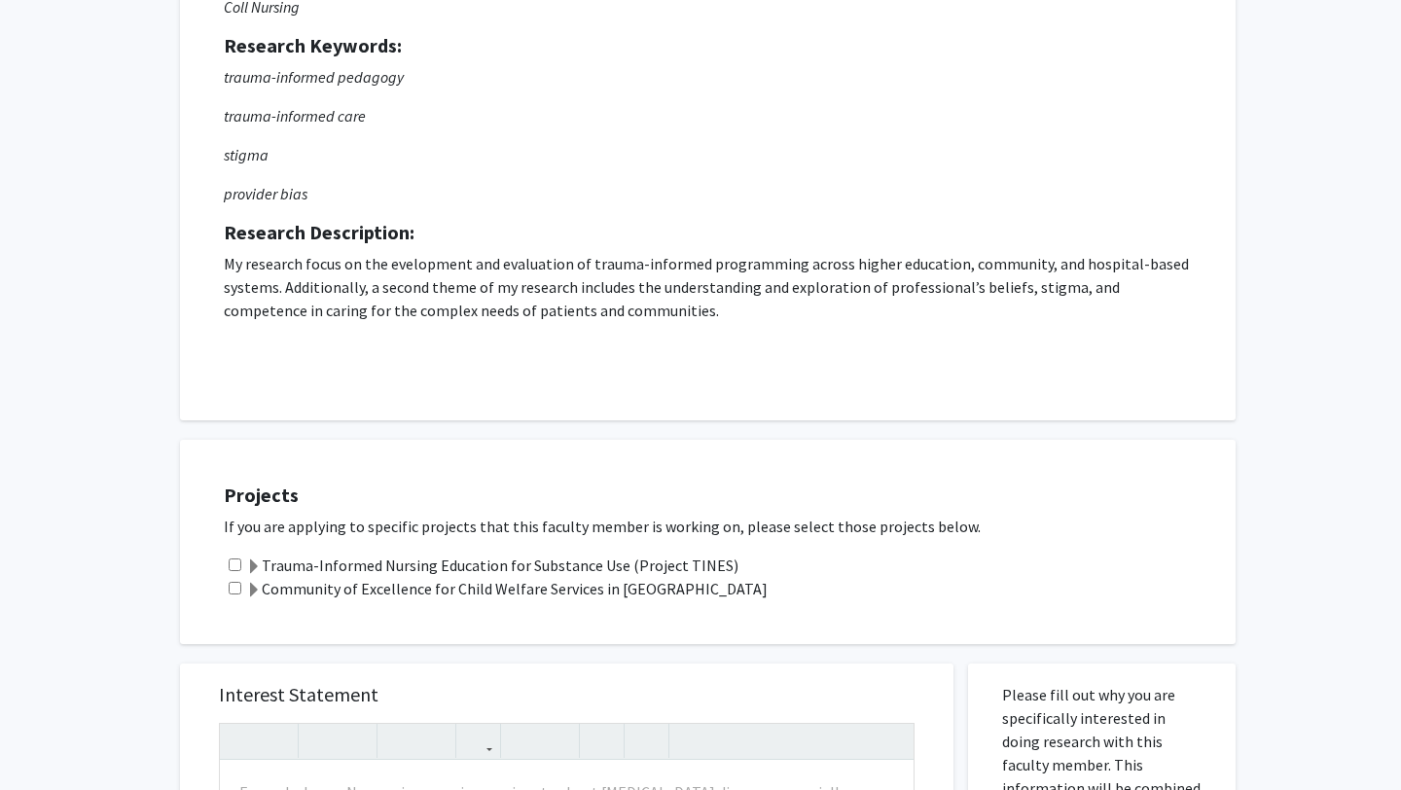
click at [230, 562] on input "checkbox" at bounding box center [235, 565] width 13 height 13
checkbox input "true"
click at [241, 591] on div "Community of Excellence for Child Welfare Services in [GEOGRAPHIC_DATA]" at bounding box center [720, 588] width 993 height 23
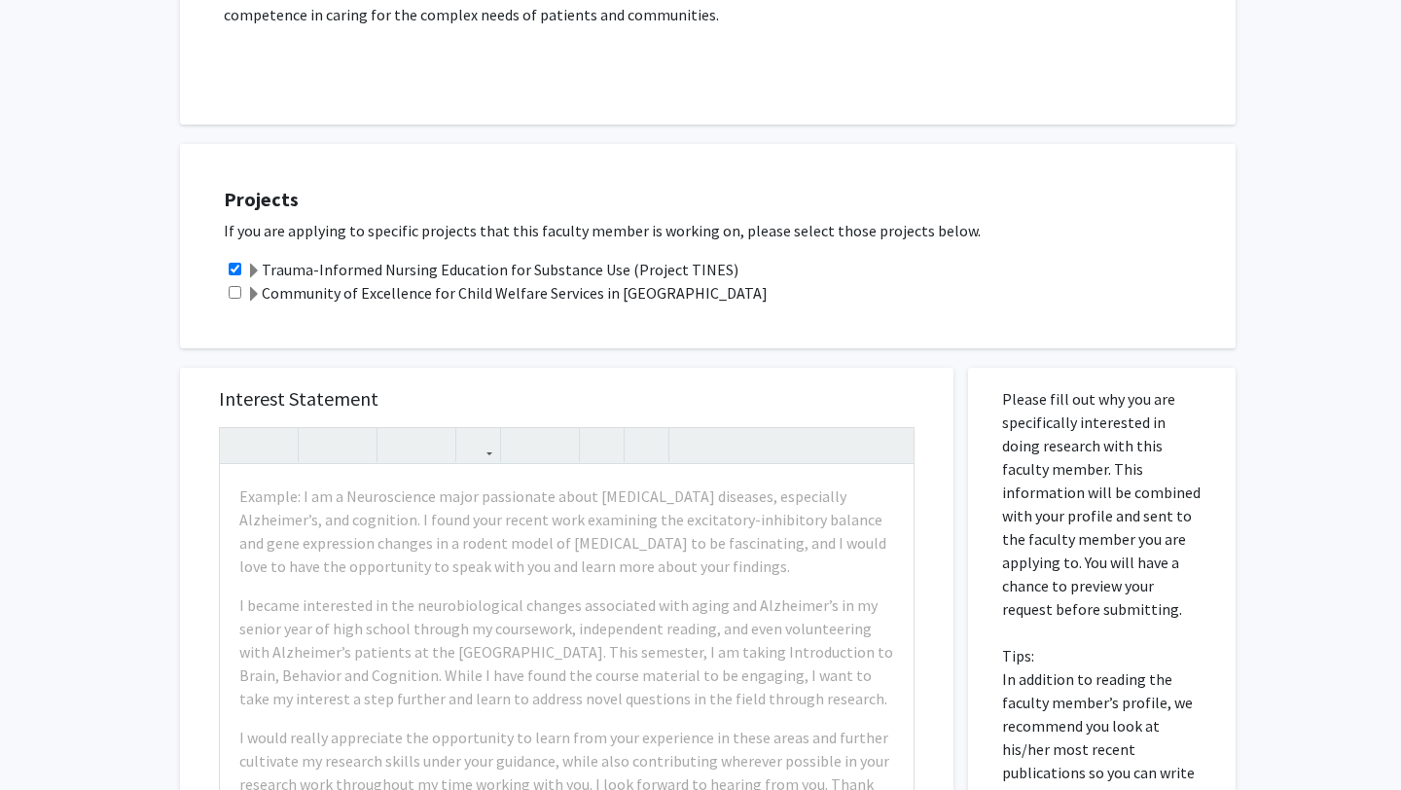
scroll to position [594, 0]
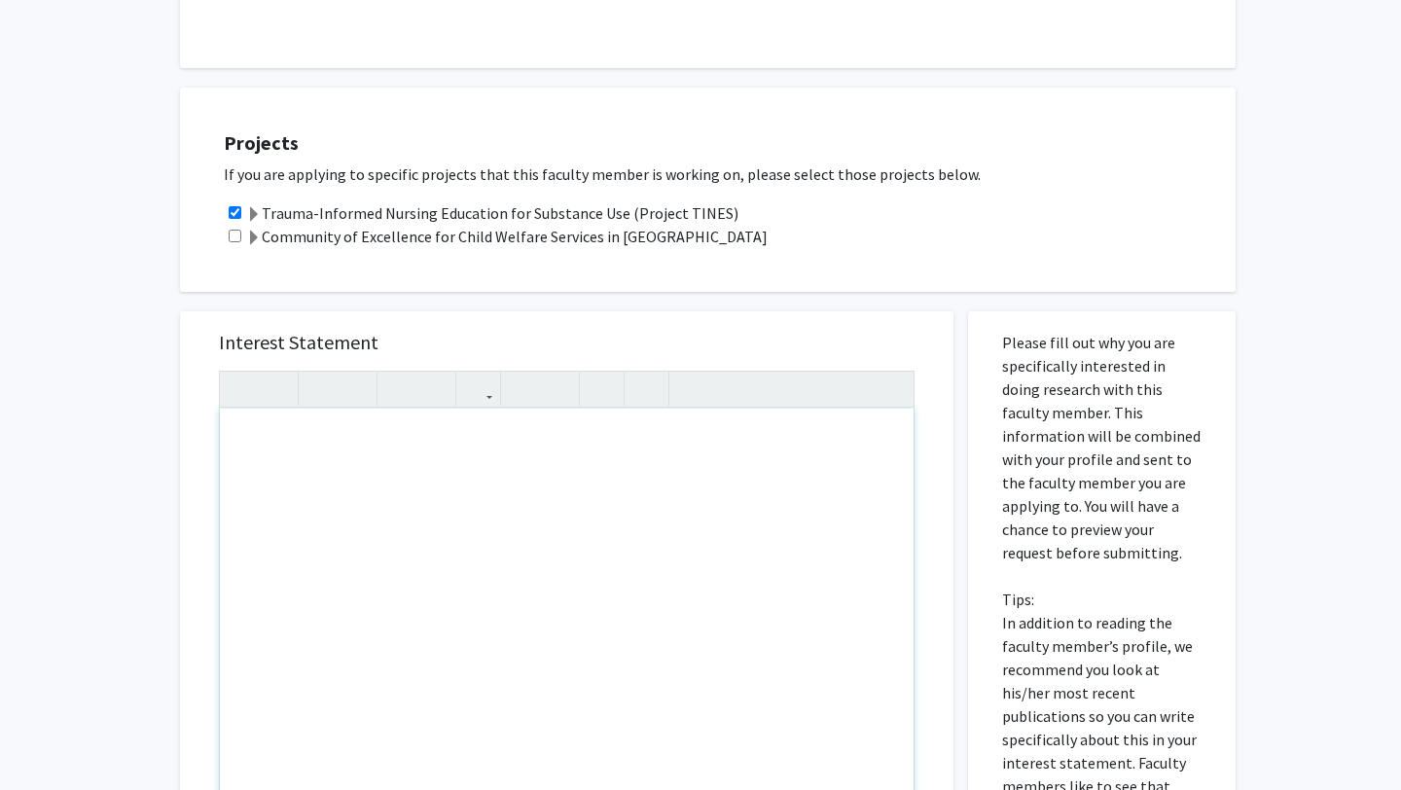
click at [361, 445] on div "Note to users with screen readers: Please press Alt+0 or Option+0 to deactivate…" at bounding box center [567, 632] width 694 height 446
paste div "Note to users with screen readers: Please press Alt+0 or Option+0 to deactivate…"
type textarea "<p>My name is [PERSON_NAME] and I am currently a rising M2 at [GEOGRAPHIC_DATA]…"
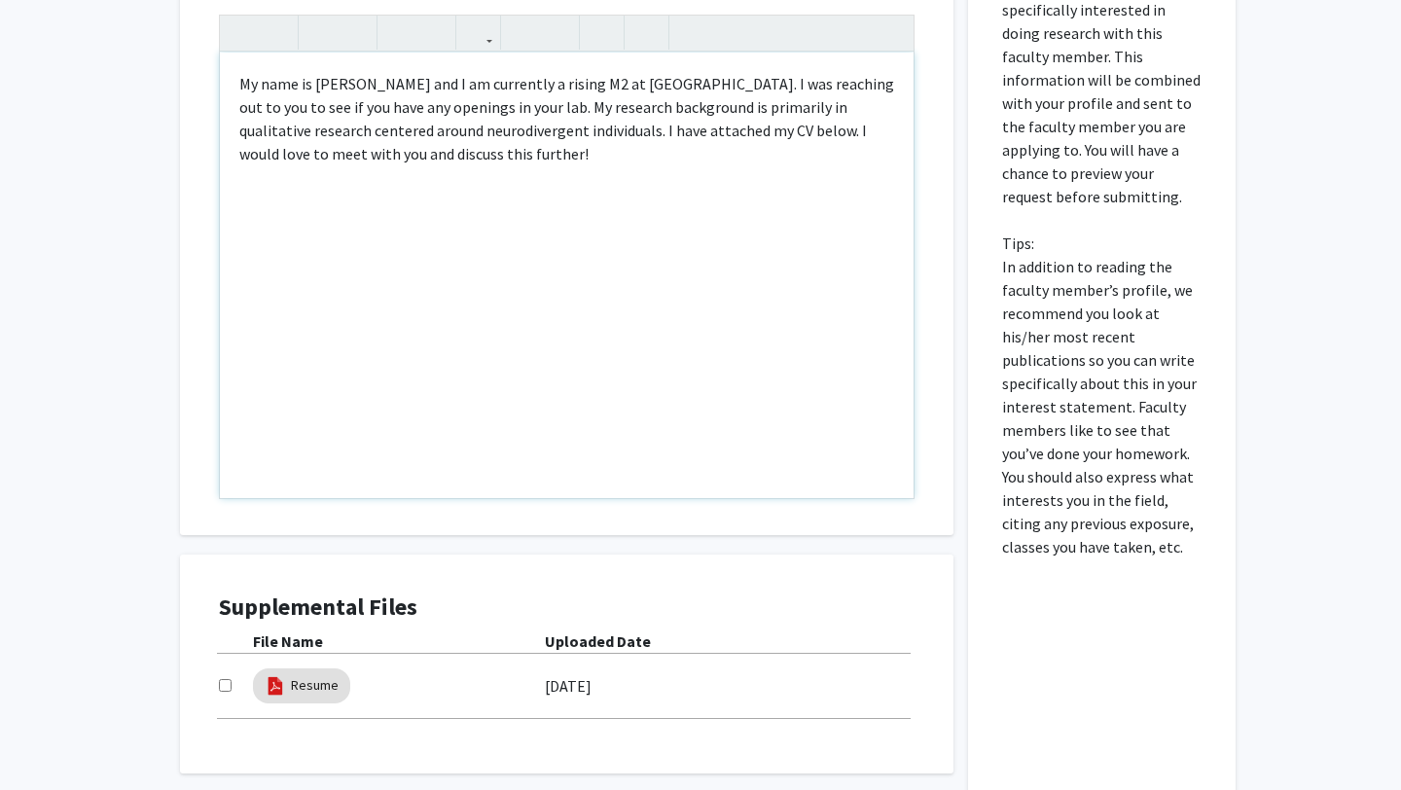
scroll to position [1109, 0]
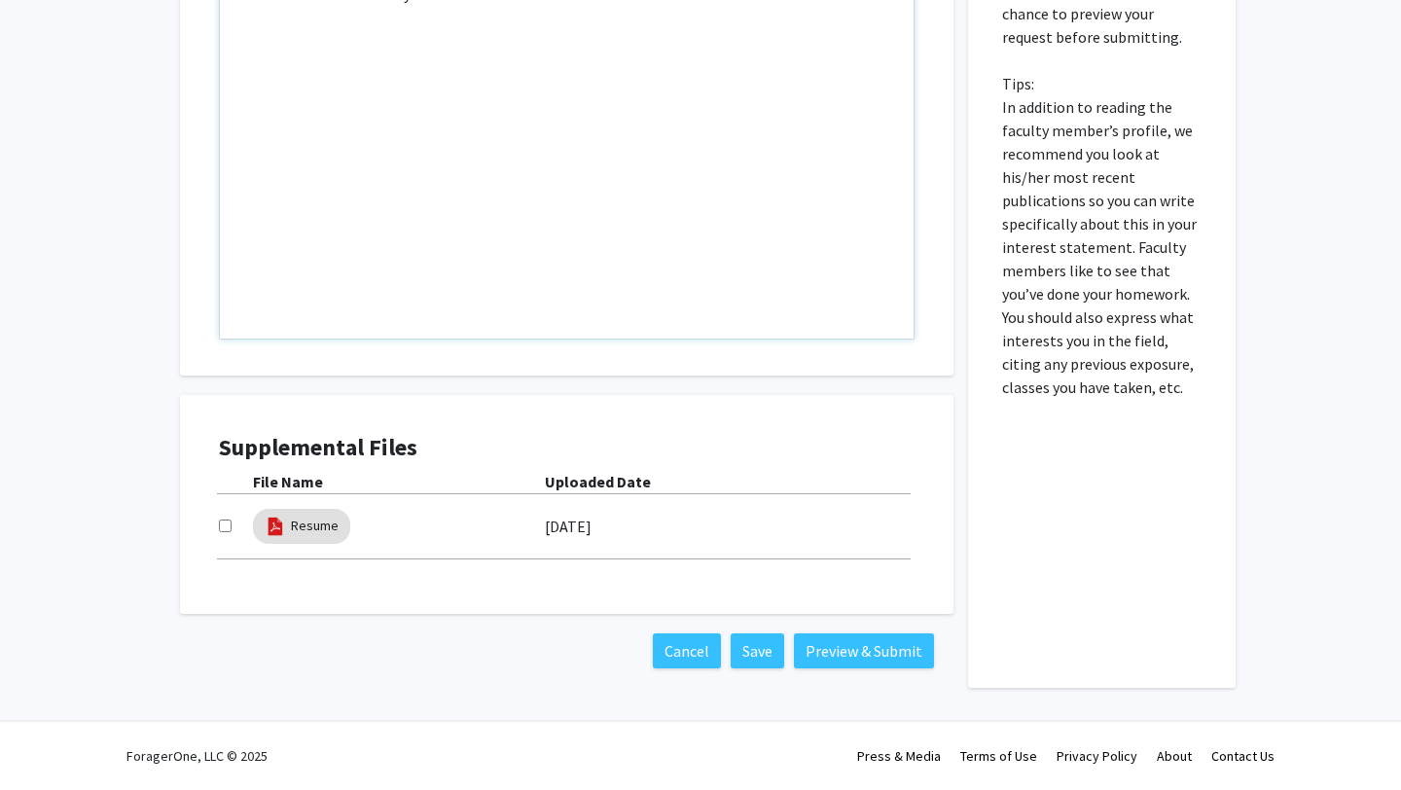
type textarea "<p>My name is [PERSON_NAME] and I am currently a rising M2 at [GEOGRAPHIC_DATA]…"
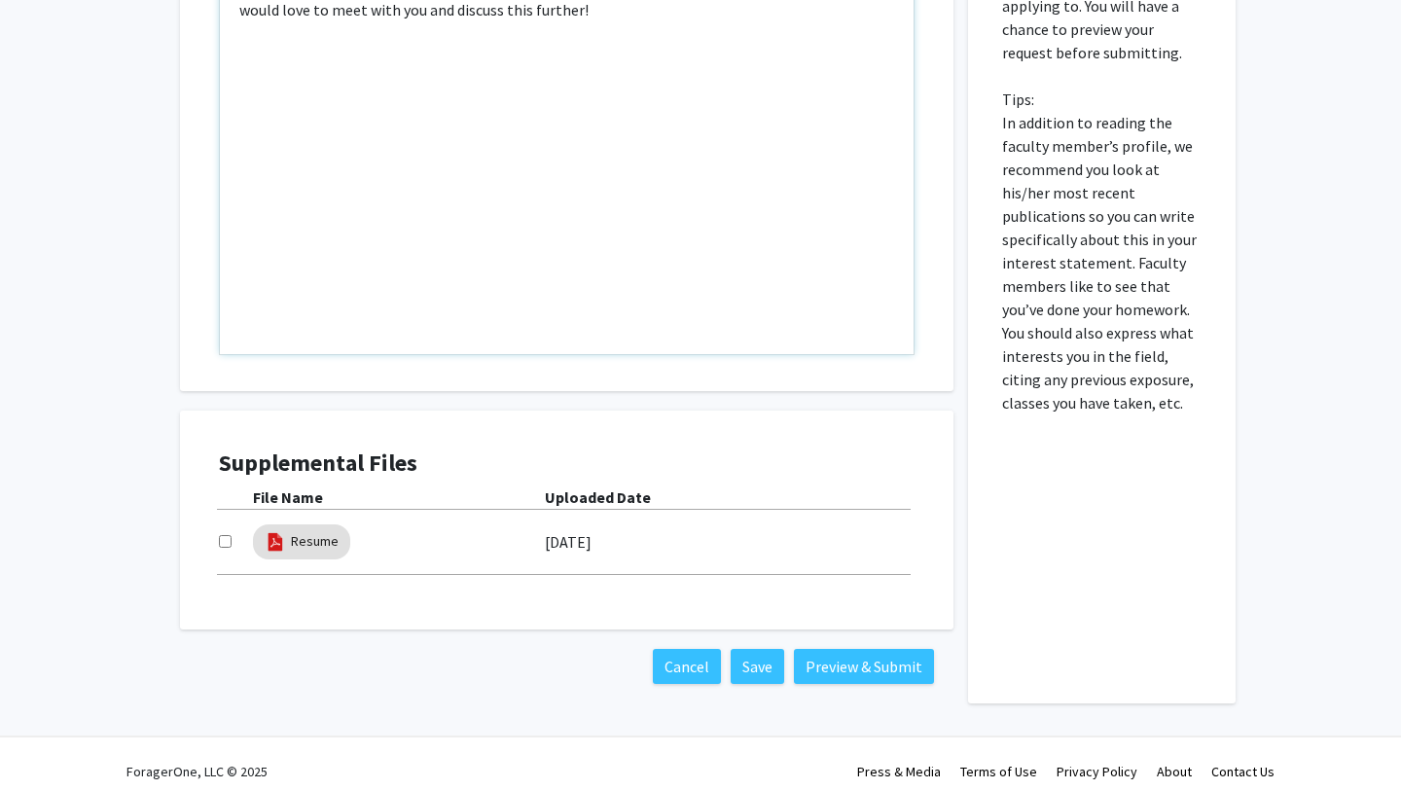
click at [221, 546] on input "checkbox" at bounding box center [225, 541] width 13 height 13
checkbox input "true"
click at [884, 678] on button "Preview & Submit" at bounding box center [864, 666] width 140 height 35
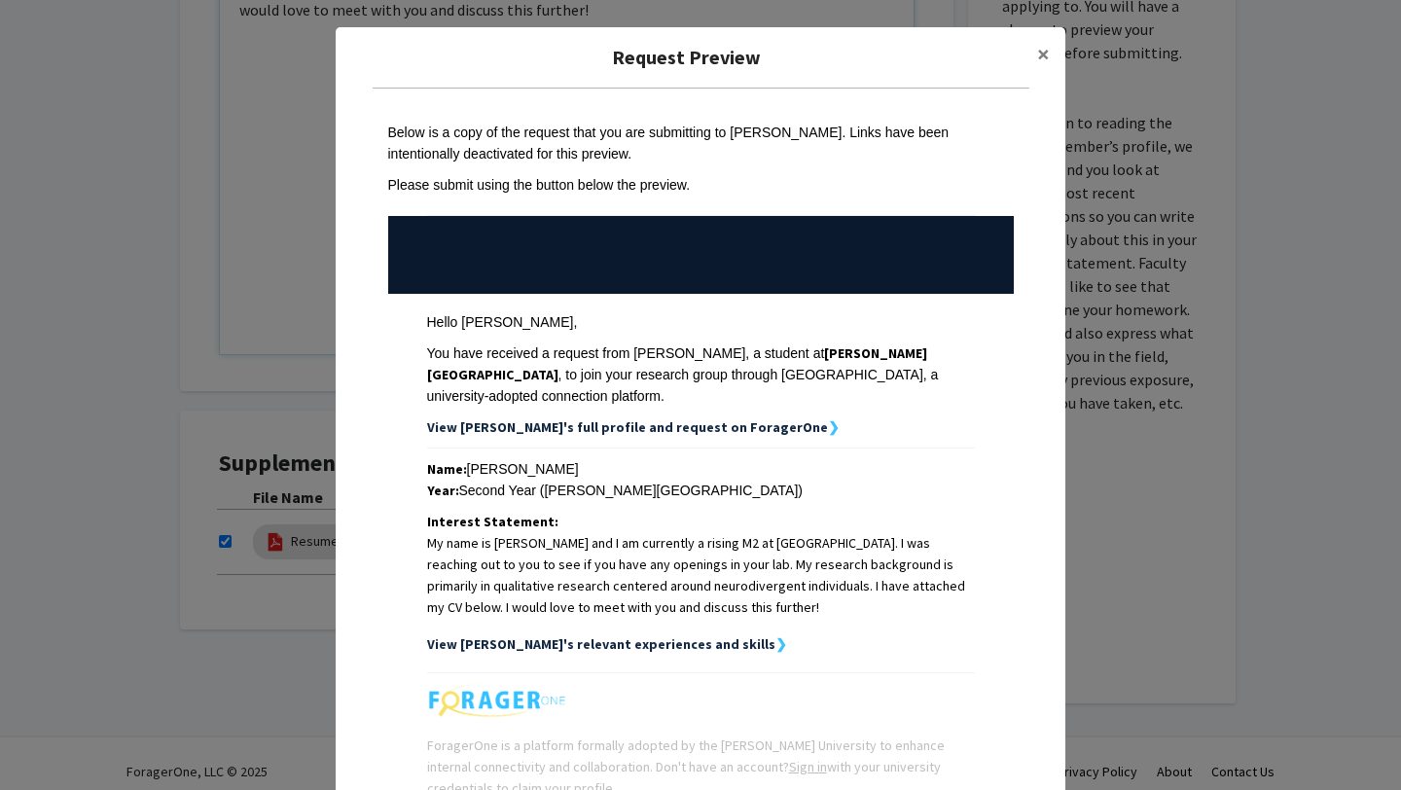
scroll to position [183, 0]
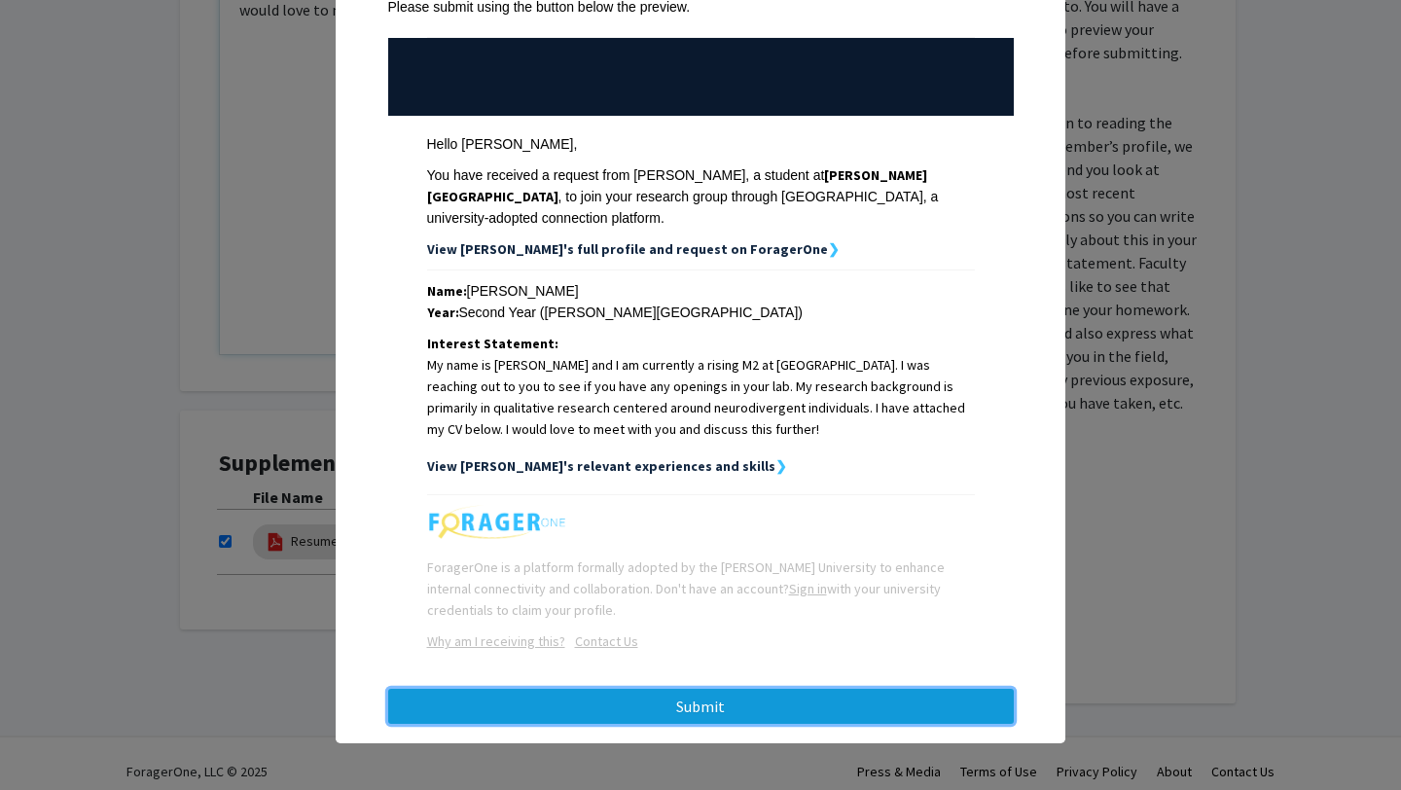
click at [828, 716] on button "Submit" at bounding box center [701, 706] width 626 height 35
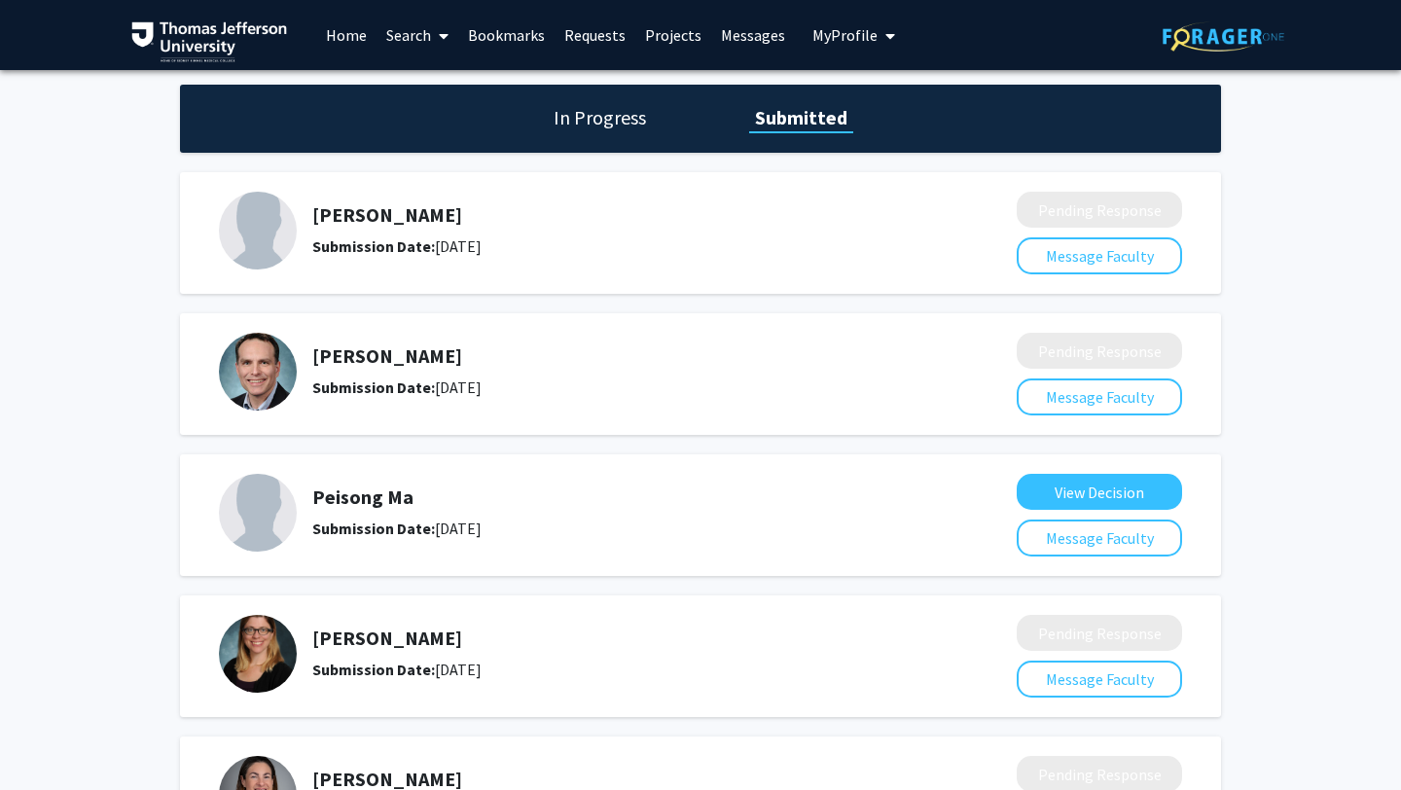
click at [416, 42] on link "Search" at bounding box center [418, 35] width 82 height 68
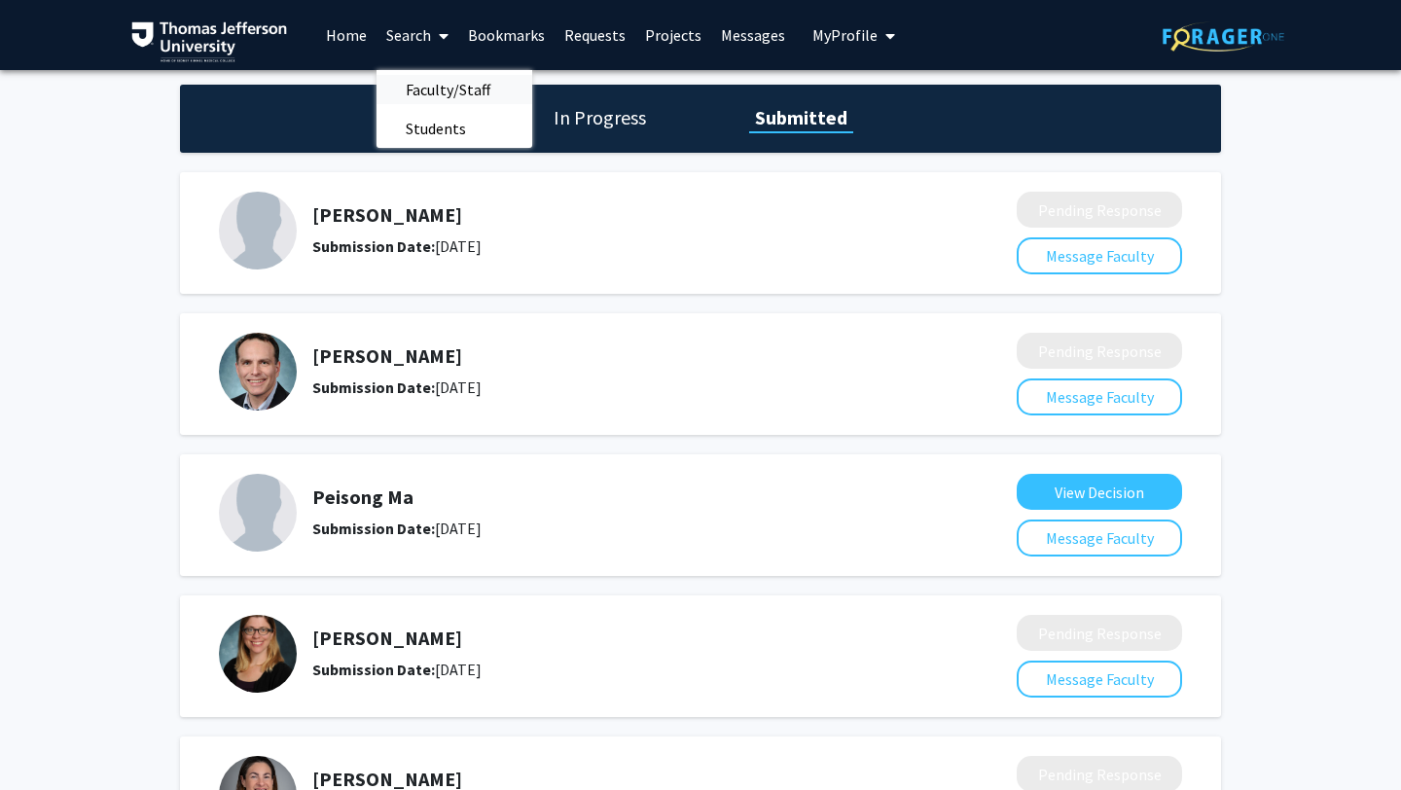
click at [447, 97] on span "Faculty/Staff" at bounding box center [448, 89] width 143 height 39
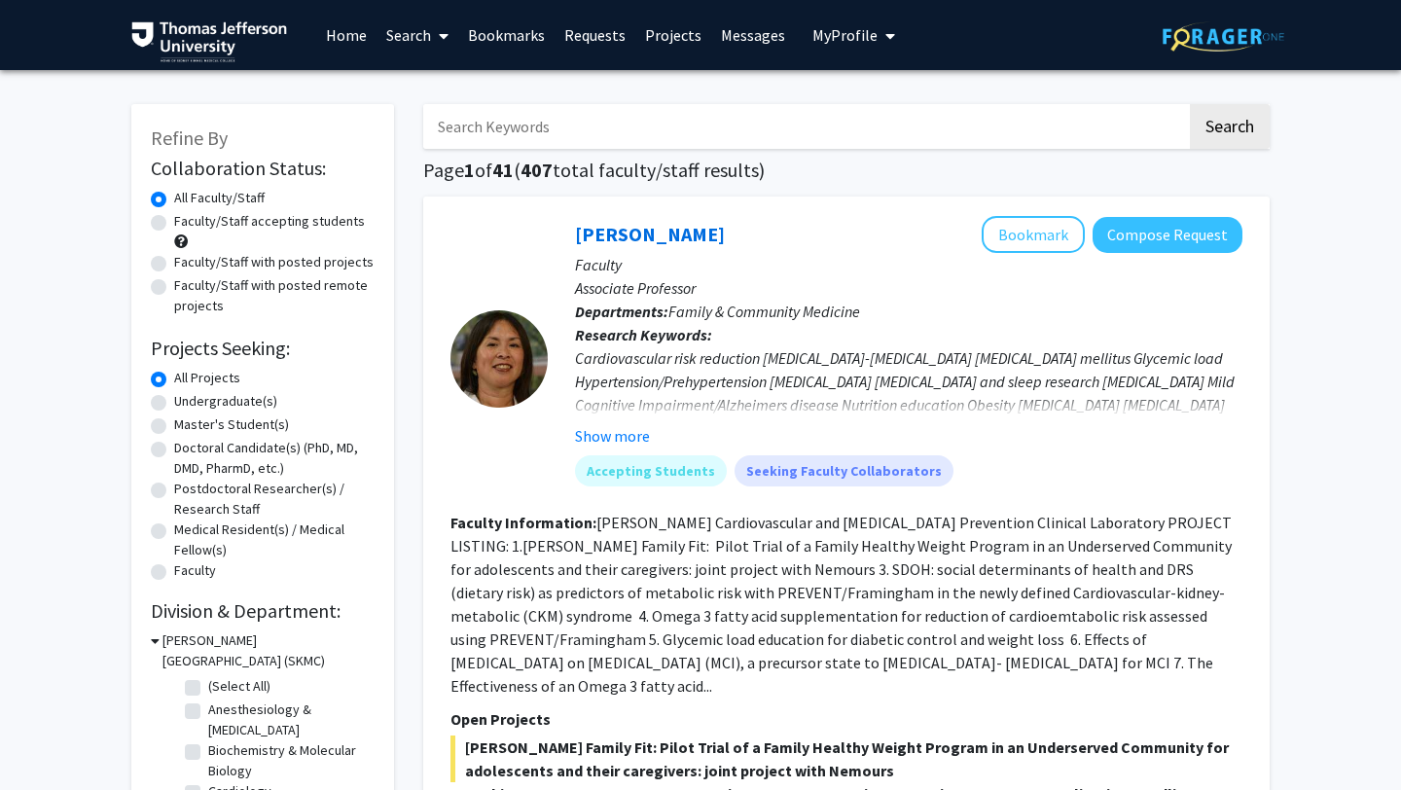
click at [174, 452] on label "Doctoral Candidate(s) (PhD, MD, DMD, PharmD, etc.)" at bounding box center [274, 458] width 200 height 41
click at [174, 451] on input "Doctoral Candidate(s) (PhD, MD, DMD, PharmD, etc.)" at bounding box center [180, 444] width 13 height 13
radio input "true"
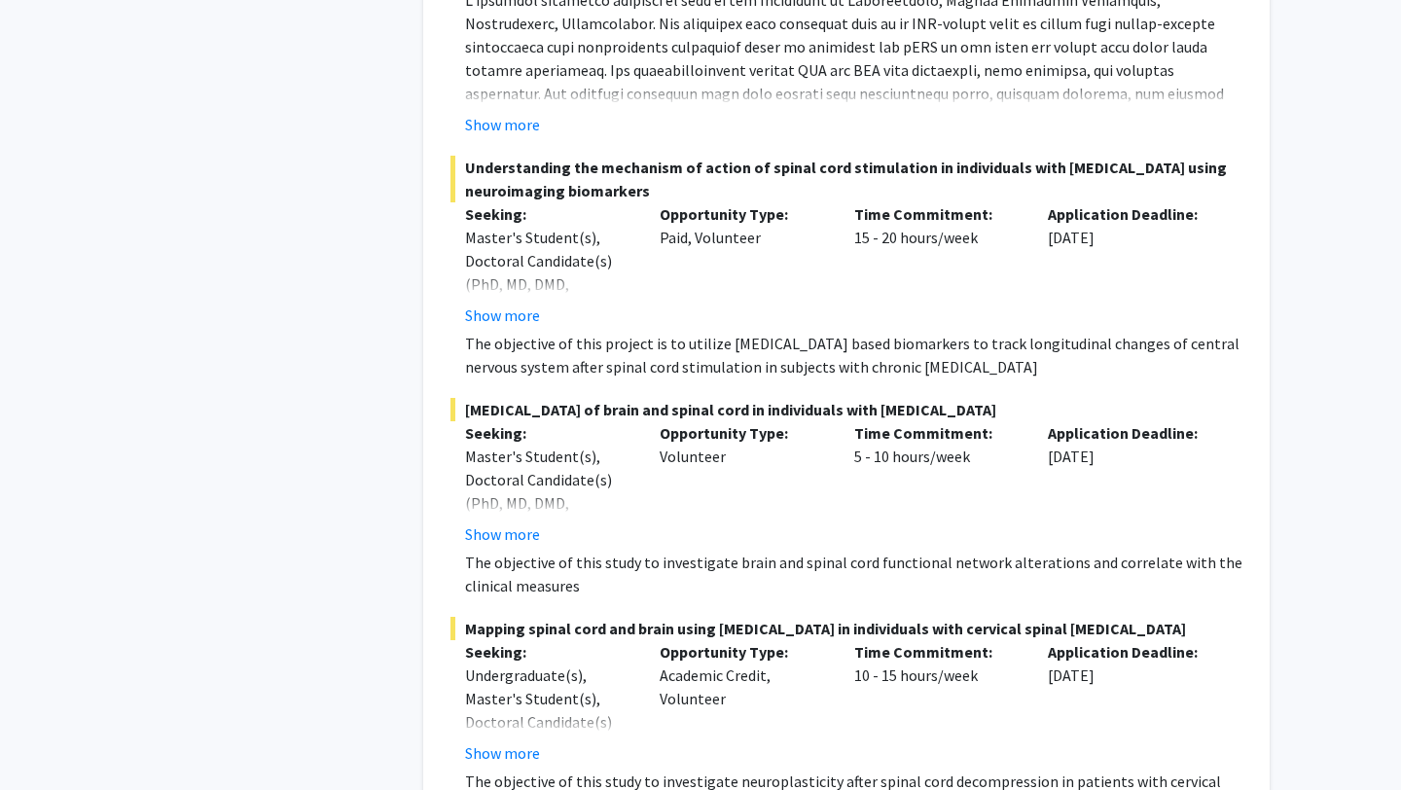
scroll to position [14687, 0]
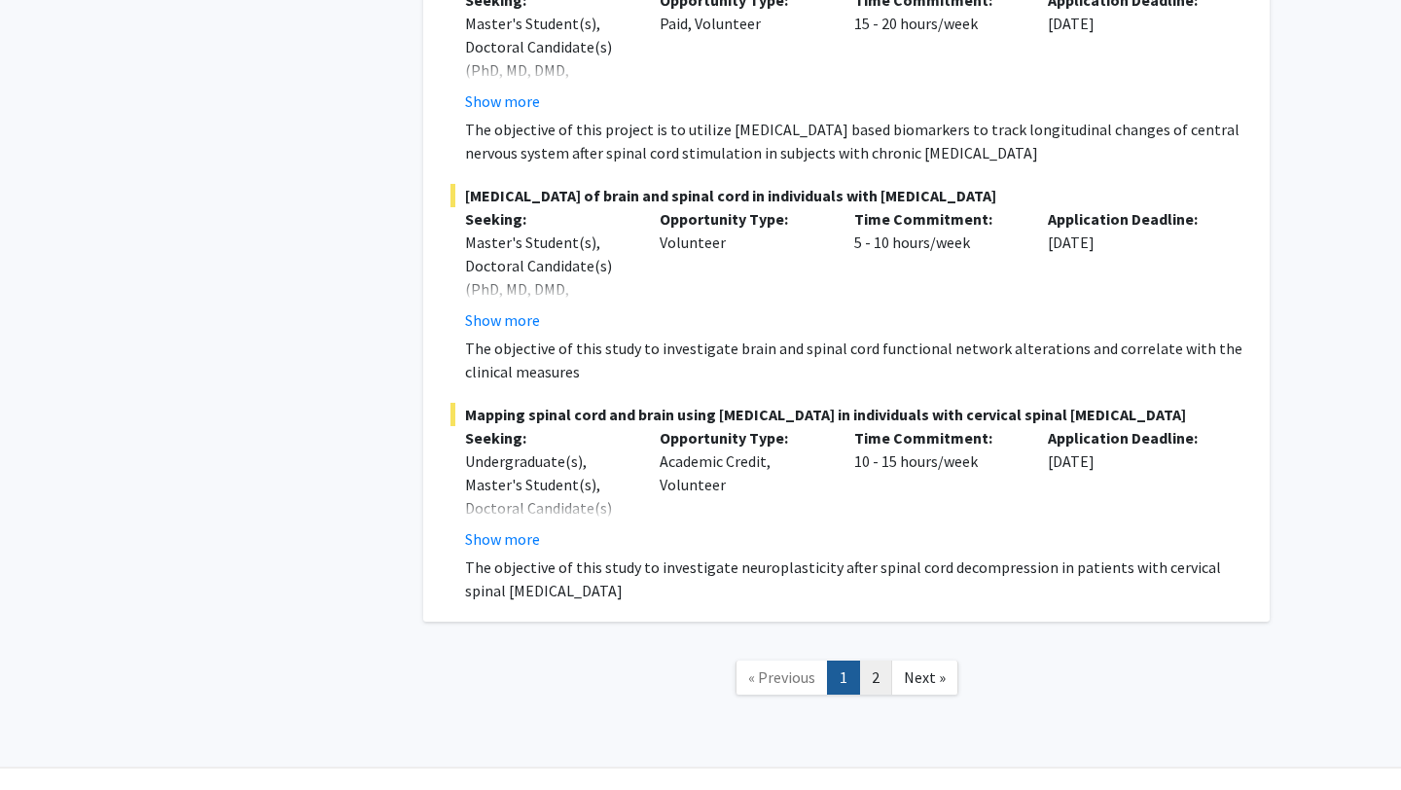
click at [863, 661] on link "2" at bounding box center [875, 678] width 33 height 34
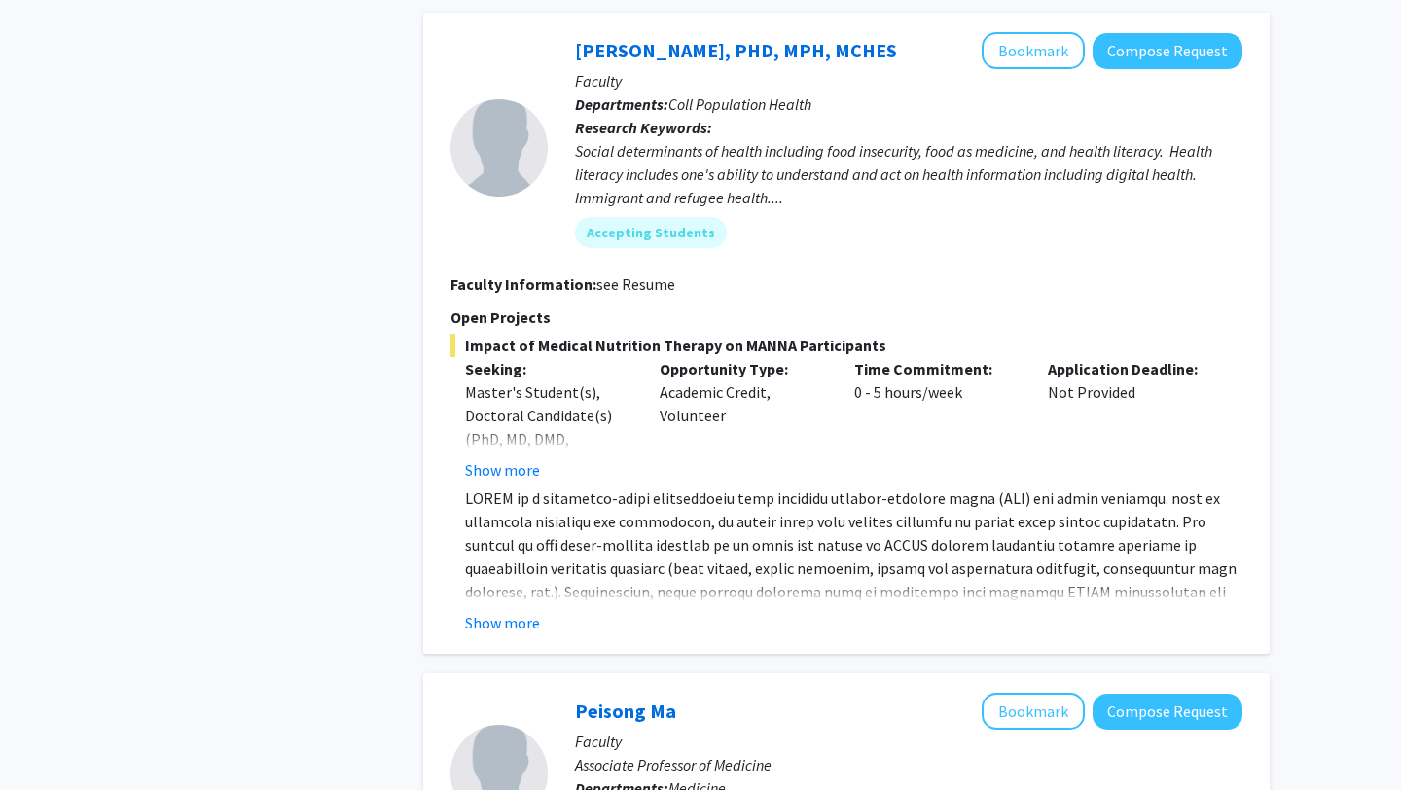
scroll to position [1264, 0]
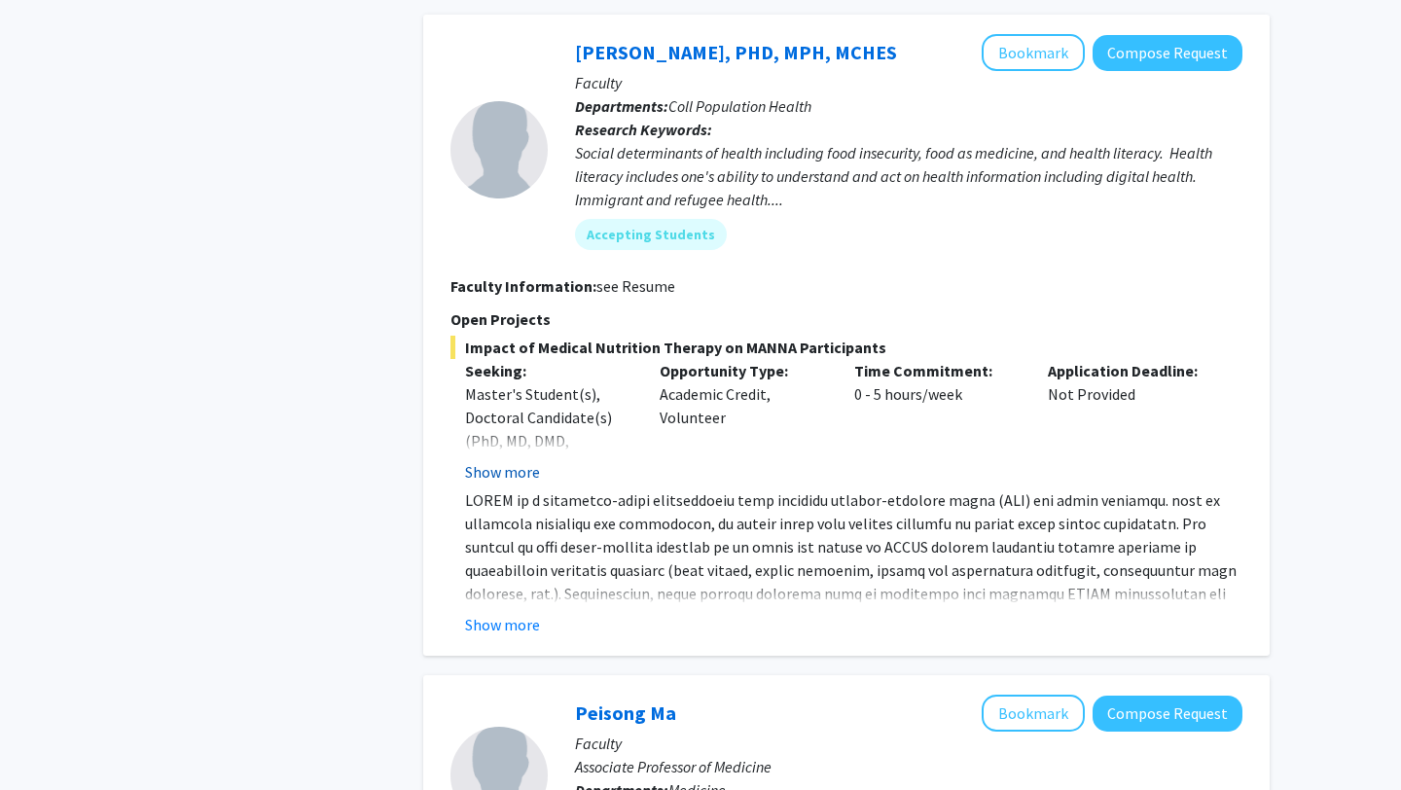
click at [522, 469] on button "Show more" at bounding box center [502, 471] width 75 height 23
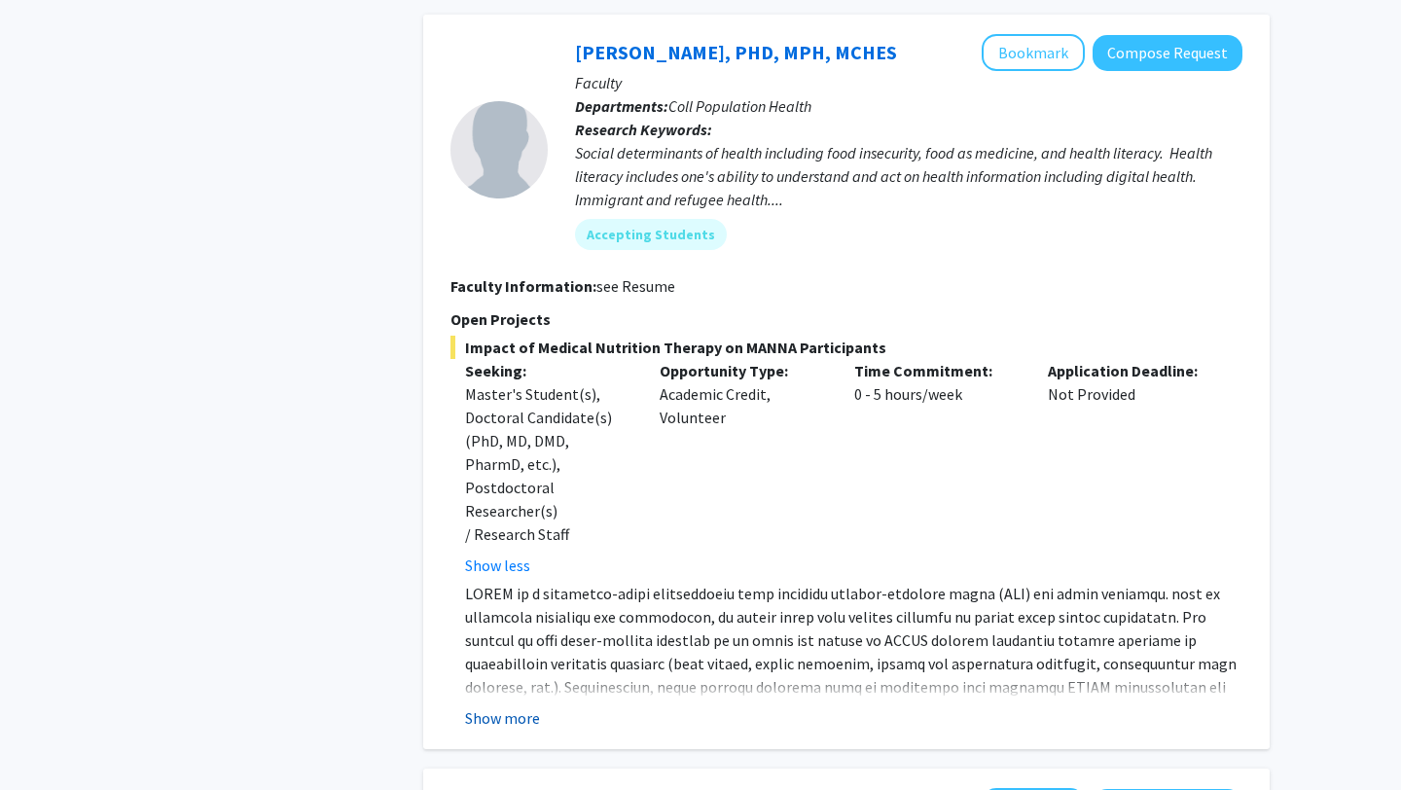
click at [537, 706] on button "Show more" at bounding box center [502, 717] width 75 height 23
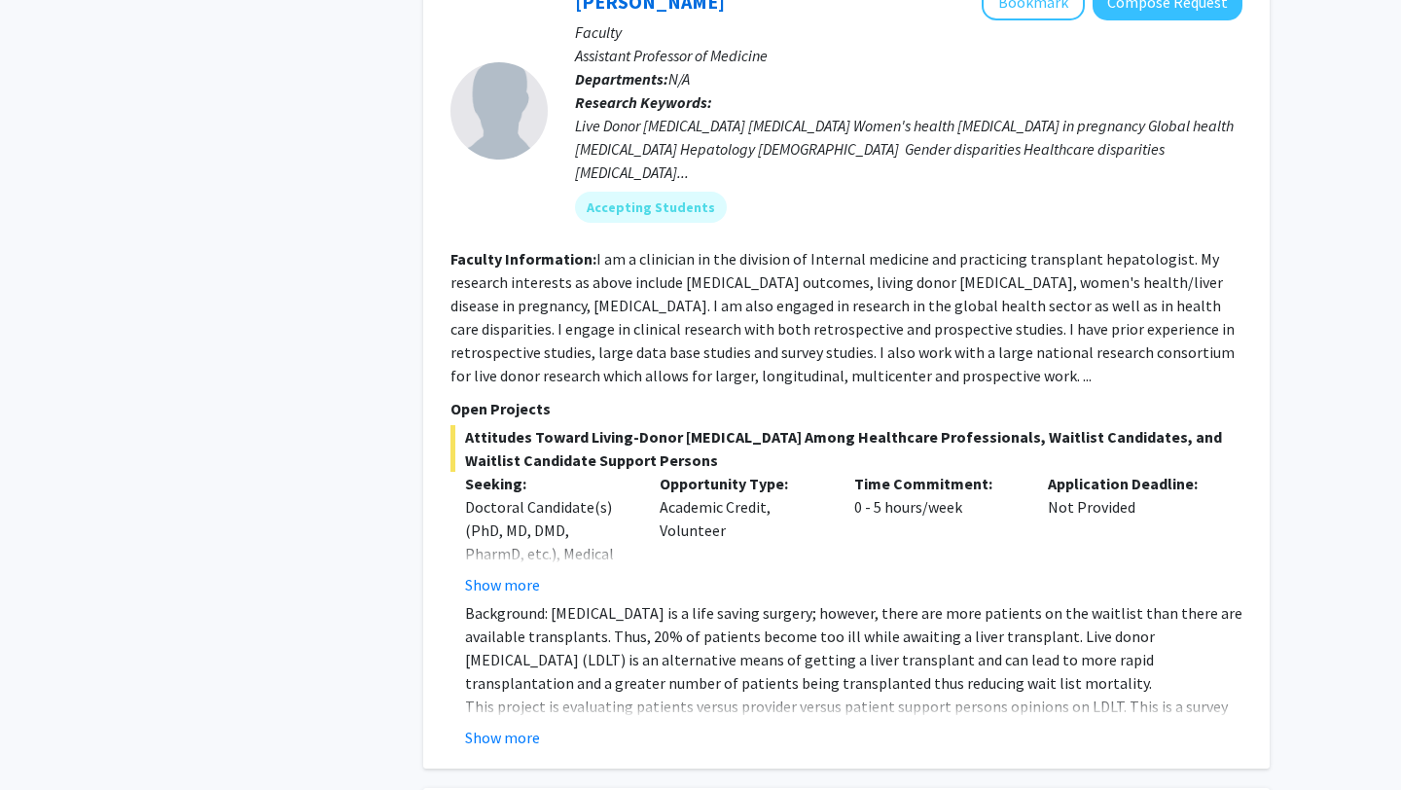
scroll to position [3178, 0]
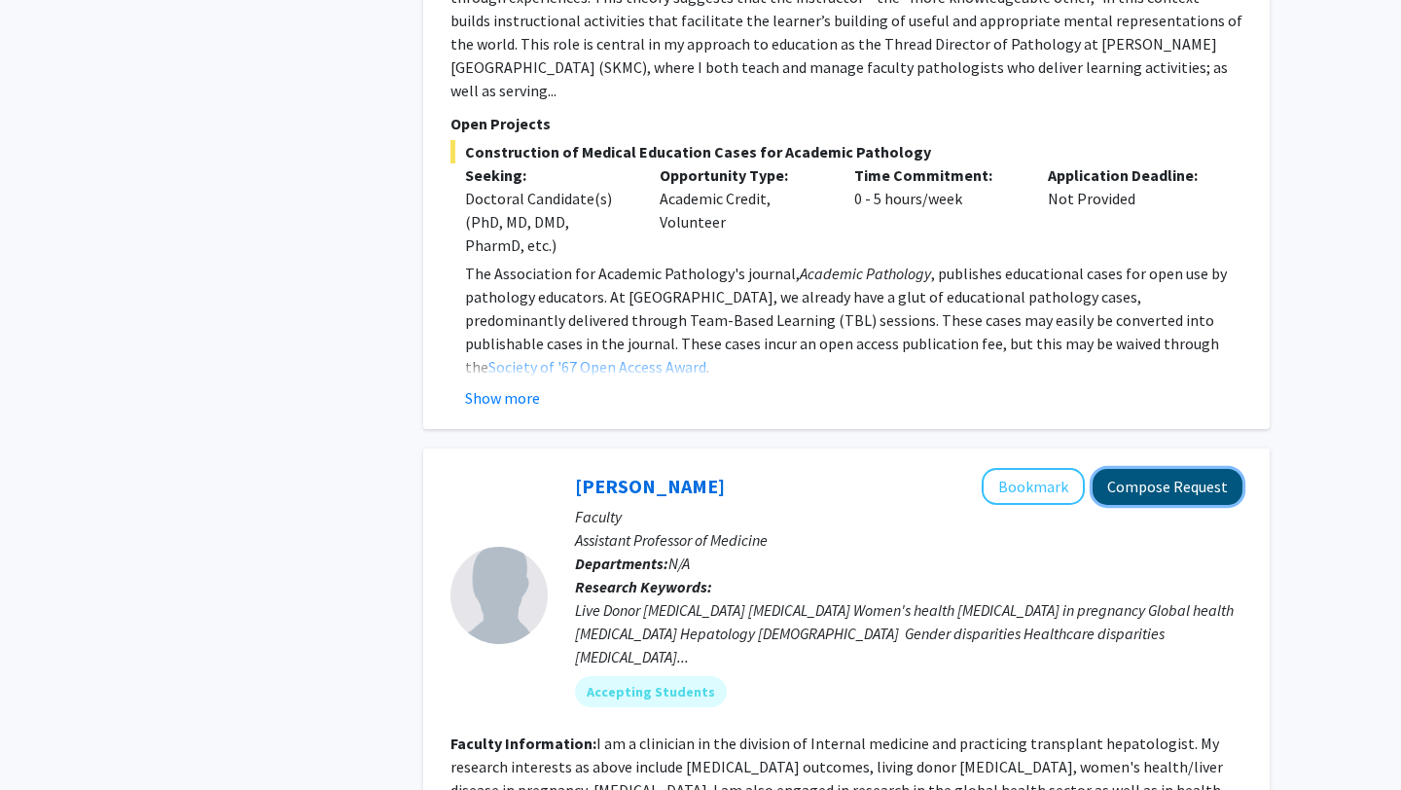
click at [1136, 469] on button "Compose Request" at bounding box center [1168, 487] width 150 height 36
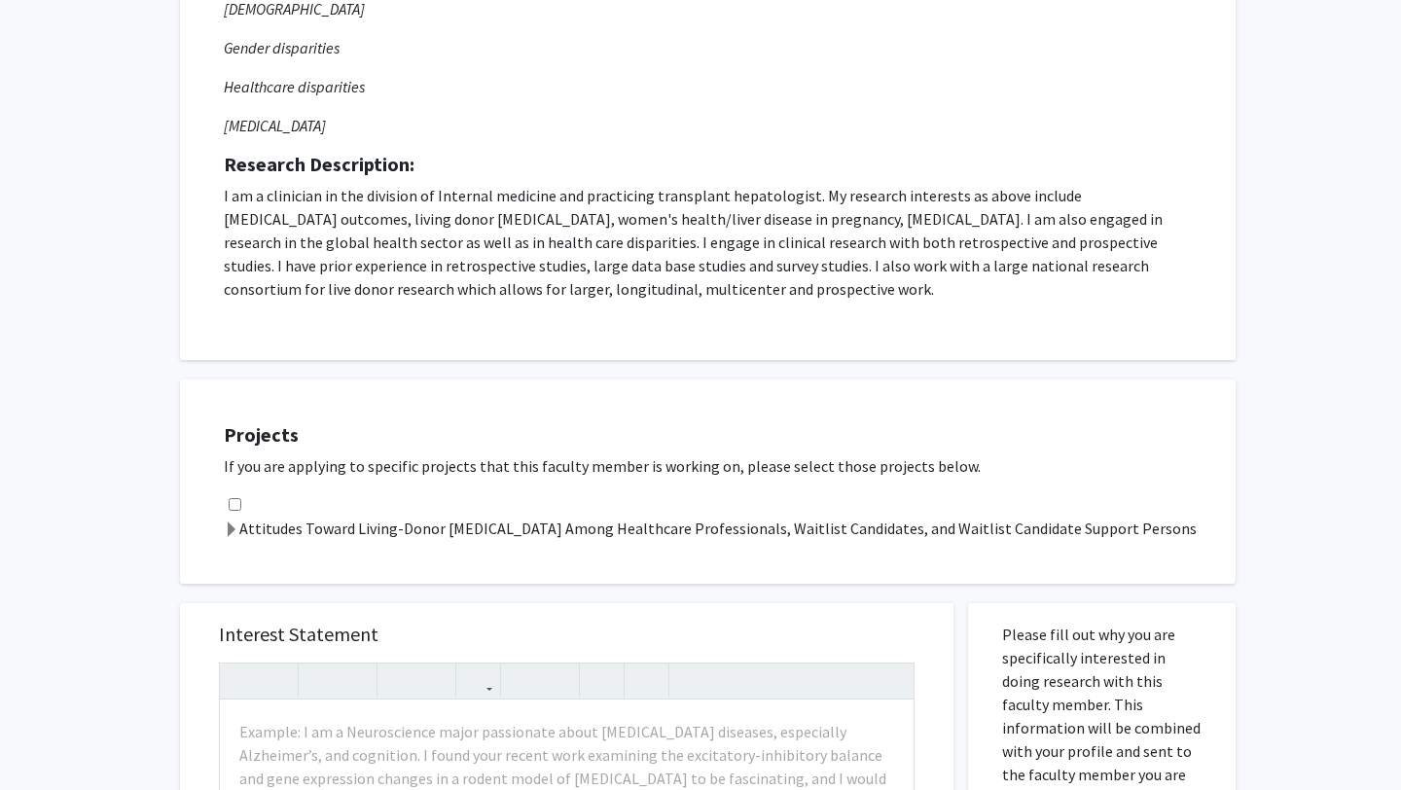
scroll to position [724, 0]
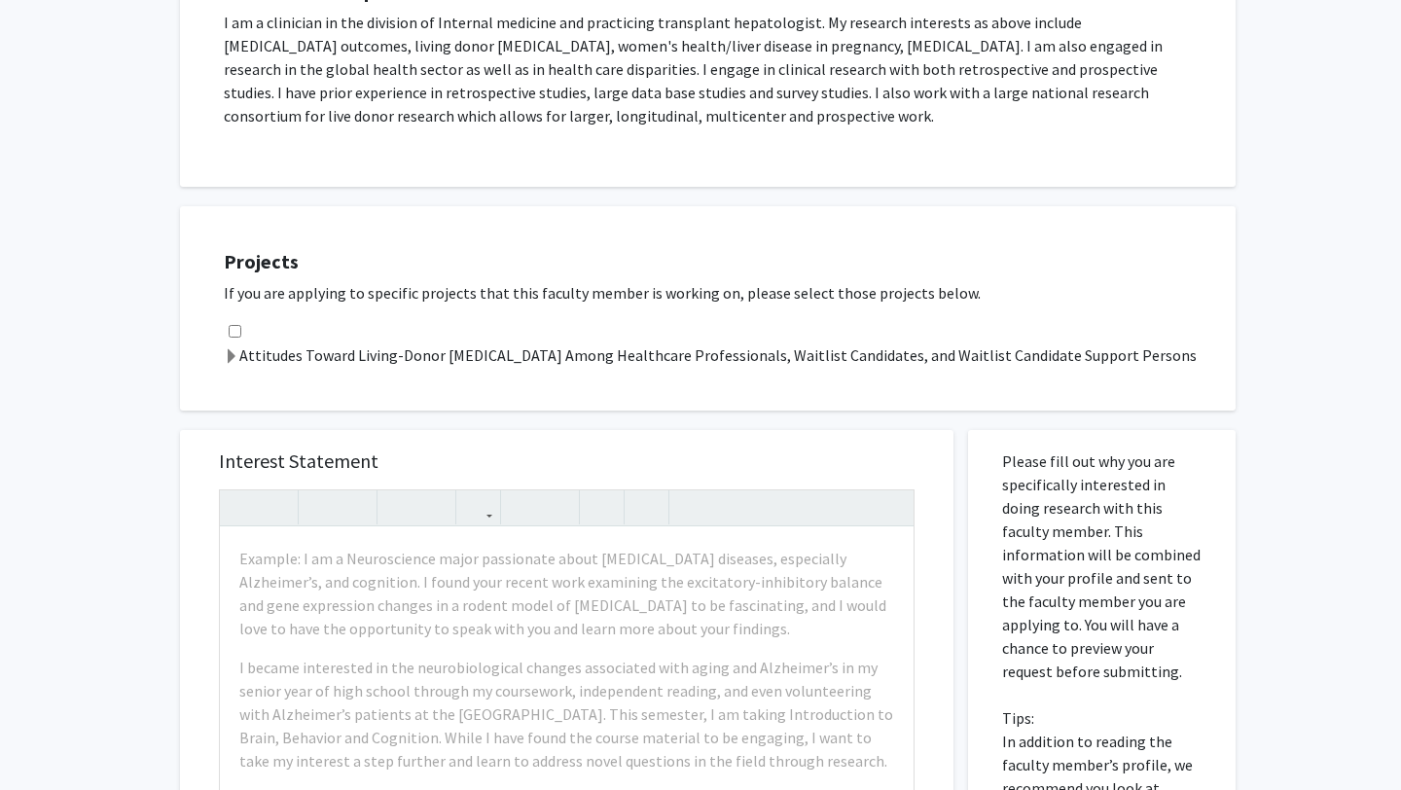
click at [244, 325] on div "Attitudes Toward Living-Donor [MEDICAL_DATA] Among Healthcare Professionals, Wa…" at bounding box center [720, 343] width 993 height 47
click at [229, 326] on input "checkbox" at bounding box center [235, 331] width 13 height 13
checkbox input "true"
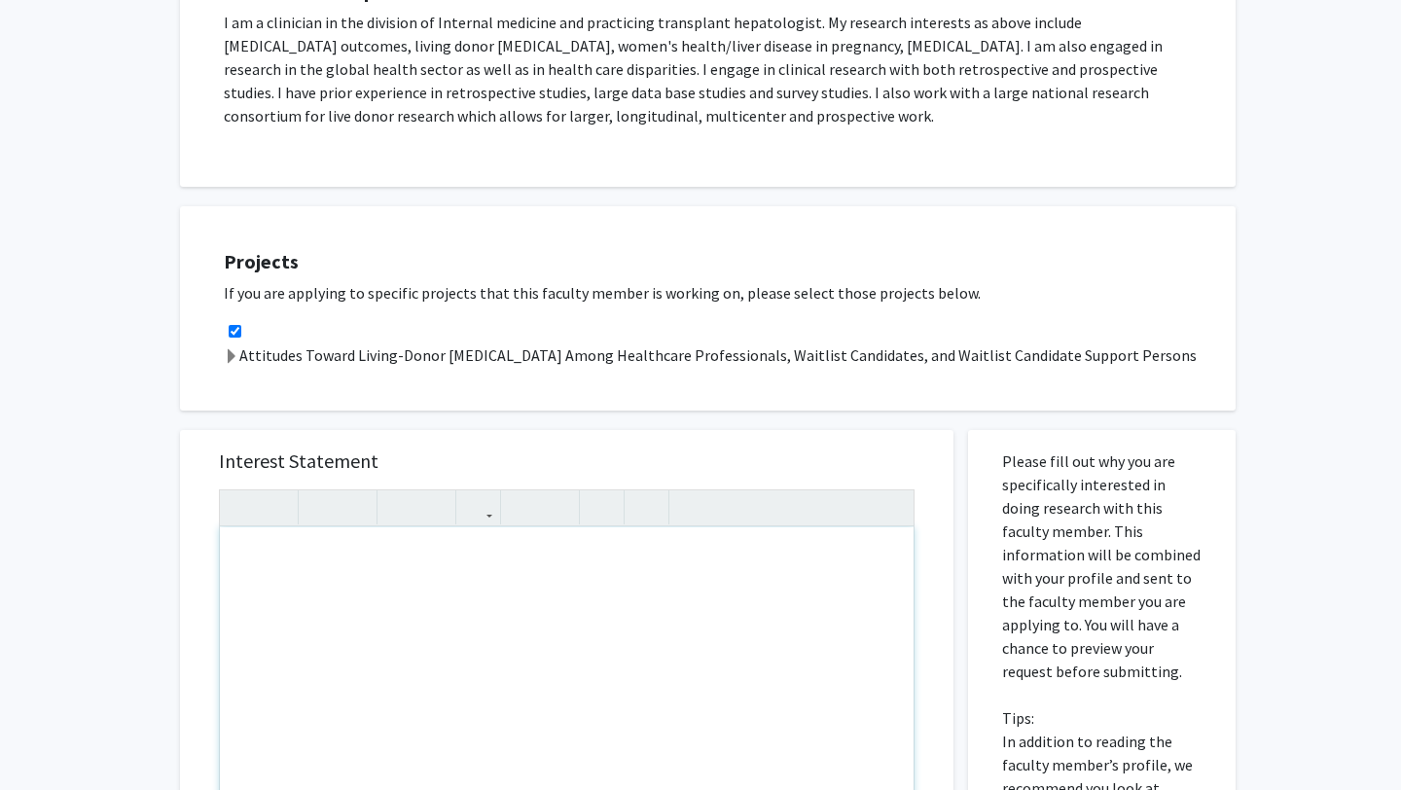
click at [319, 589] on div "Note to users with screen readers: Please press Alt+0 or Option+0 to deactivate…" at bounding box center [567, 750] width 694 height 446
paste div "Note to users with screen readers: Please press Alt+0 or Option+0 to deactivate…"
type textarea "<p>My name is [PERSON_NAME] and I am currently a rising M2 at [GEOGRAPHIC_DATA]…"
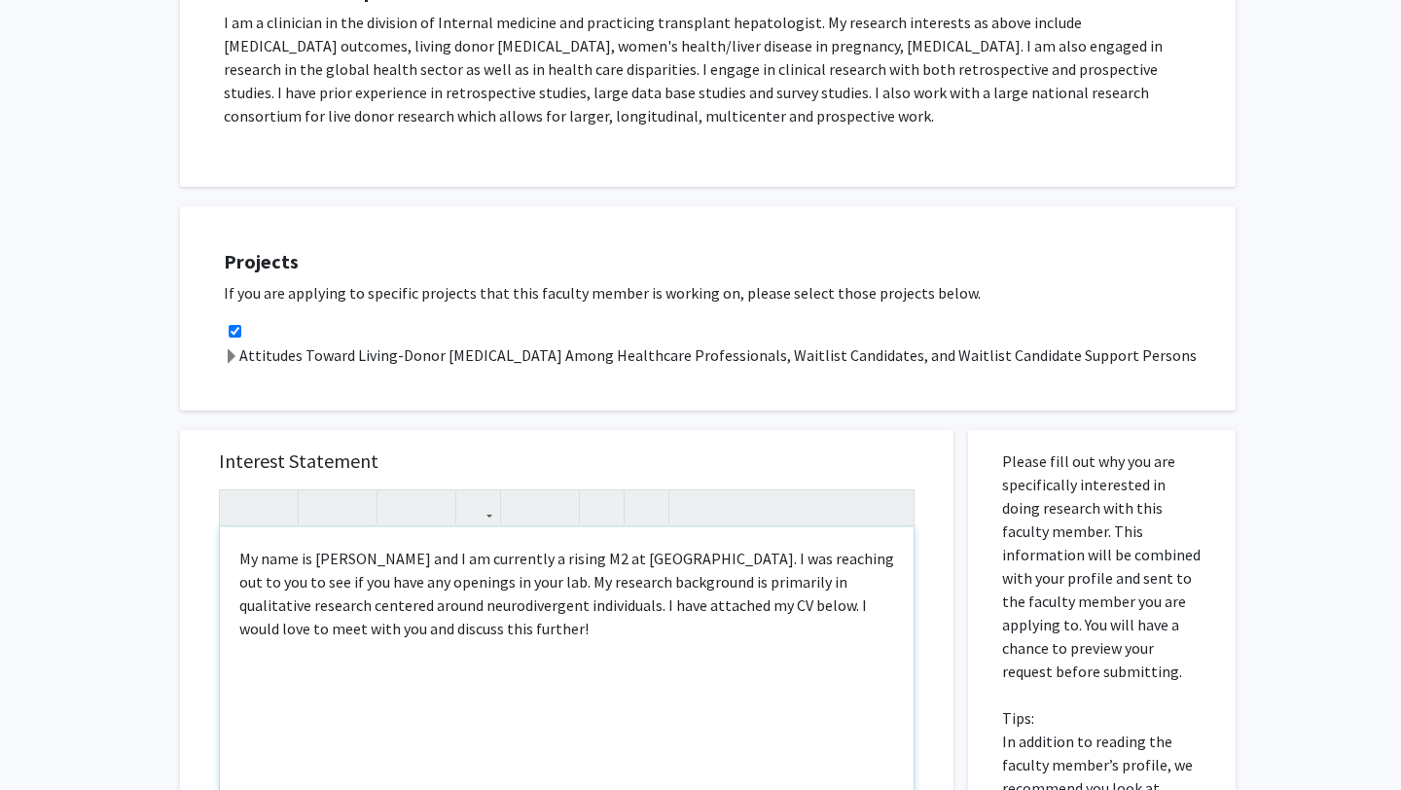
type textarea "<p>My name is [PERSON_NAME] and I am currently a rising M2 at [GEOGRAPHIC_DATA]…"
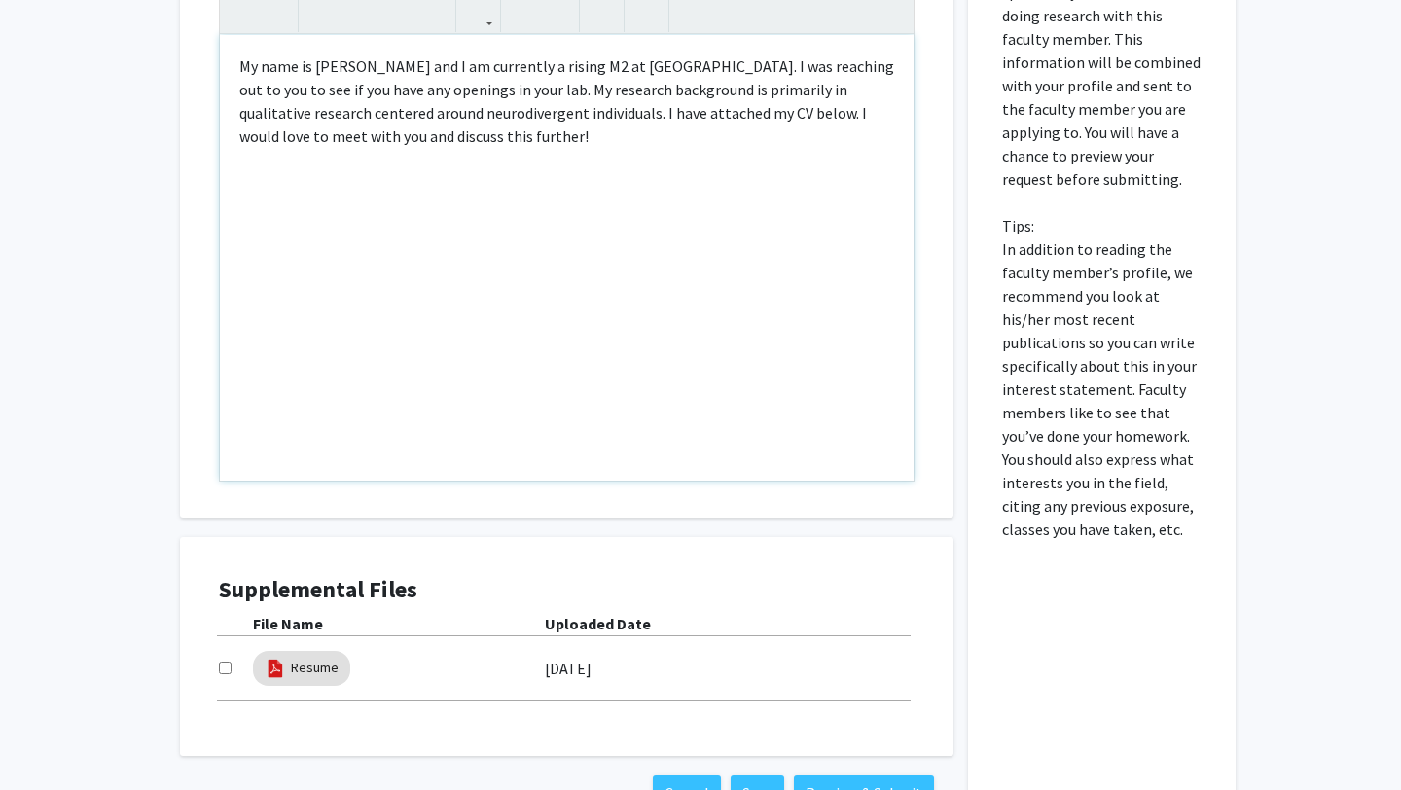
scroll to position [1275, 0]
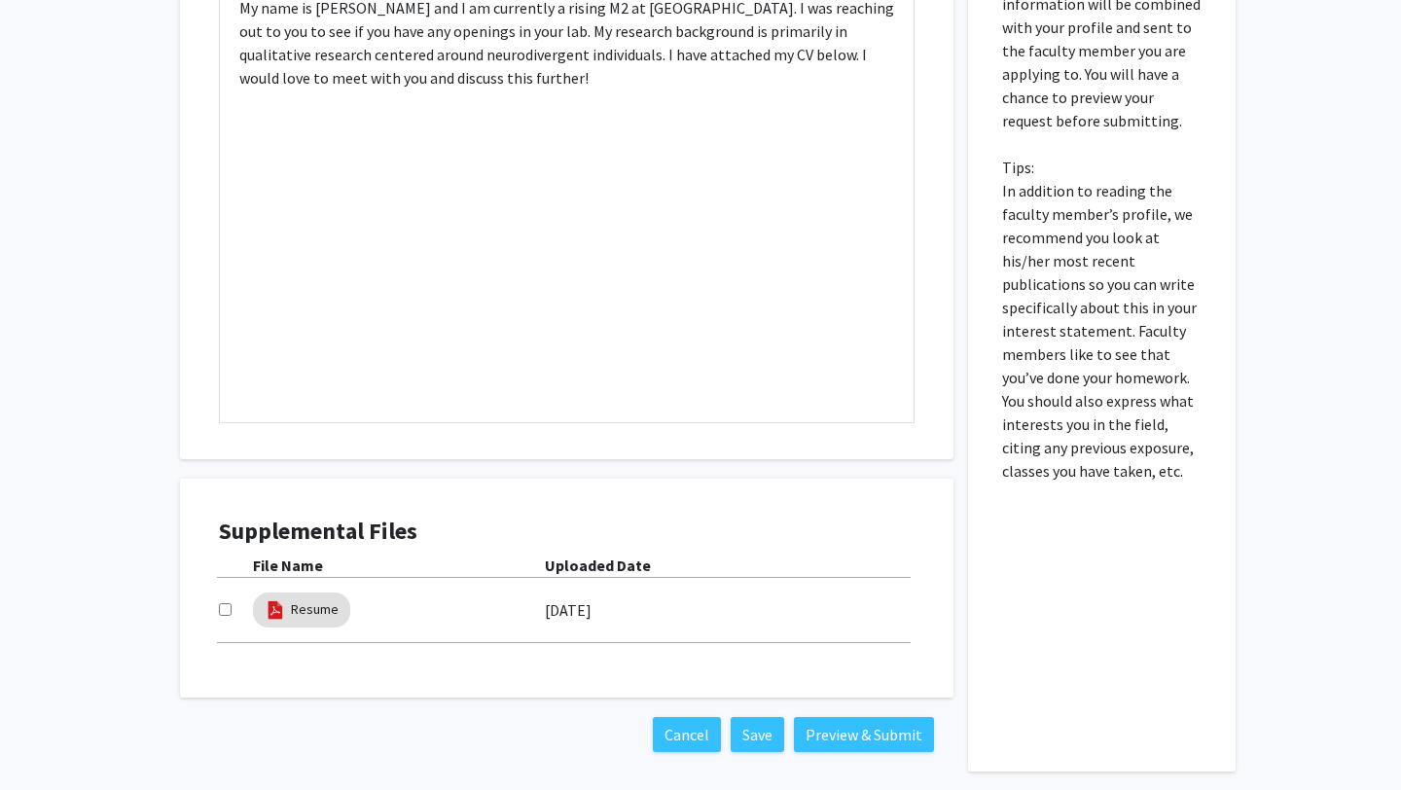
click at [219, 603] on input "checkbox" at bounding box center [225, 609] width 13 height 13
checkbox input "true"
click at [890, 717] on button "Preview & Submit" at bounding box center [864, 734] width 140 height 35
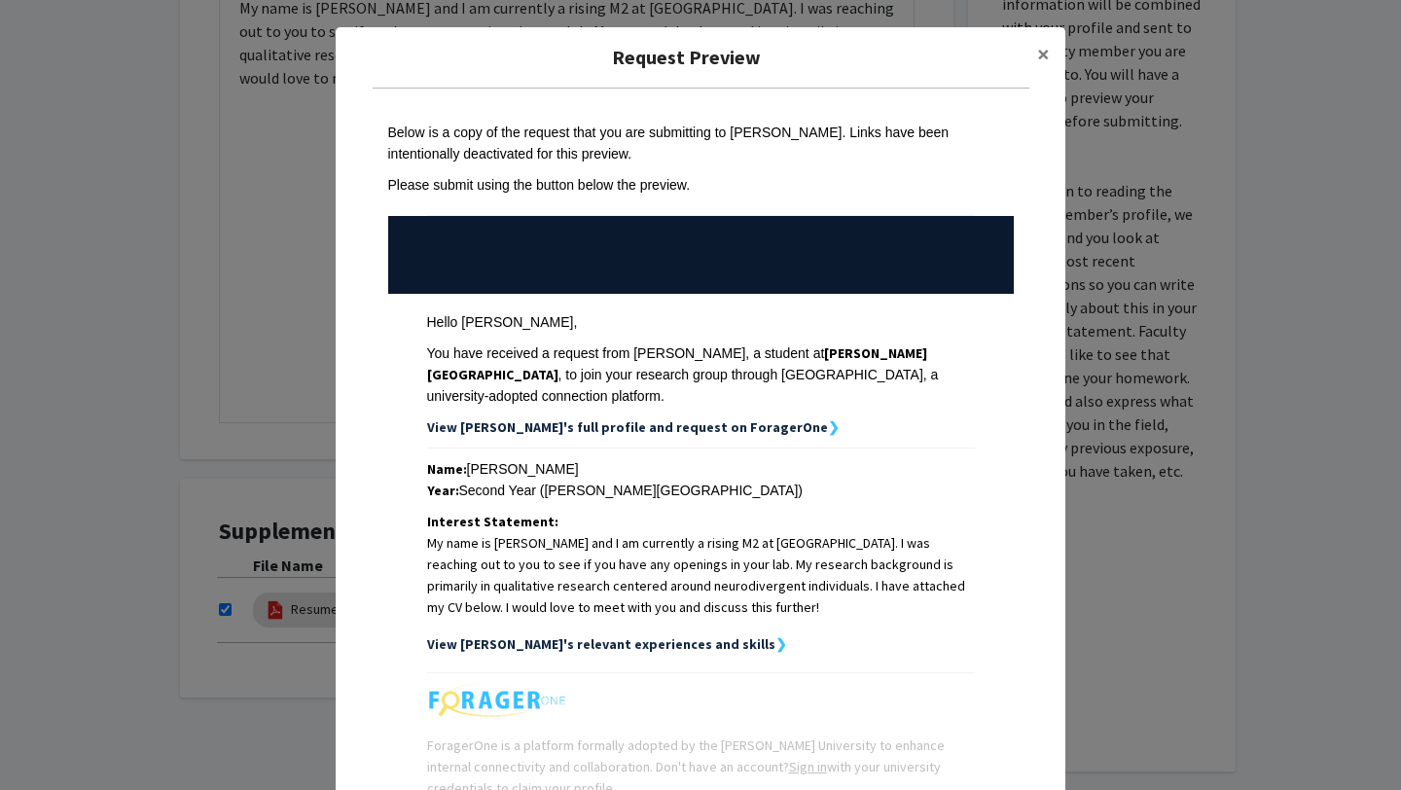
scroll to position [183, 0]
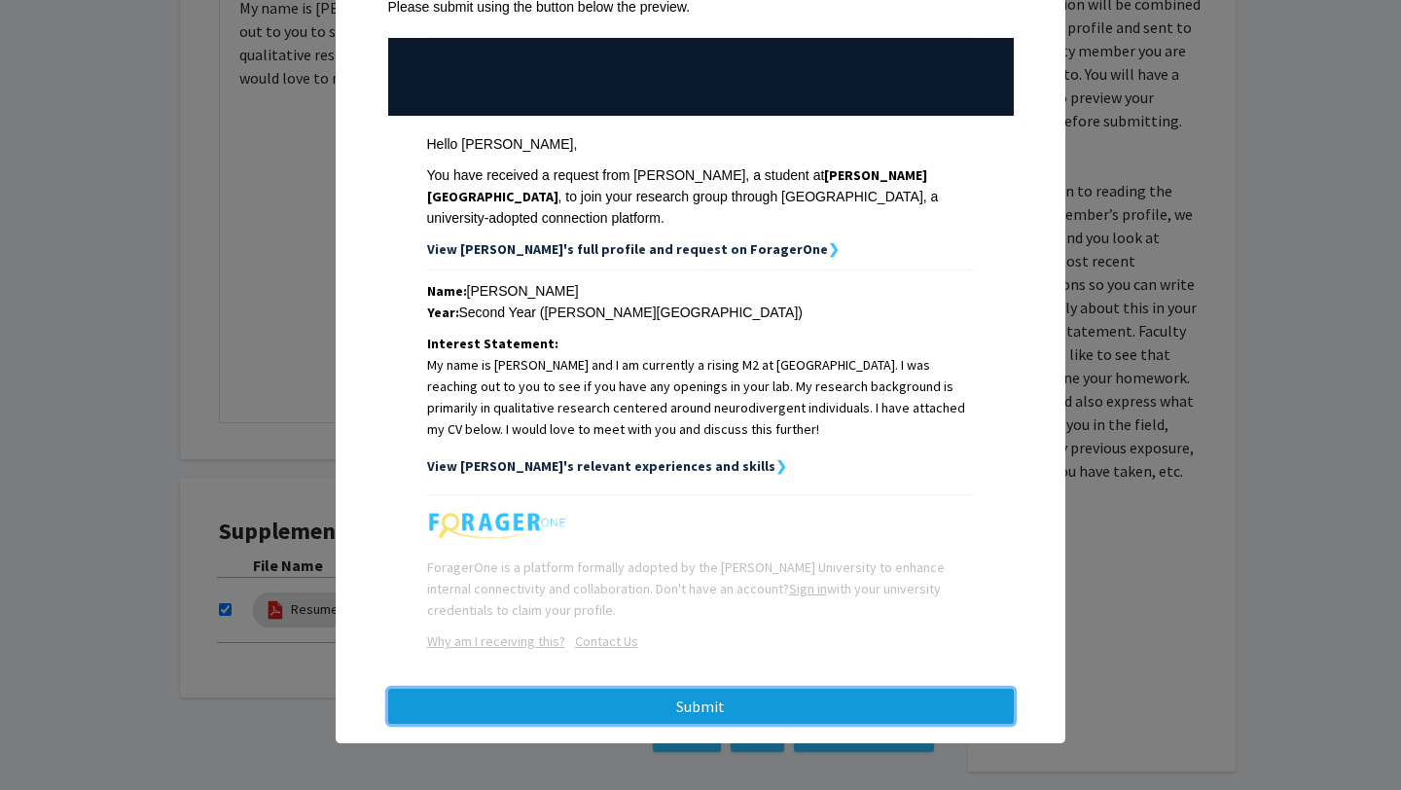
click at [747, 717] on button "Submit" at bounding box center [701, 706] width 626 height 35
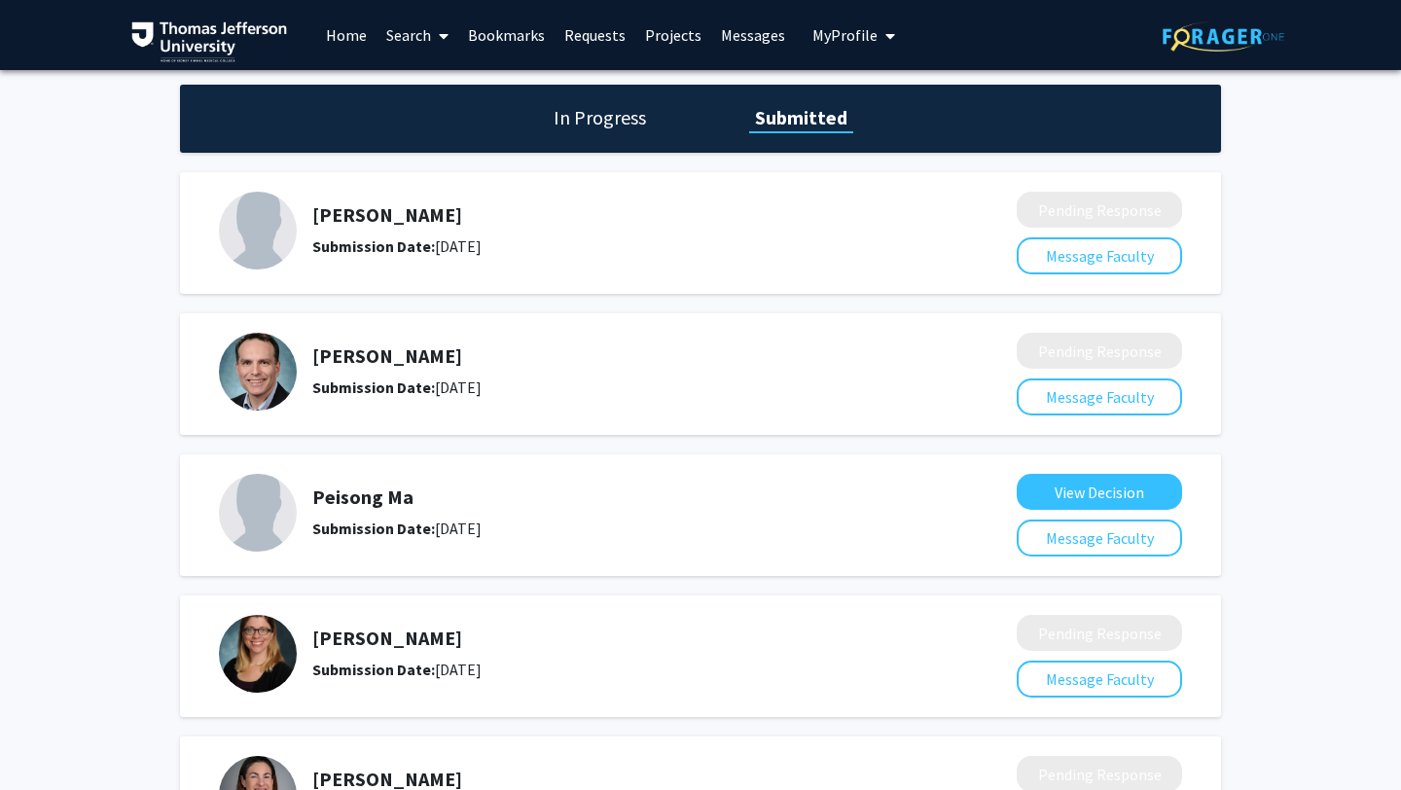
click at [433, 43] on span at bounding box center [440, 36] width 18 height 68
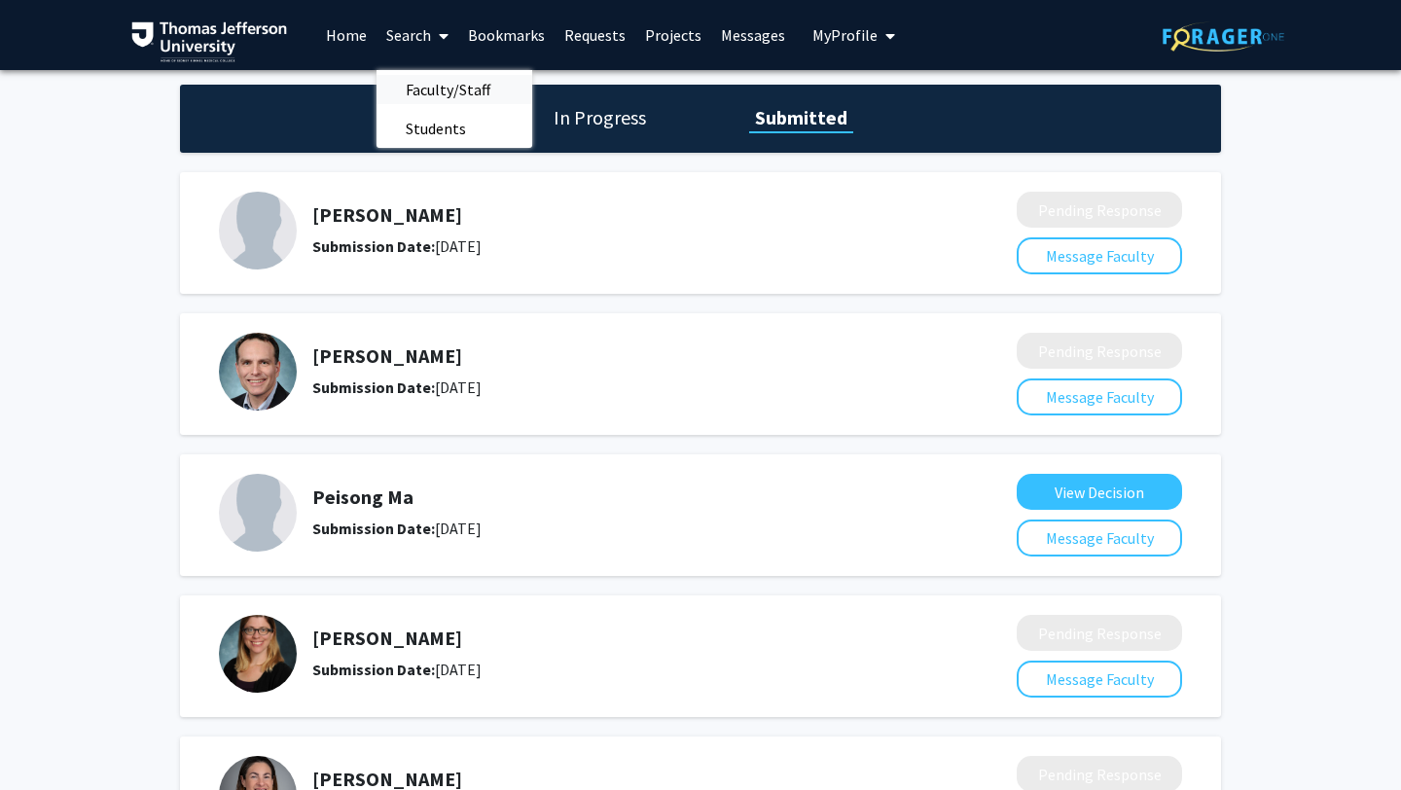
click at [449, 89] on span "Faculty/Staff" at bounding box center [448, 89] width 143 height 39
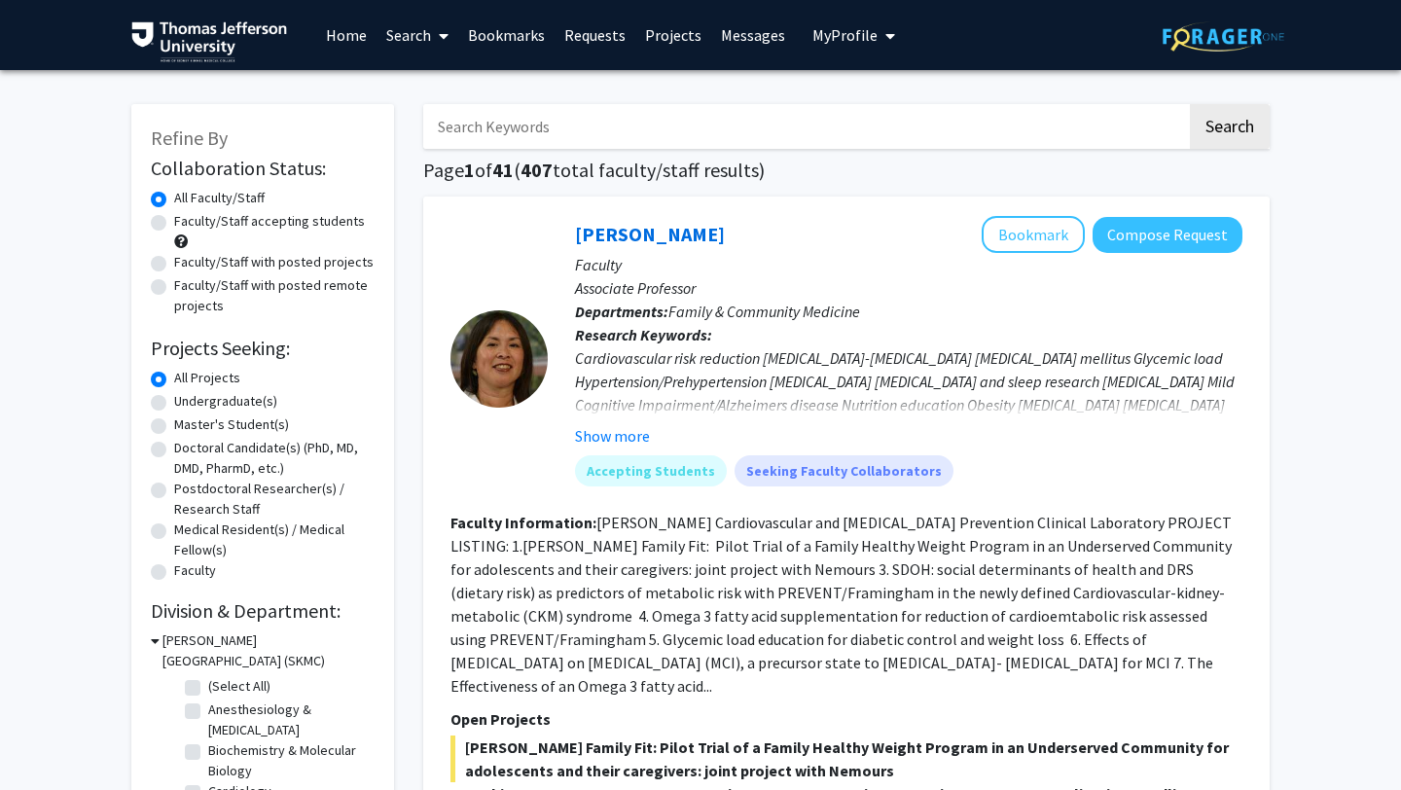
click at [228, 445] on label "Doctoral Candidate(s) (PhD, MD, DMD, PharmD, etc.)" at bounding box center [274, 458] width 200 height 41
click at [187, 445] on input "Doctoral Candidate(s) (PhD, MD, DMD, PharmD, etc.)" at bounding box center [180, 444] width 13 height 13
radio input "true"
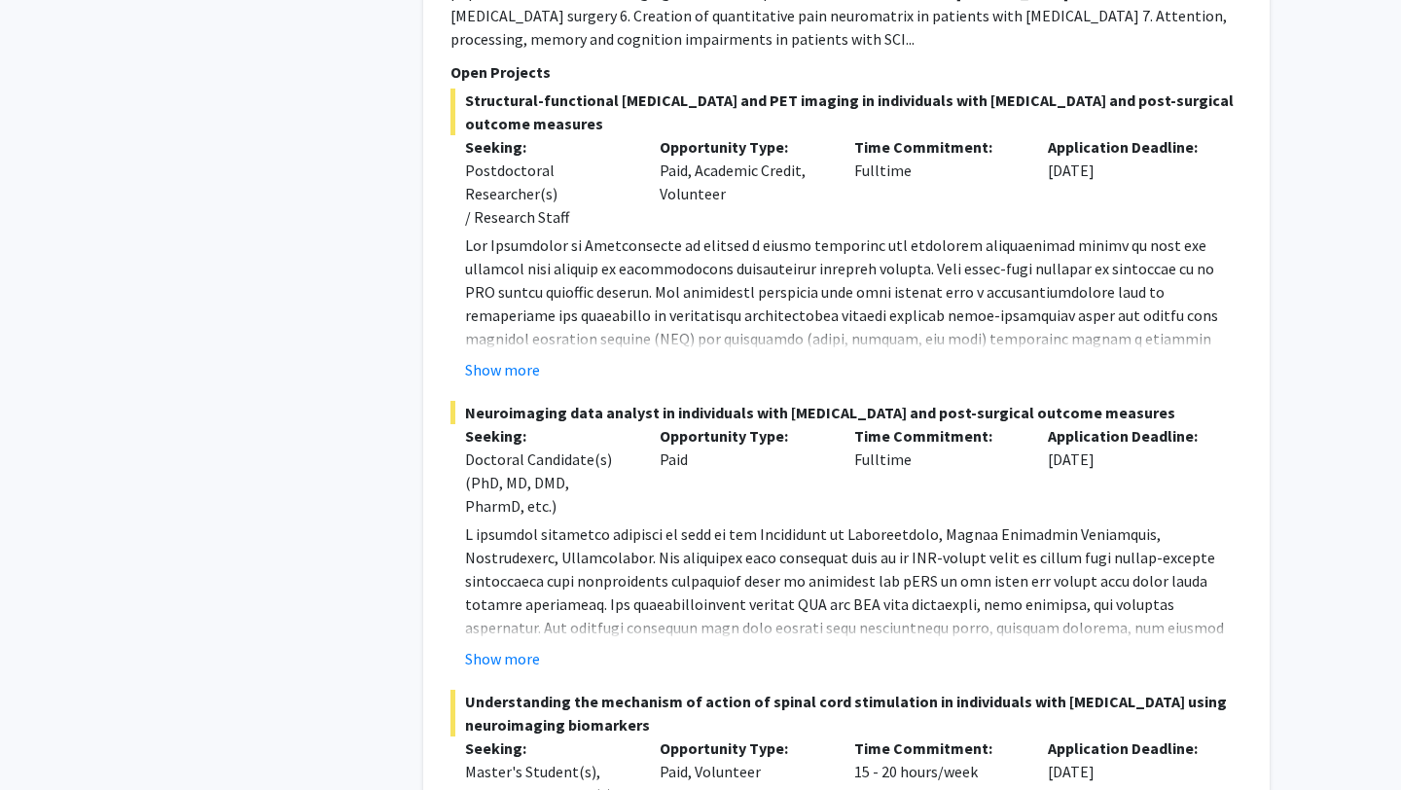
scroll to position [14615, 0]
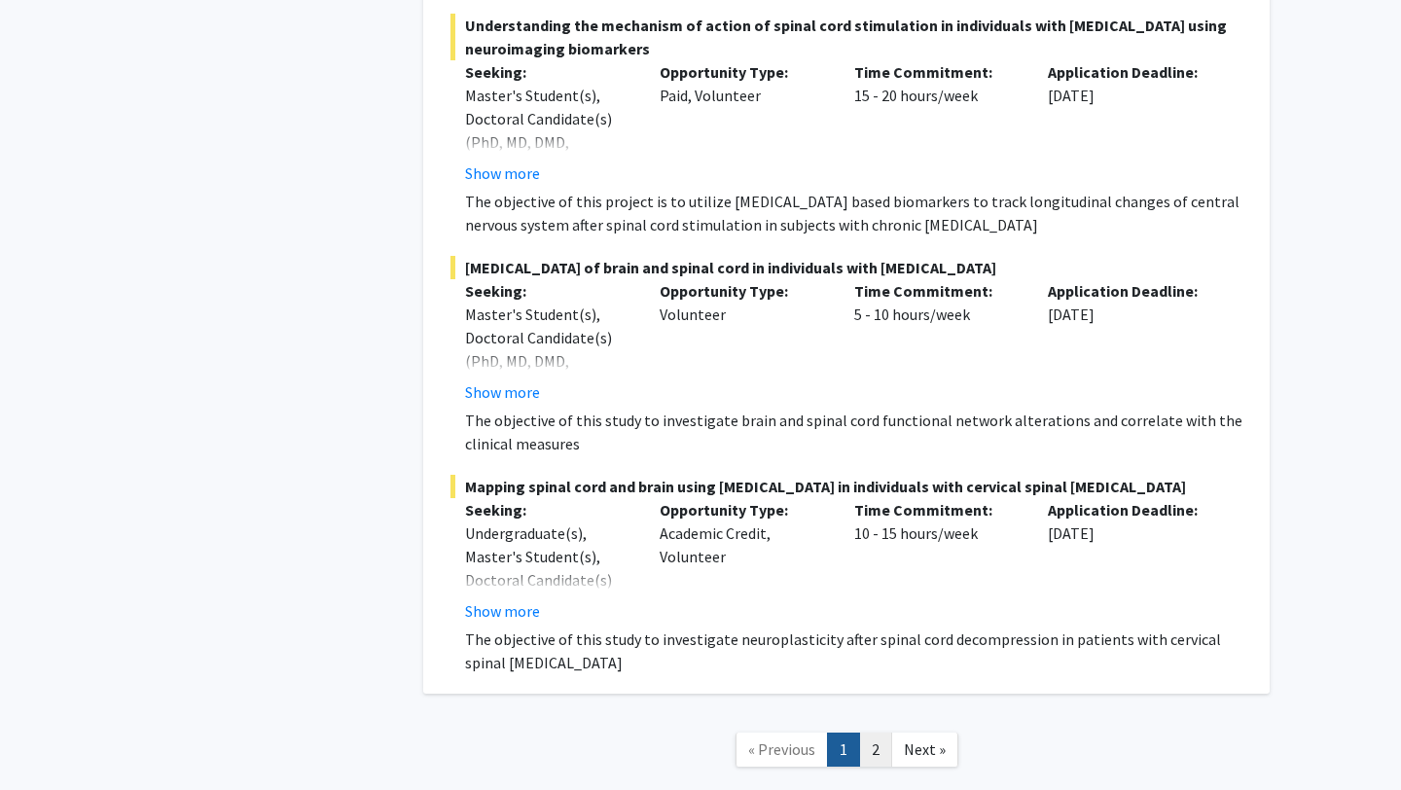
click at [882, 733] on link "2" at bounding box center [875, 750] width 33 height 34
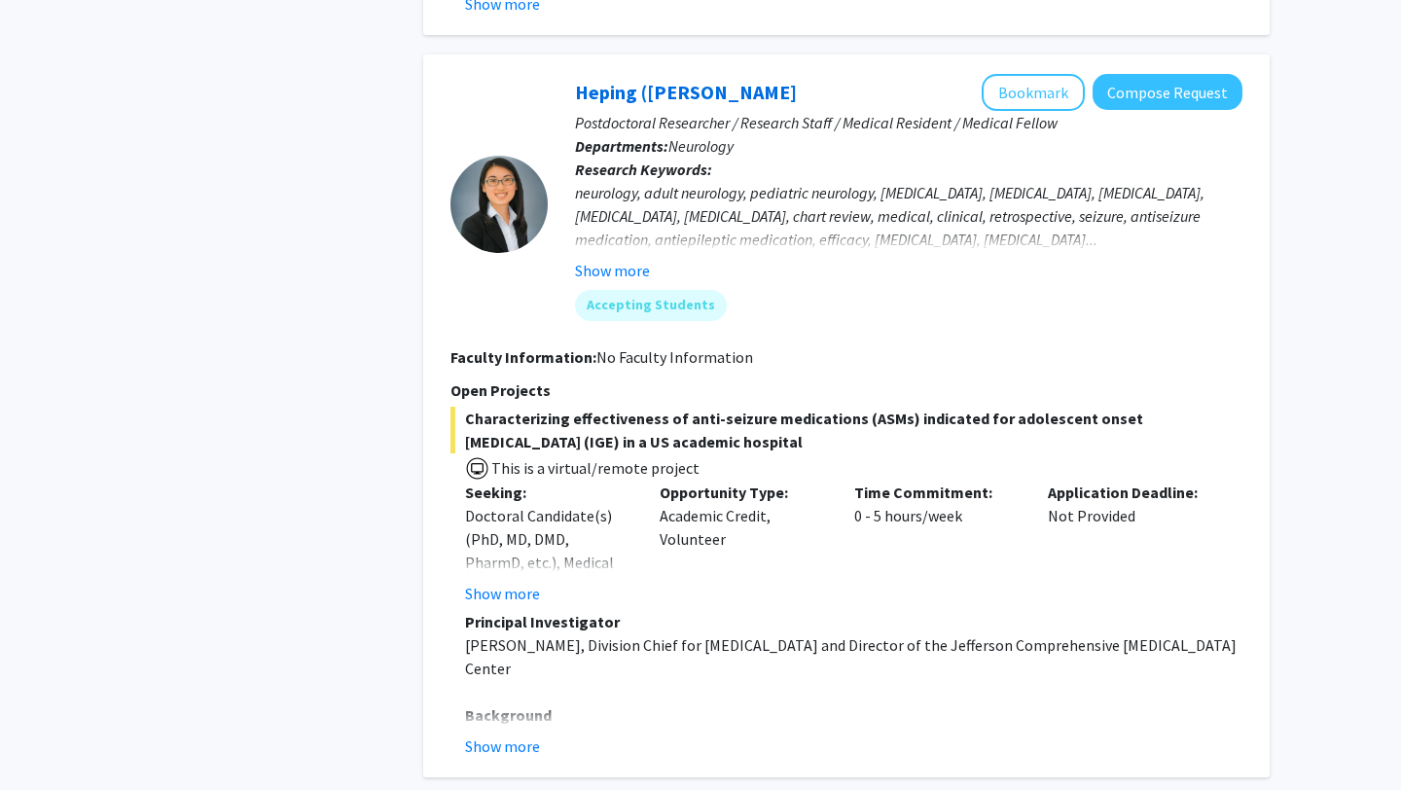
scroll to position [5436, 0]
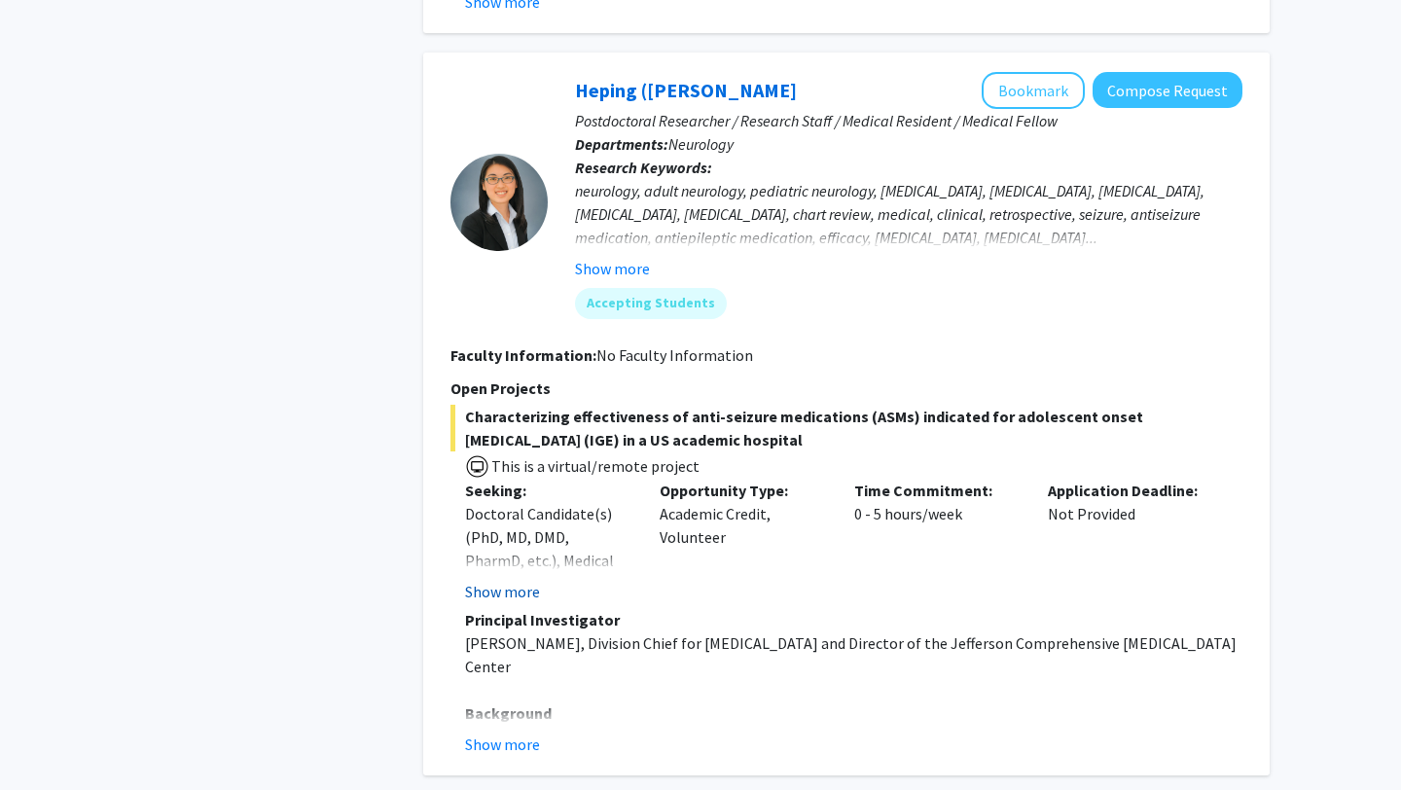
click at [511, 580] on button "Show more" at bounding box center [502, 591] width 75 height 23
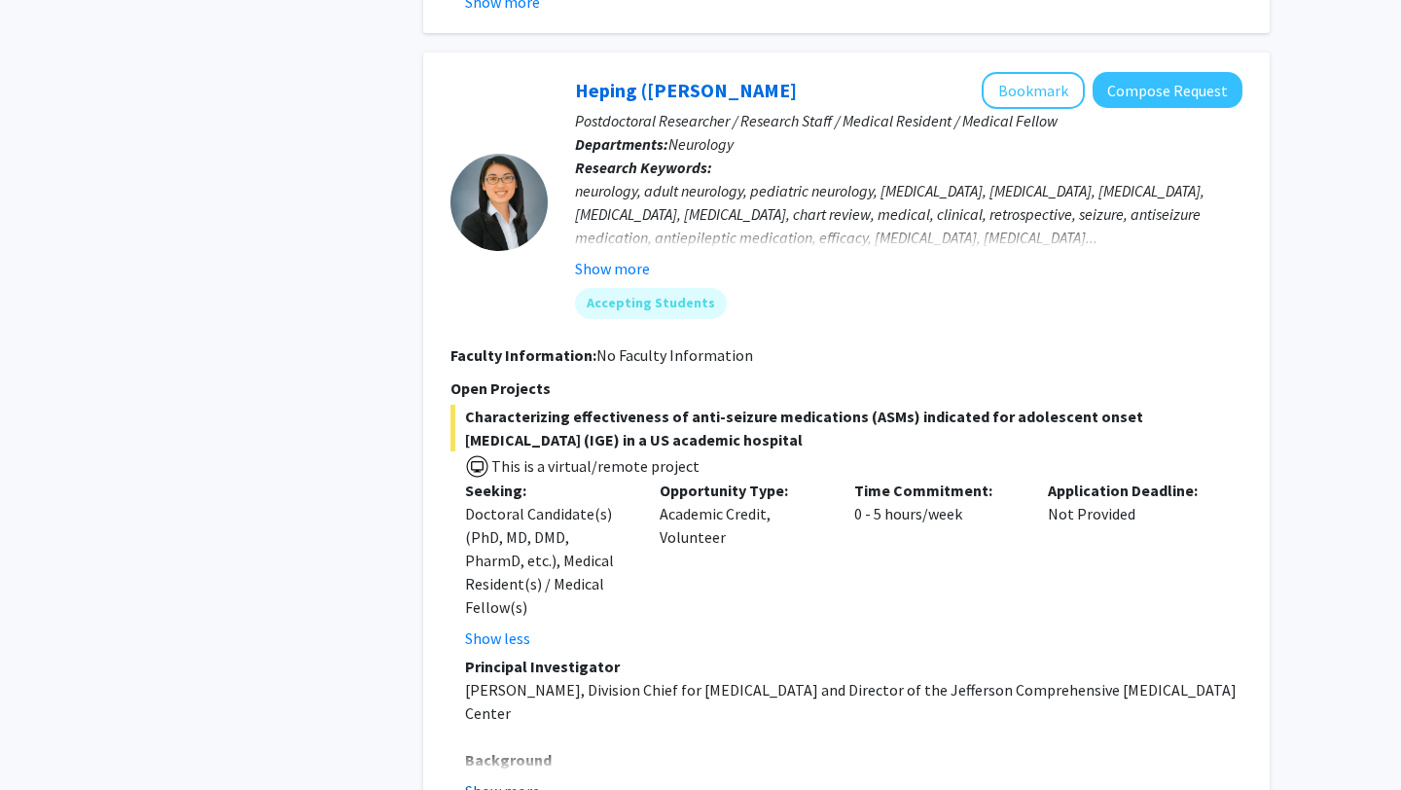
click at [534, 779] on button "Show more" at bounding box center [502, 790] width 75 height 23
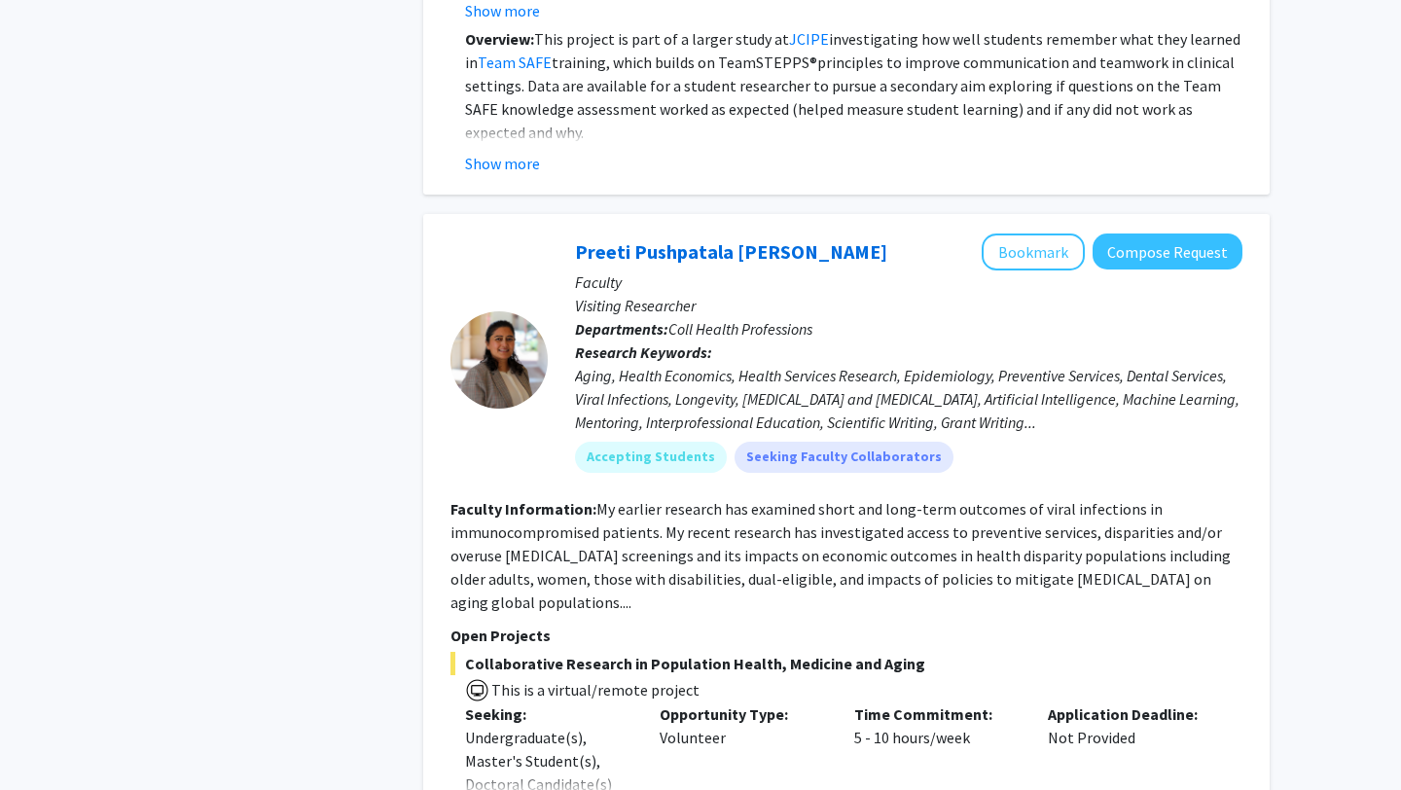
scroll to position [7739, 0]
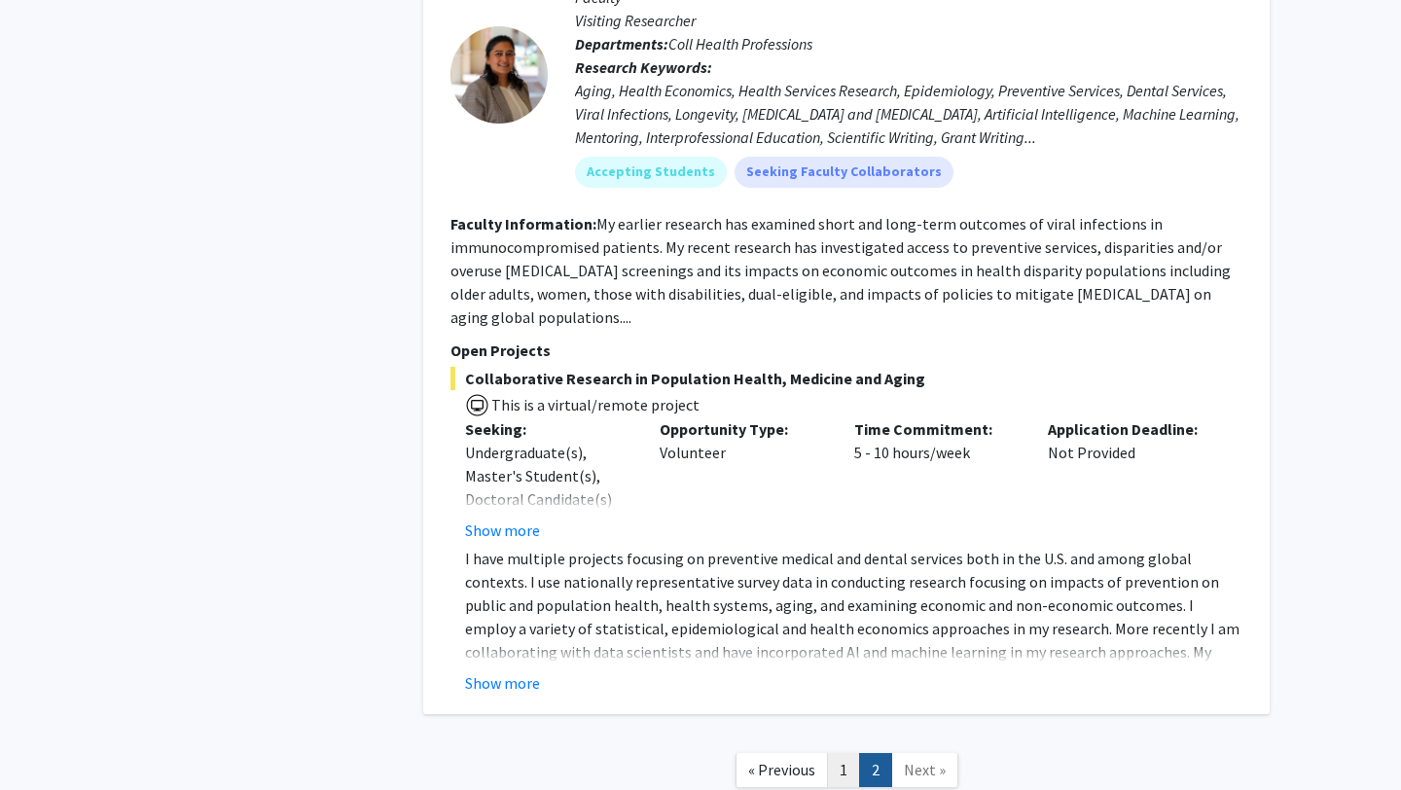
click at [849, 753] on link "1" at bounding box center [843, 770] width 33 height 34
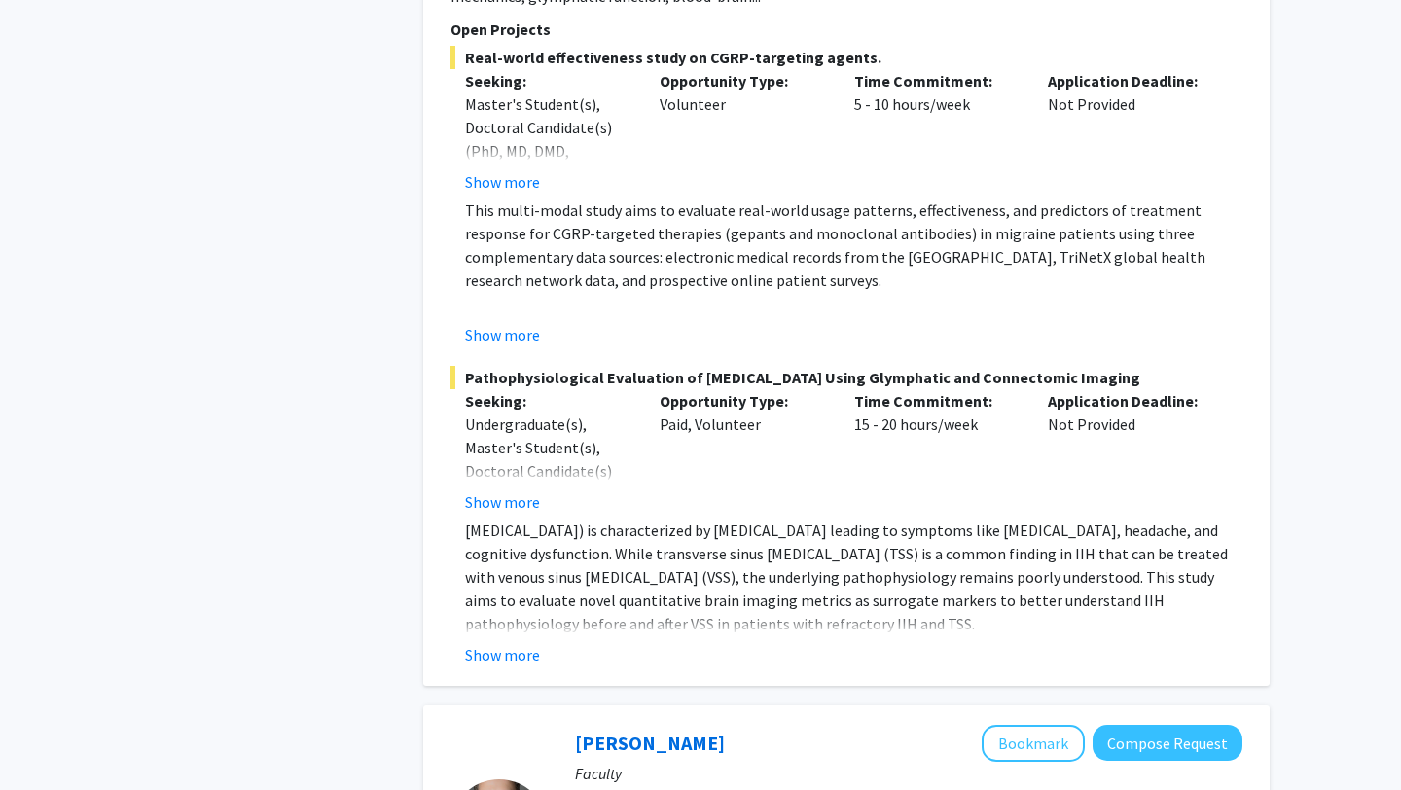
scroll to position [11880, 0]
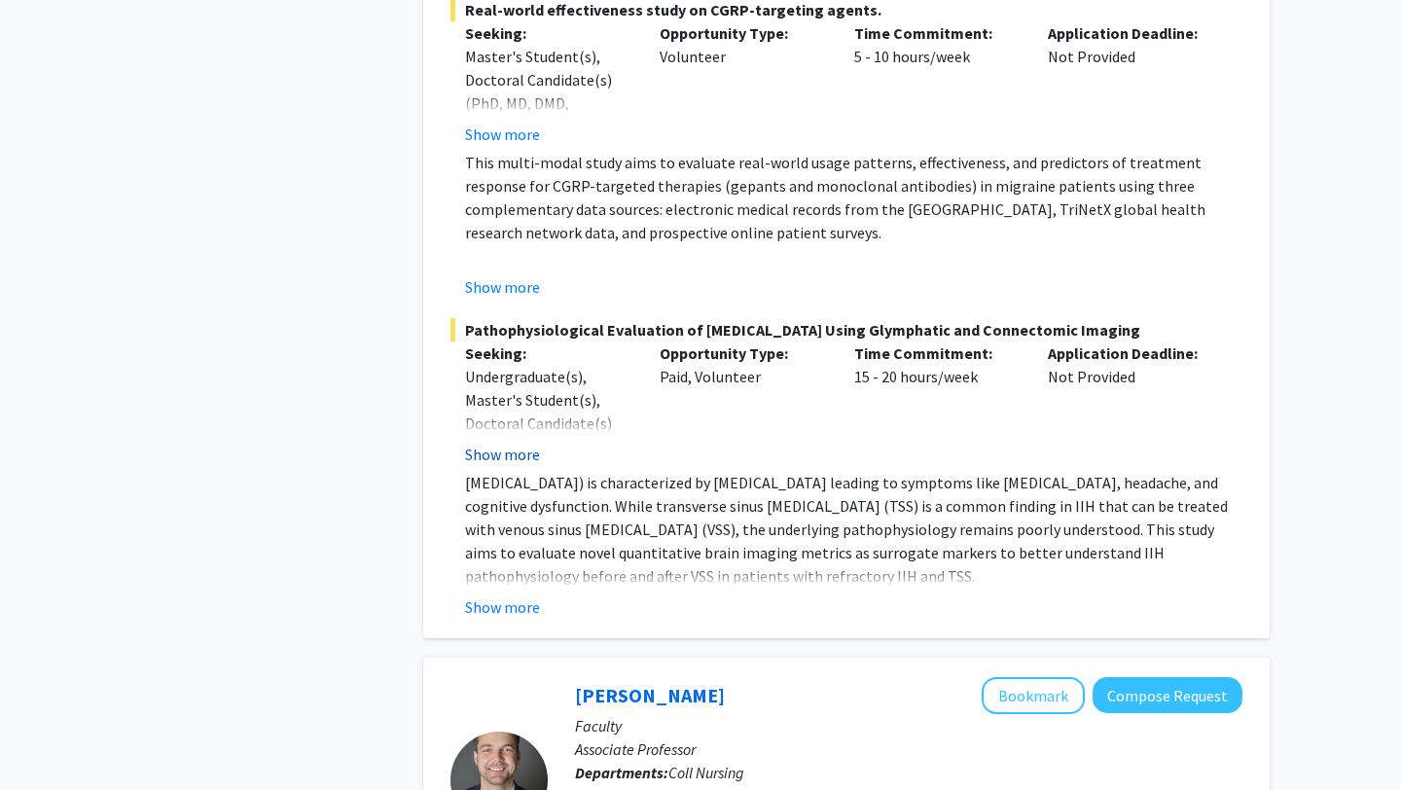
click at [496, 443] on button "Show more" at bounding box center [502, 454] width 75 height 23
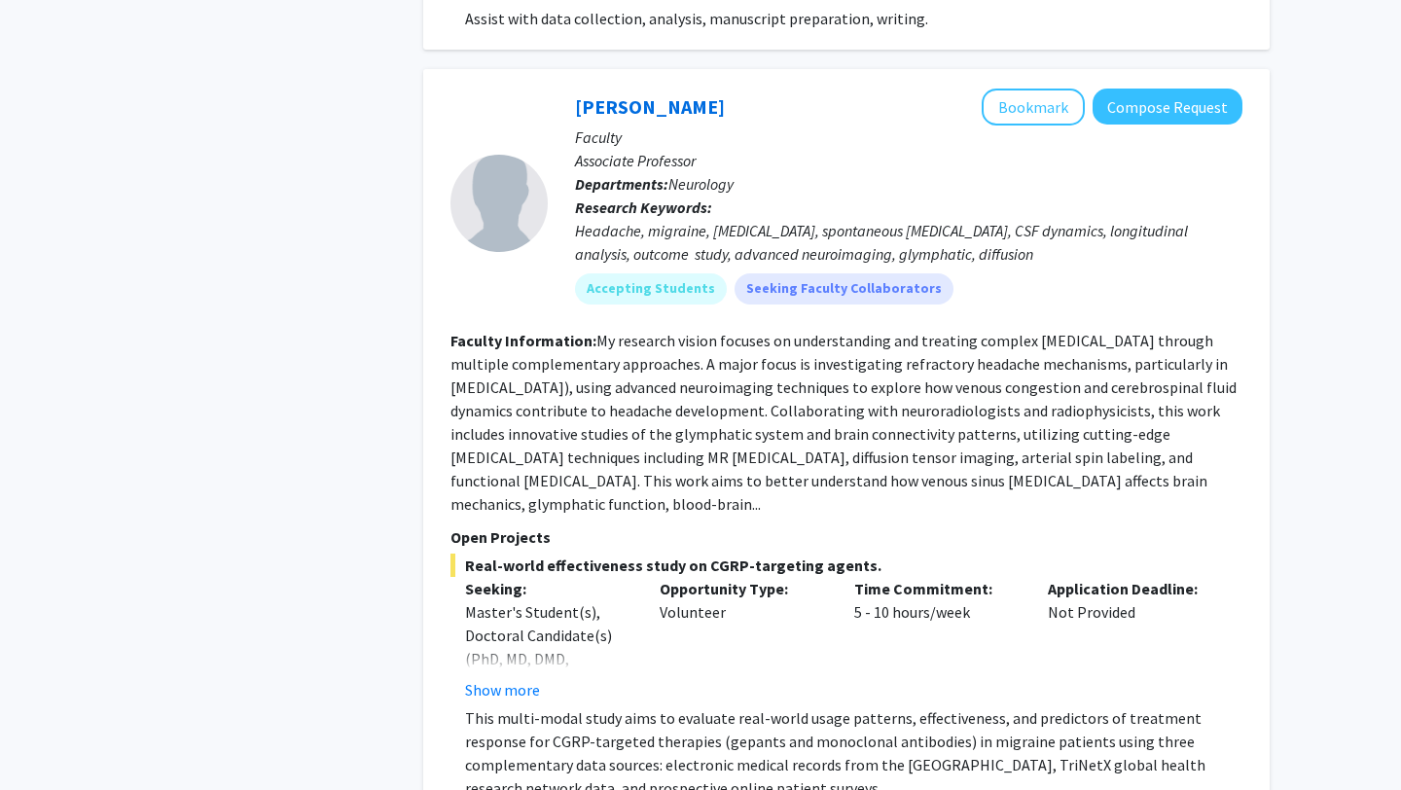
scroll to position [10713, 0]
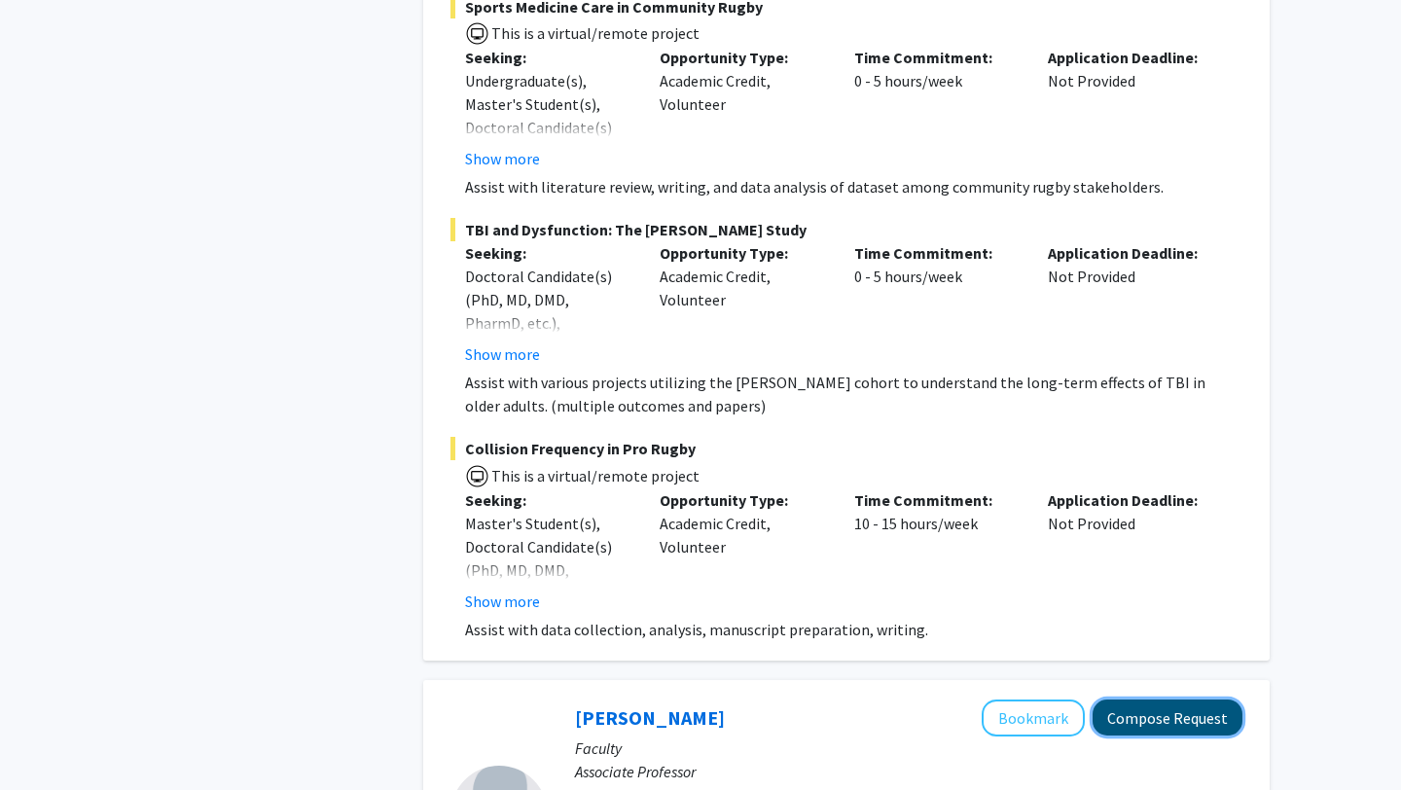
click at [1140, 700] on button "Compose Request" at bounding box center [1168, 718] width 150 height 36
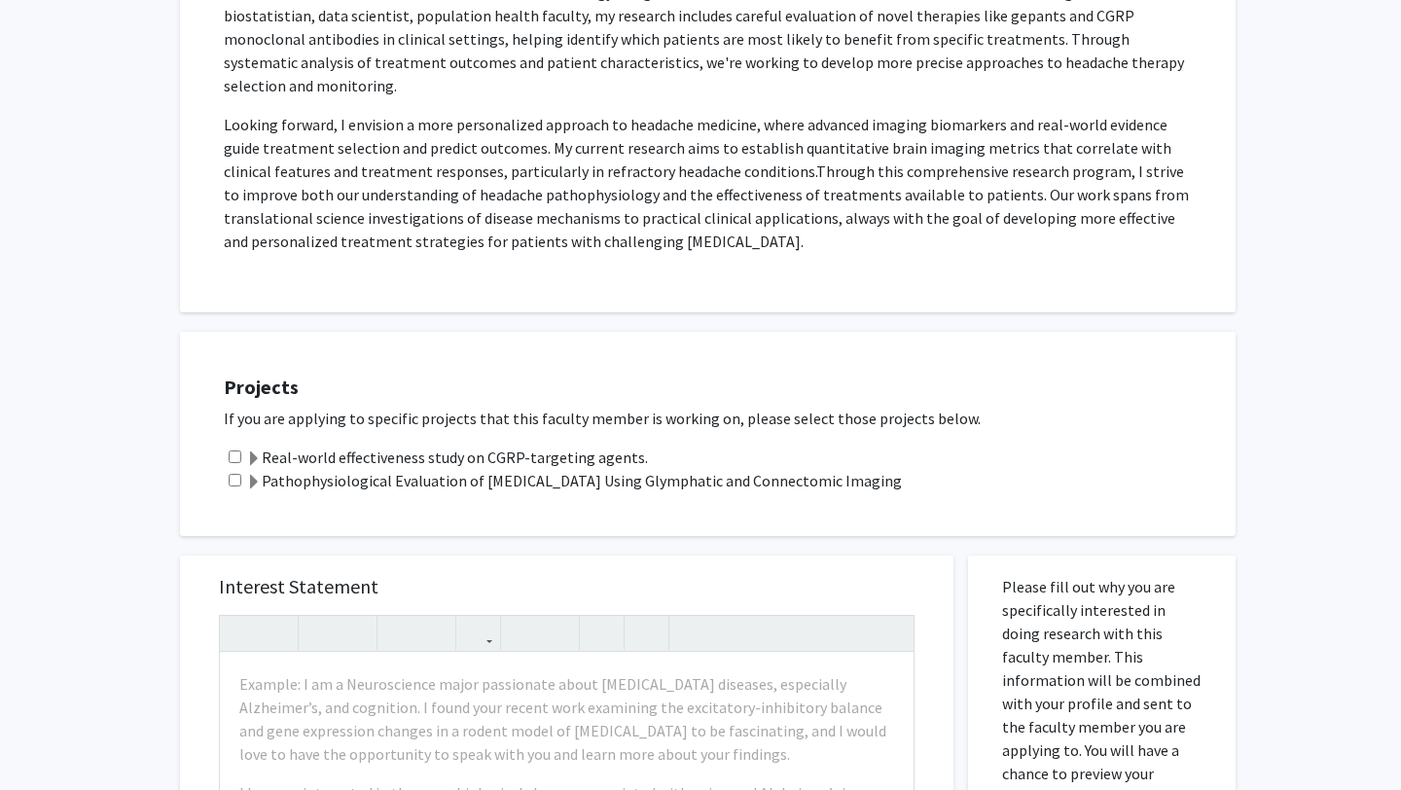
scroll to position [624, 0]
click at [233, 449] on input "checkbox" at bounding box center [235, 455] width 13 height 13
checkbox input "true"
click at [234, 467] on div "Pathophysiological Evaluation of [MEDICAL_DATA] Using Glymphatic and Connectomi…" at bounding box center [720, 478] width 993 height 23
click at [234, 472] on input "checkbox" at bounding box center [235, 478] width 13 height 13
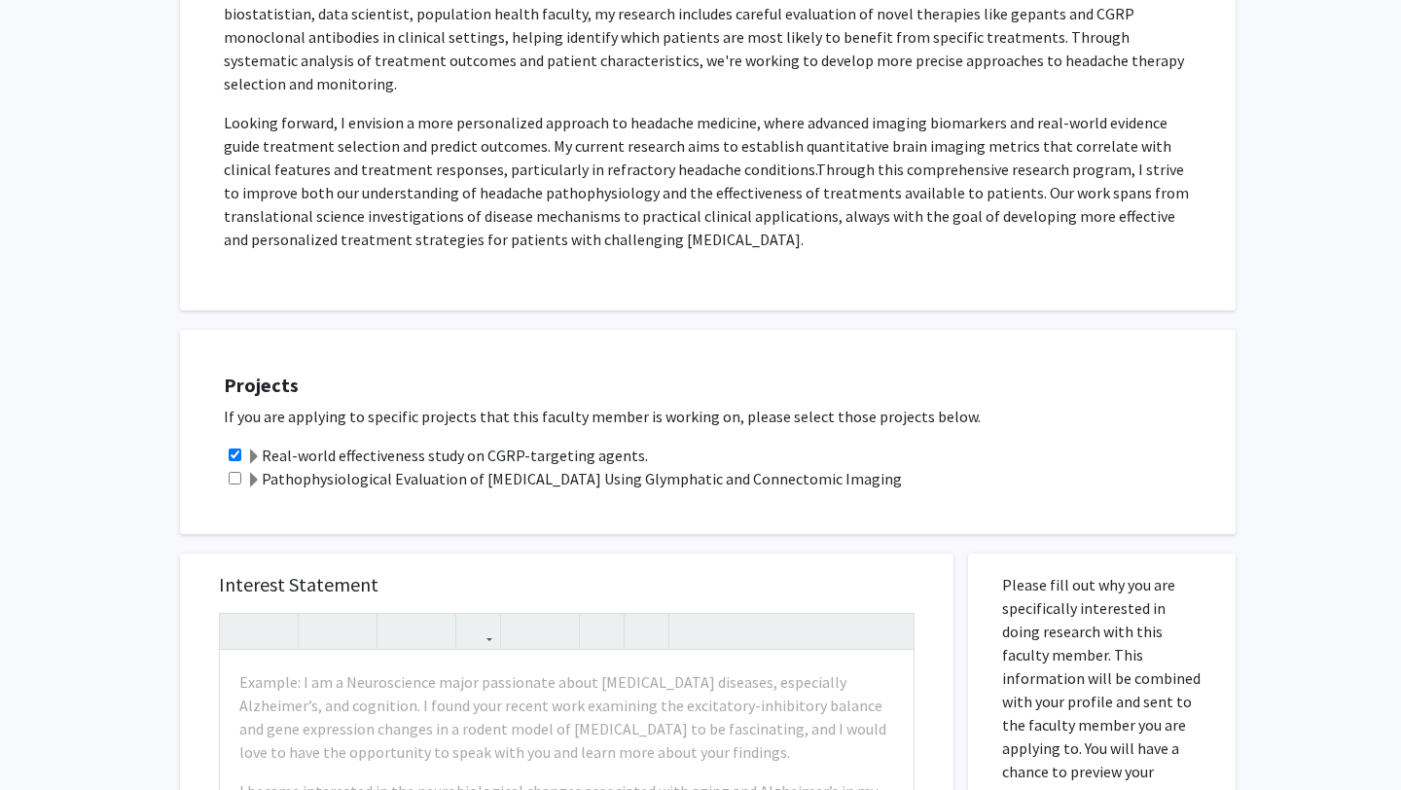
checkbox input "true"
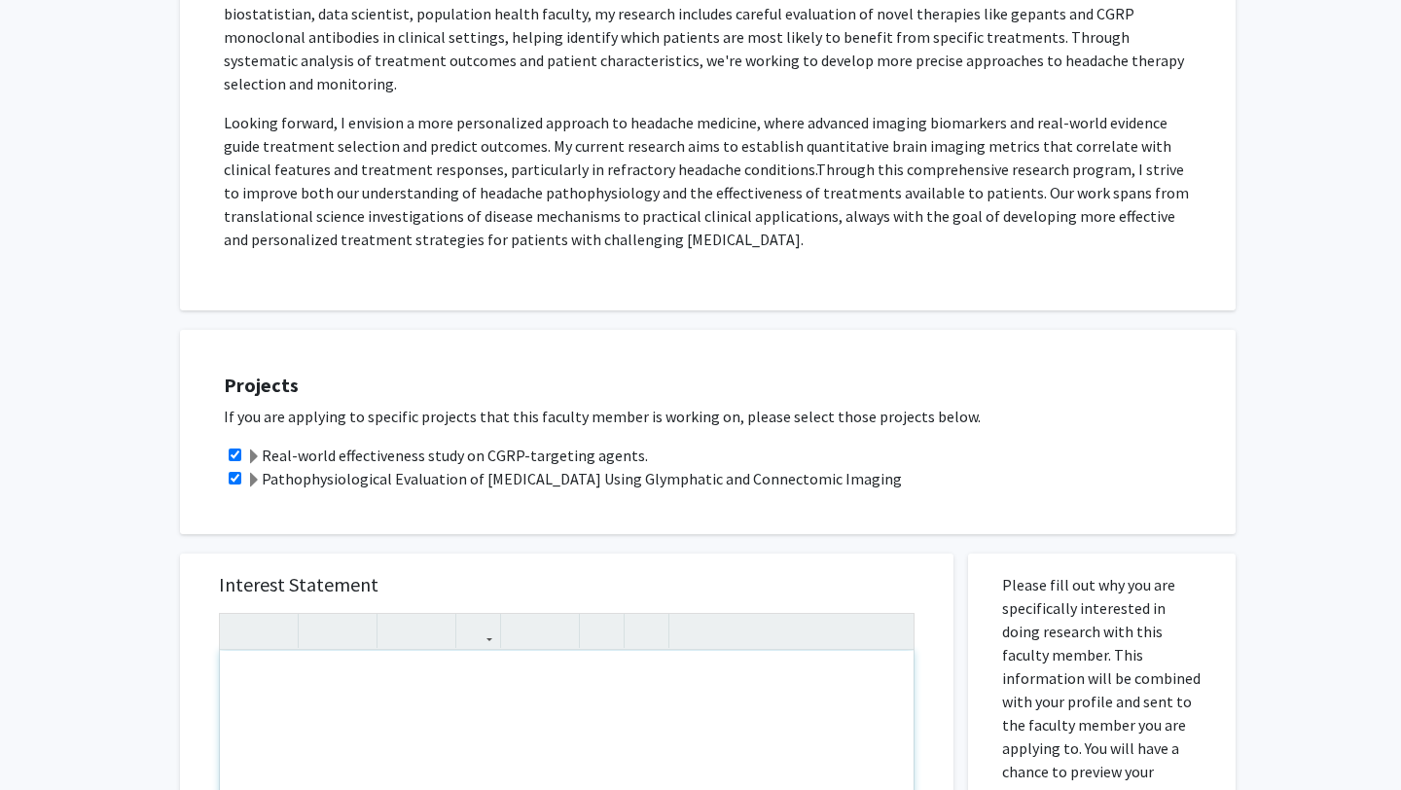
paste div "Note to users with screen readers: Please press Alt+0 or Option+0 to deactivate…"
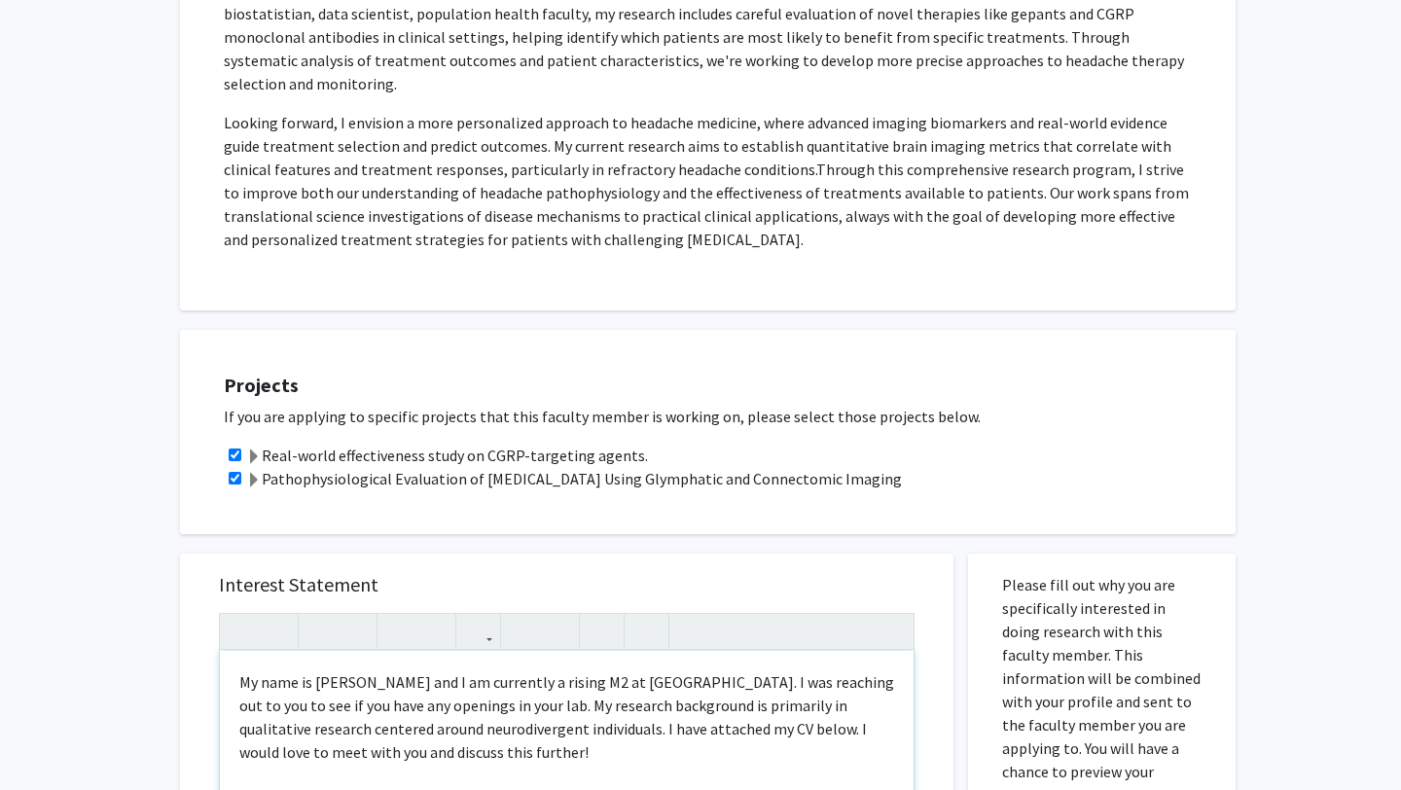
type textarea "<p>My name is [PERSON_NAME] and I am currently a rising M2 at [GEOGRAPHIC_DATA]…"
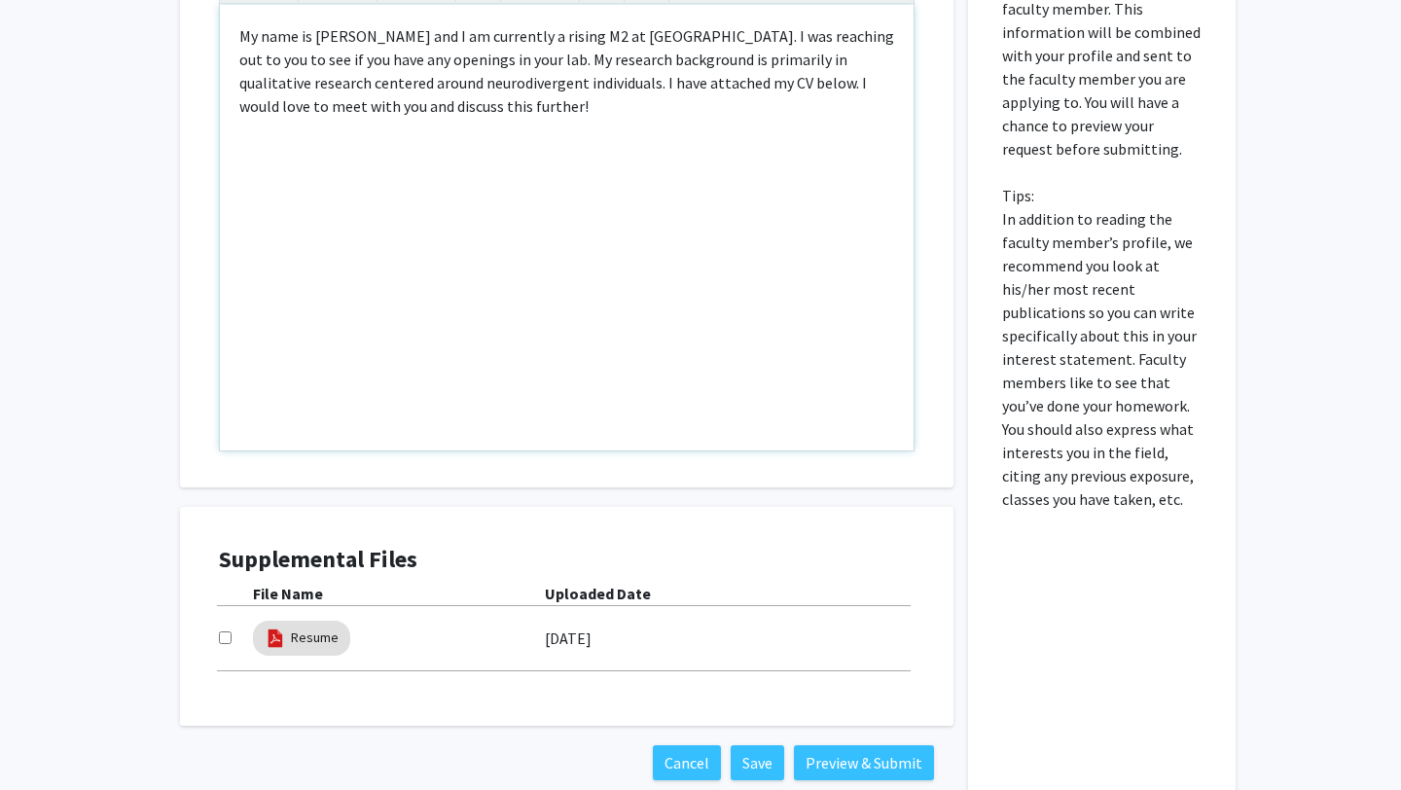
scroll to position [1358, 0]
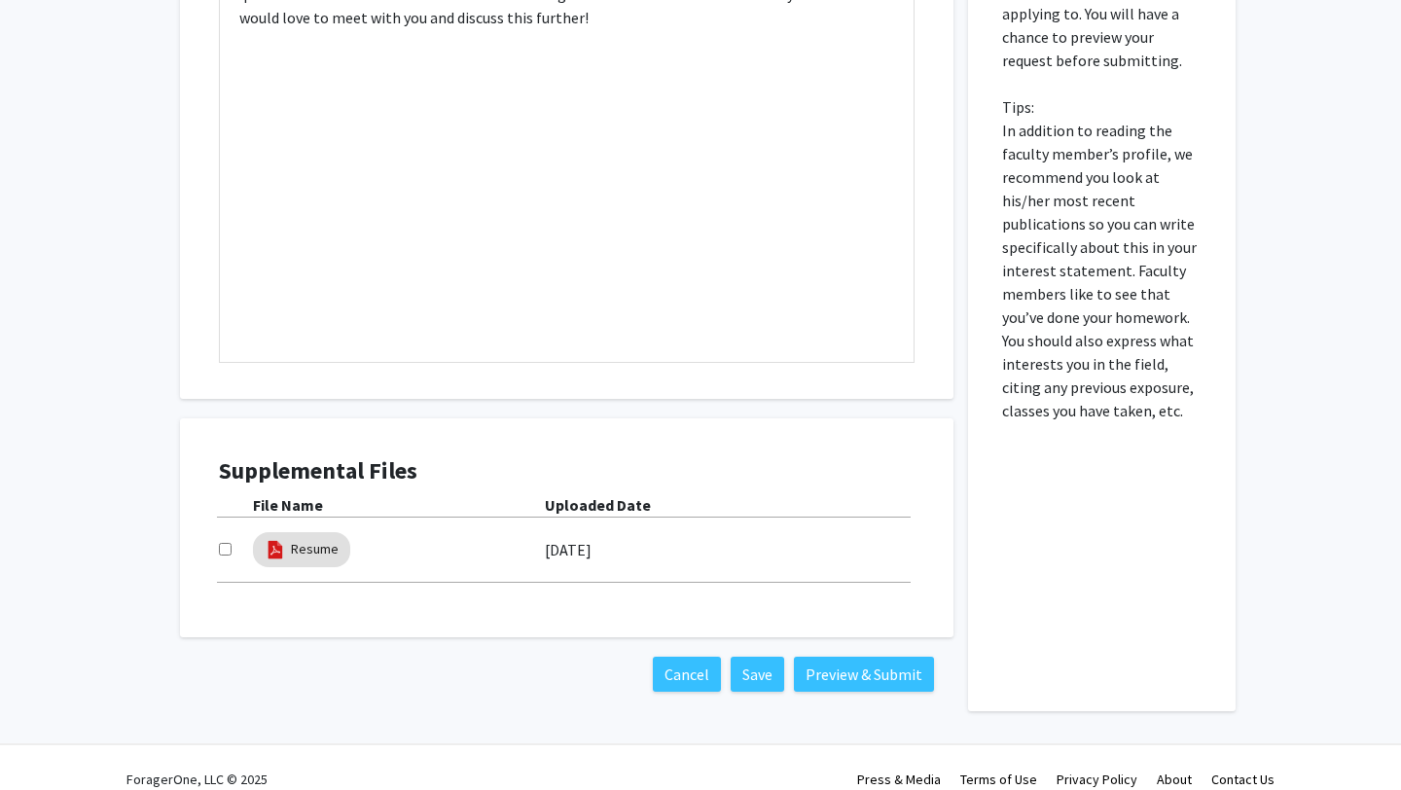
click at [226, 543] on input "checkbox" at bounding box center [225, 549] width 13 height 13
checkbox input "true"
click at [893, 657] on button "Preview & Submit" at bounding box center [864, 674] width 140 height 35
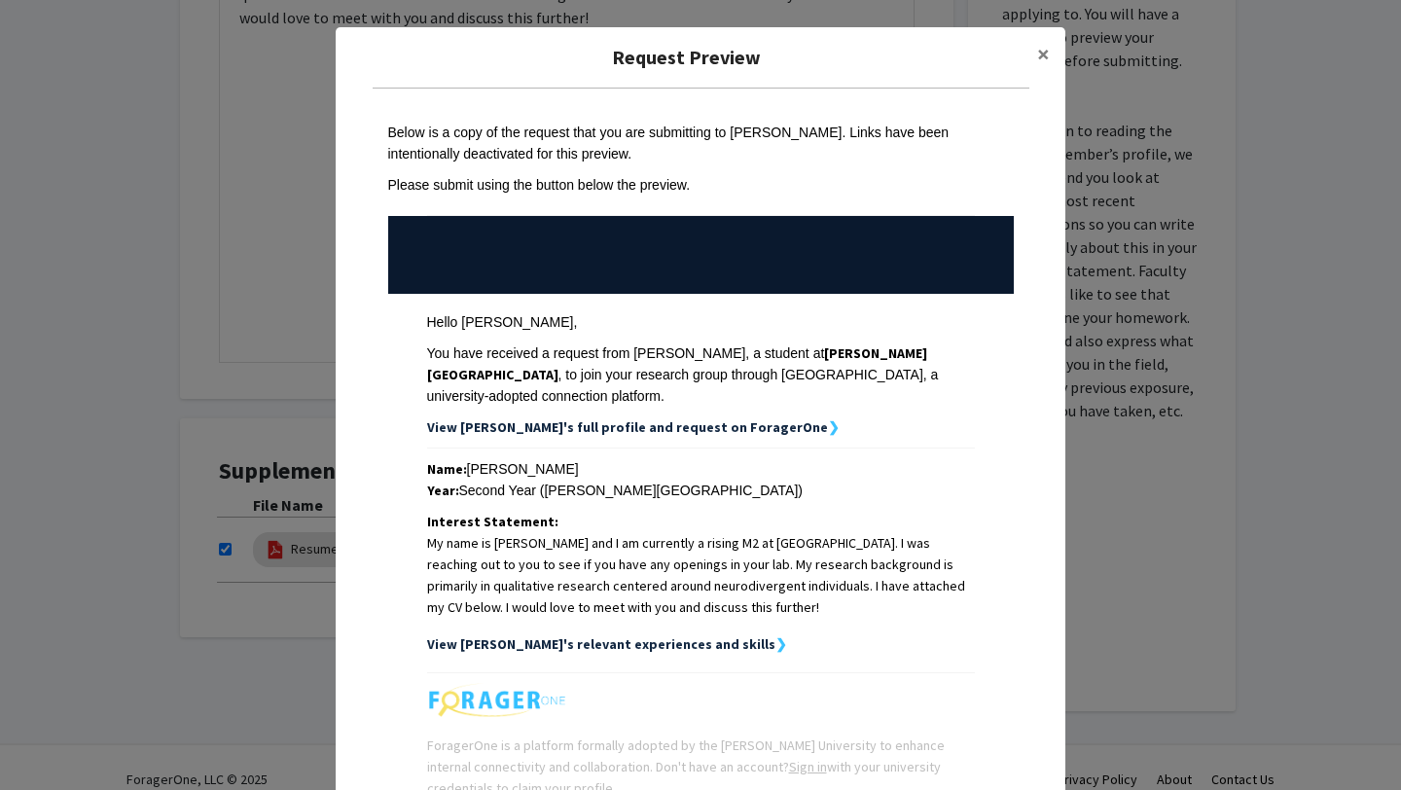
scroll to position [183, 0]
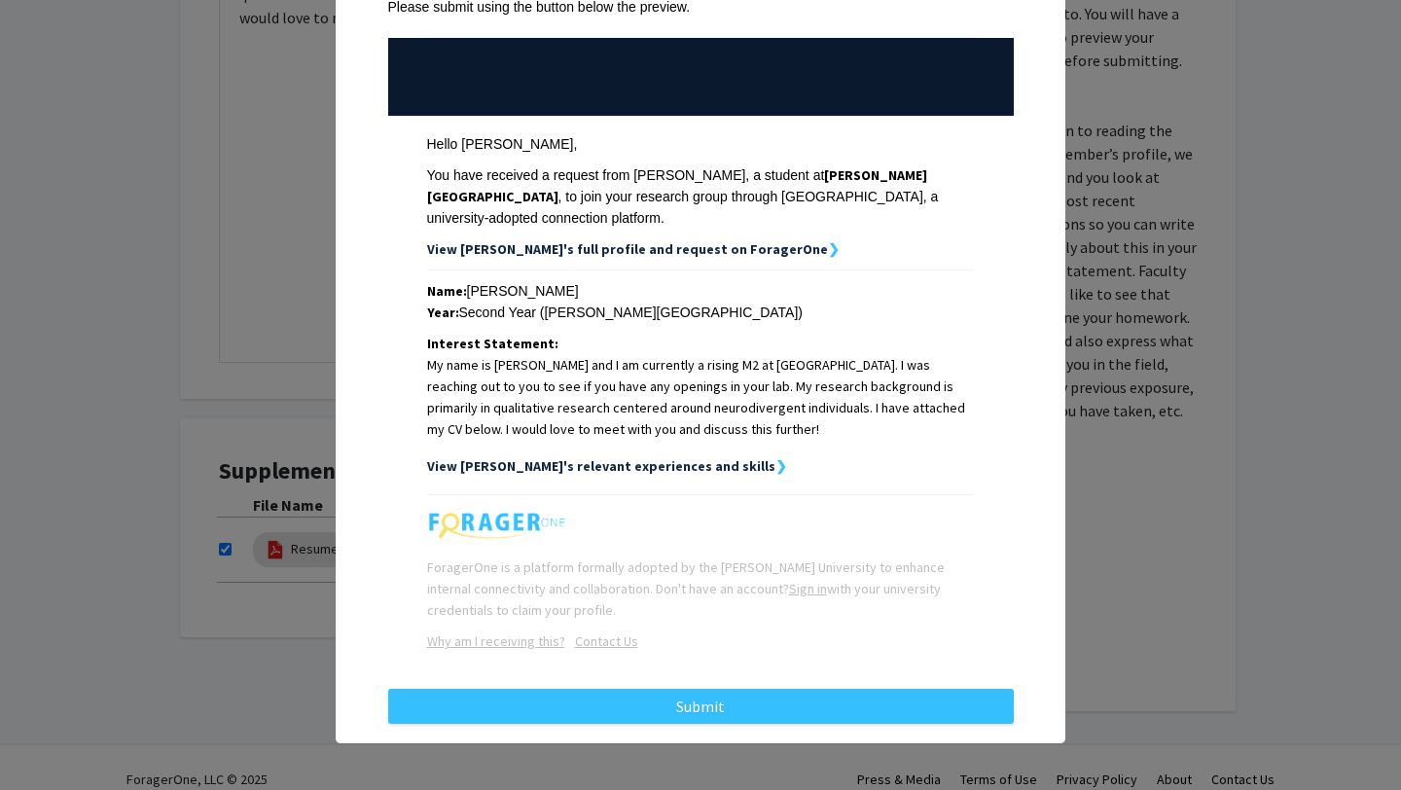
click at [836, 745] on div "Request Preview × Below is a copy of the request that you are submitting to [PE…" at bounding box center [700, 395] width 1401 height 790
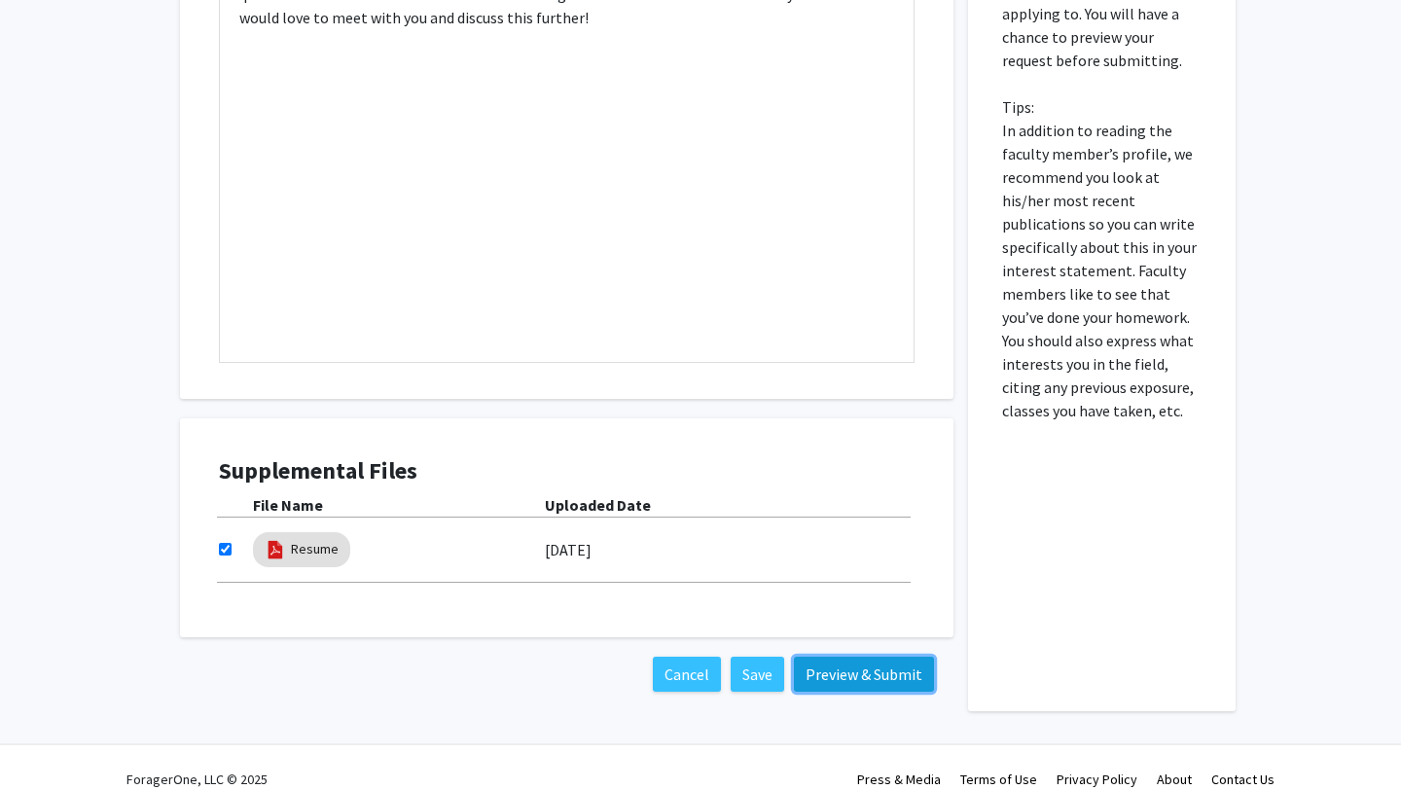
click at [856, 657] on button "Preview & Submit" at bounding box center [864, 674] width 140 height 35
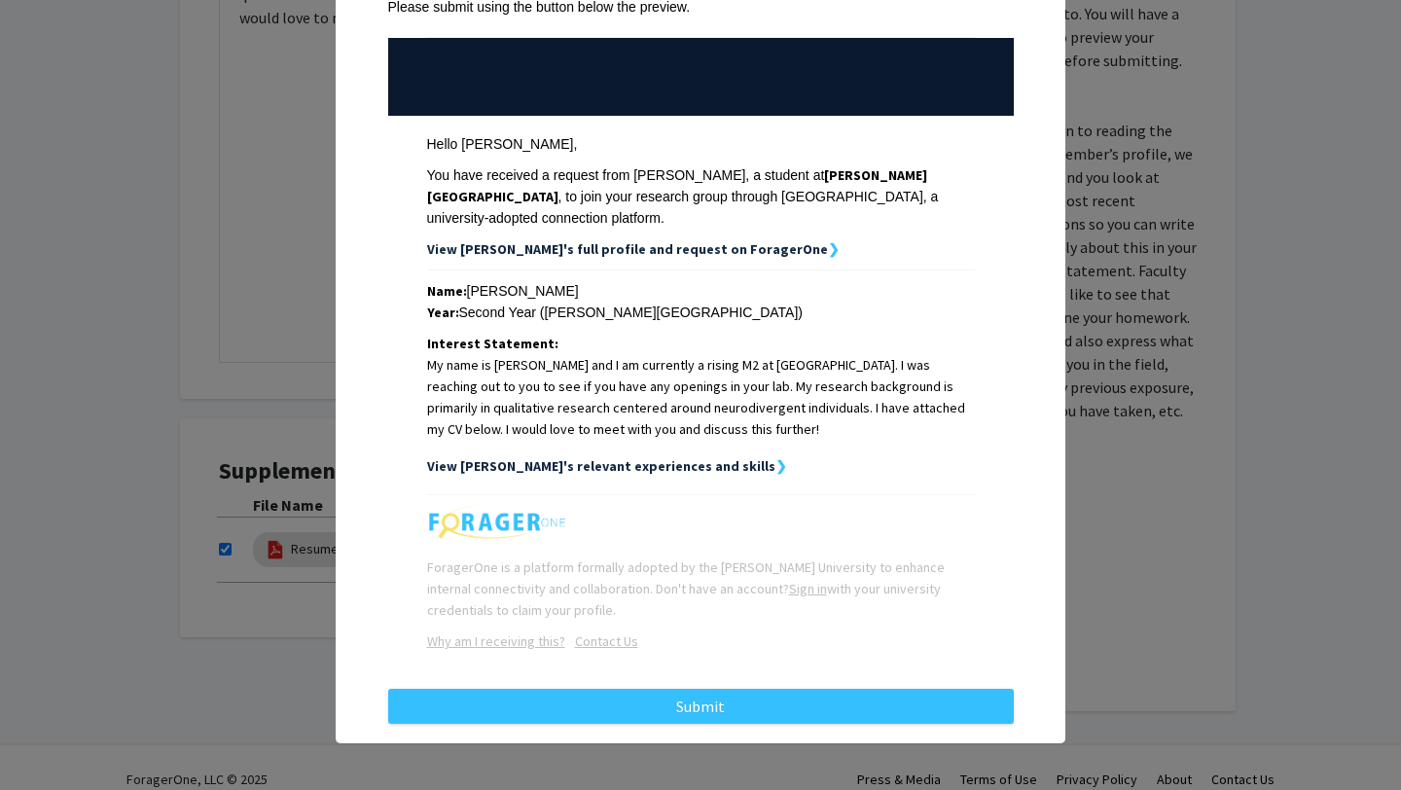
click at [798, 727] on div "Request Preview × Below is a copy of the request that you are submitting to [PE…" at bounding box center [701, 296] width 730 height 894
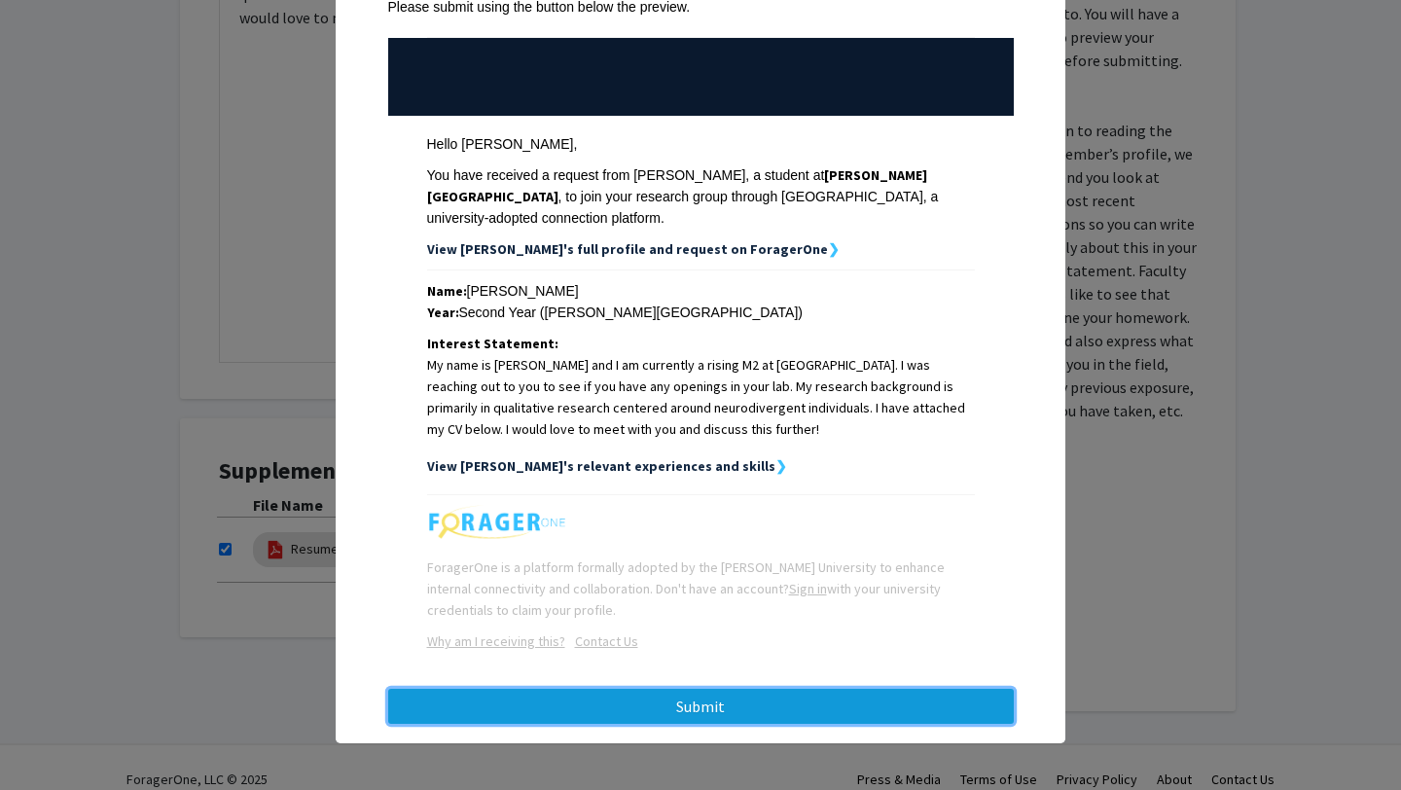
click at [810, 706] on button "Submit" at bounding box center [701, 706] width 626 height 35
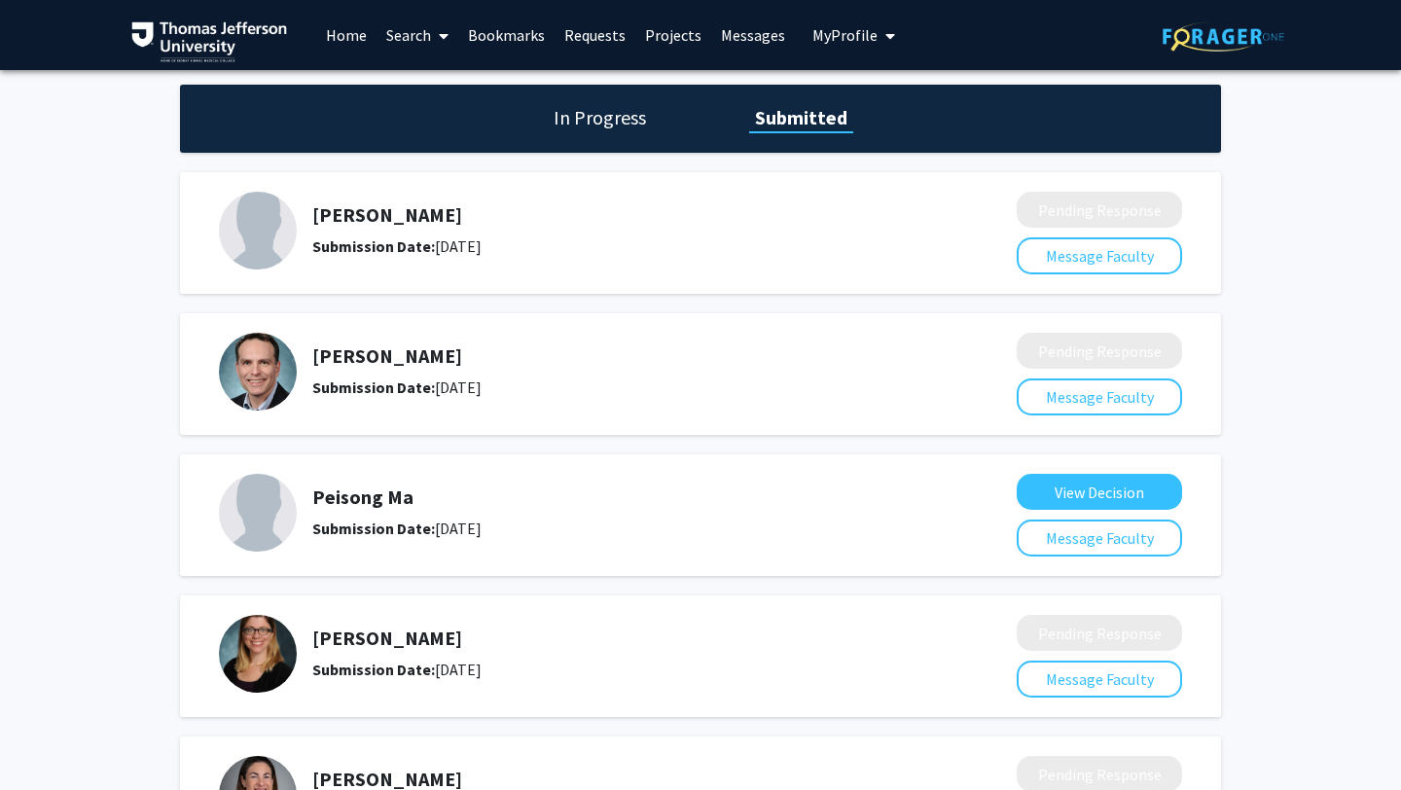
scroll to position [744, 0]
